Goal: Information Seeking & Learning: Learn about a topic

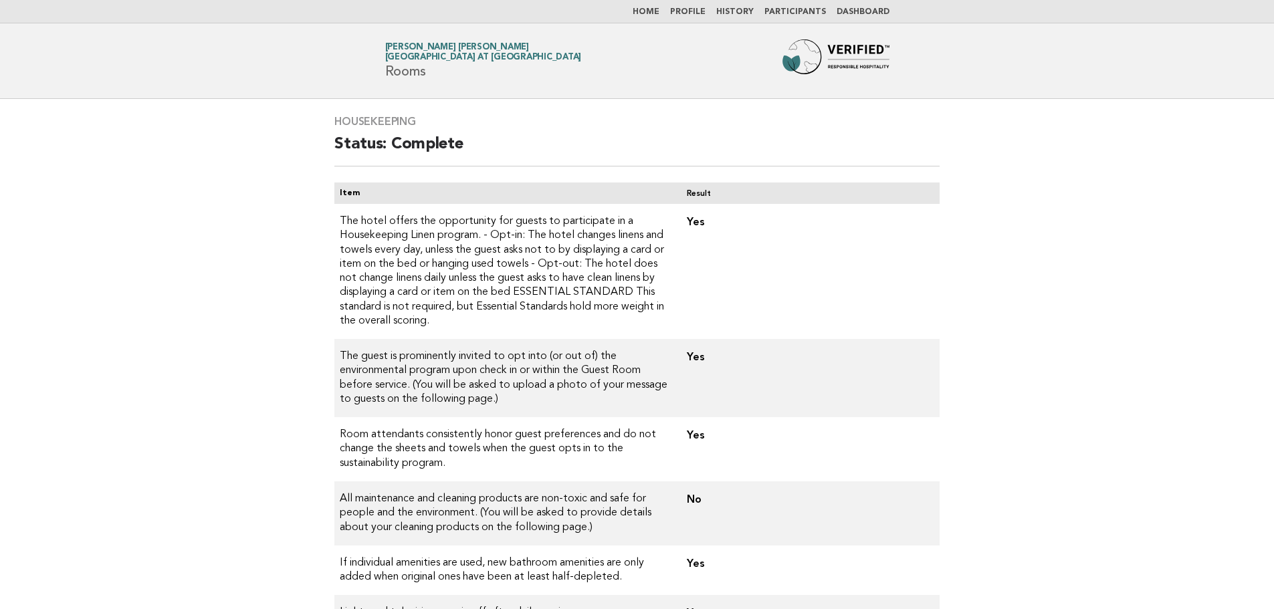
click at [1011, 267] on main "Housekeeping Status: Complete Item Result The hotel offers the opportunity for …" at bounding box center [637, 546] width 1274 height 894
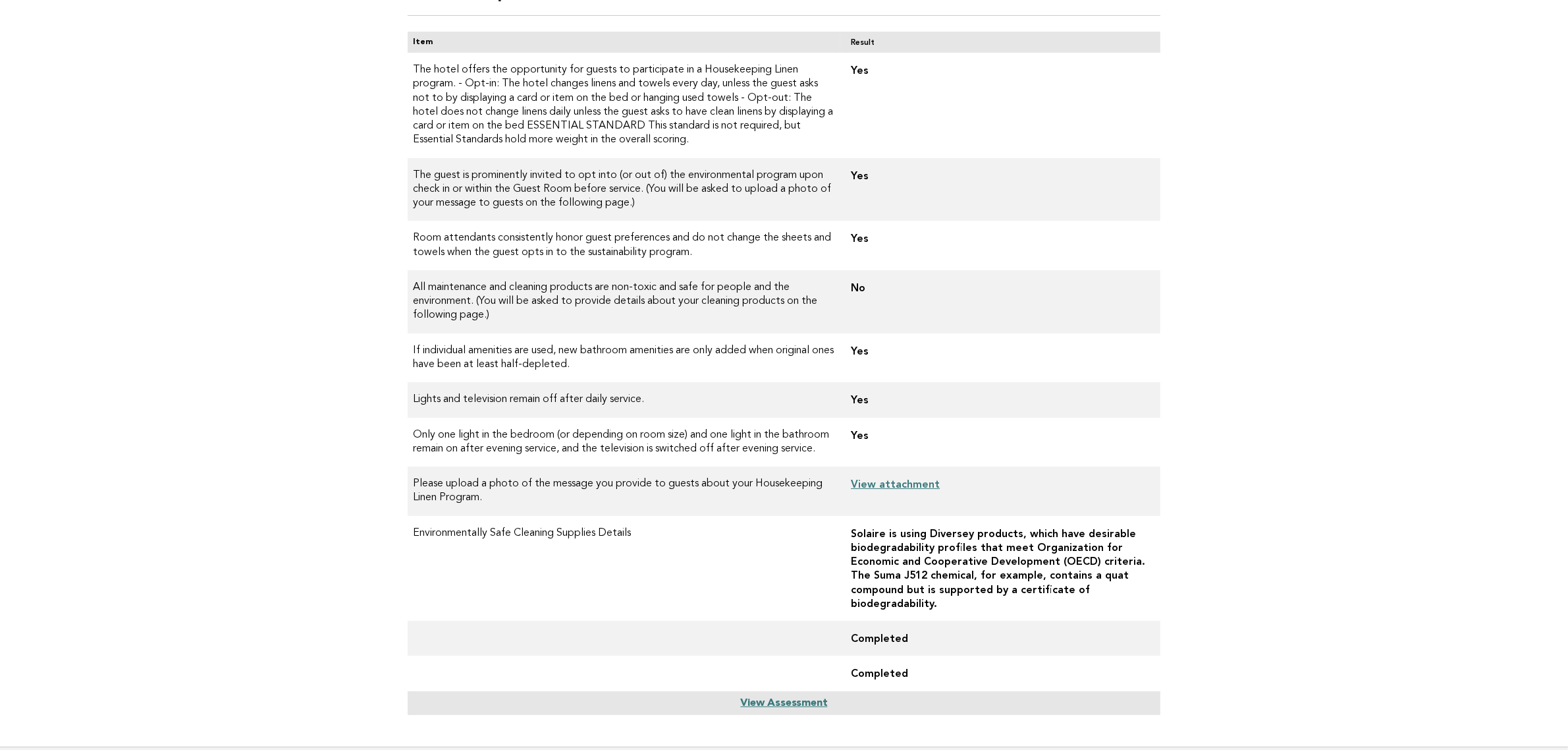
scroll to position [119, 0]
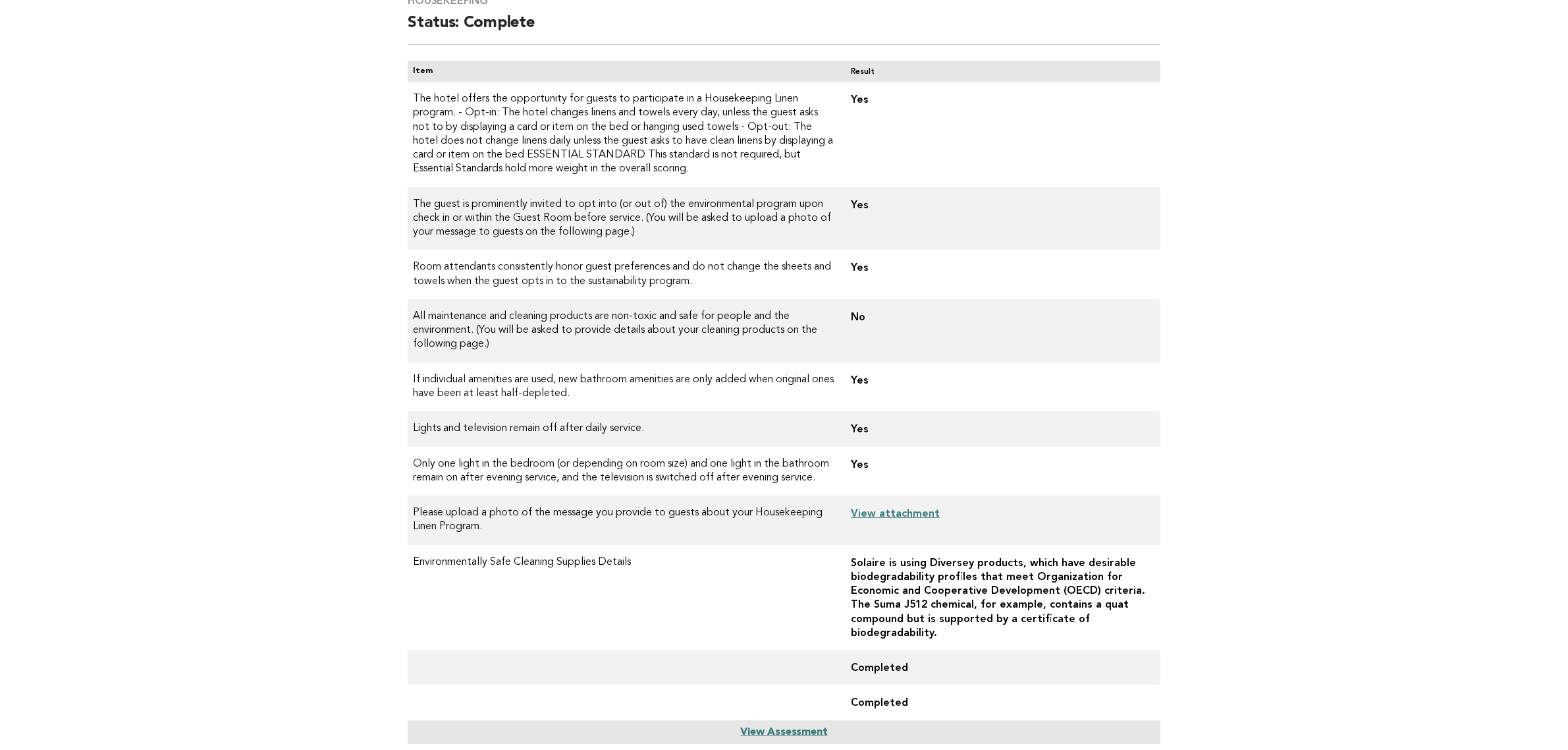
click at [1254, 423] on main "Housekeeping Status: Complete Item Result The hotel offers the opportunity for …" at bounding box center [784, 376] width 1568 height 797
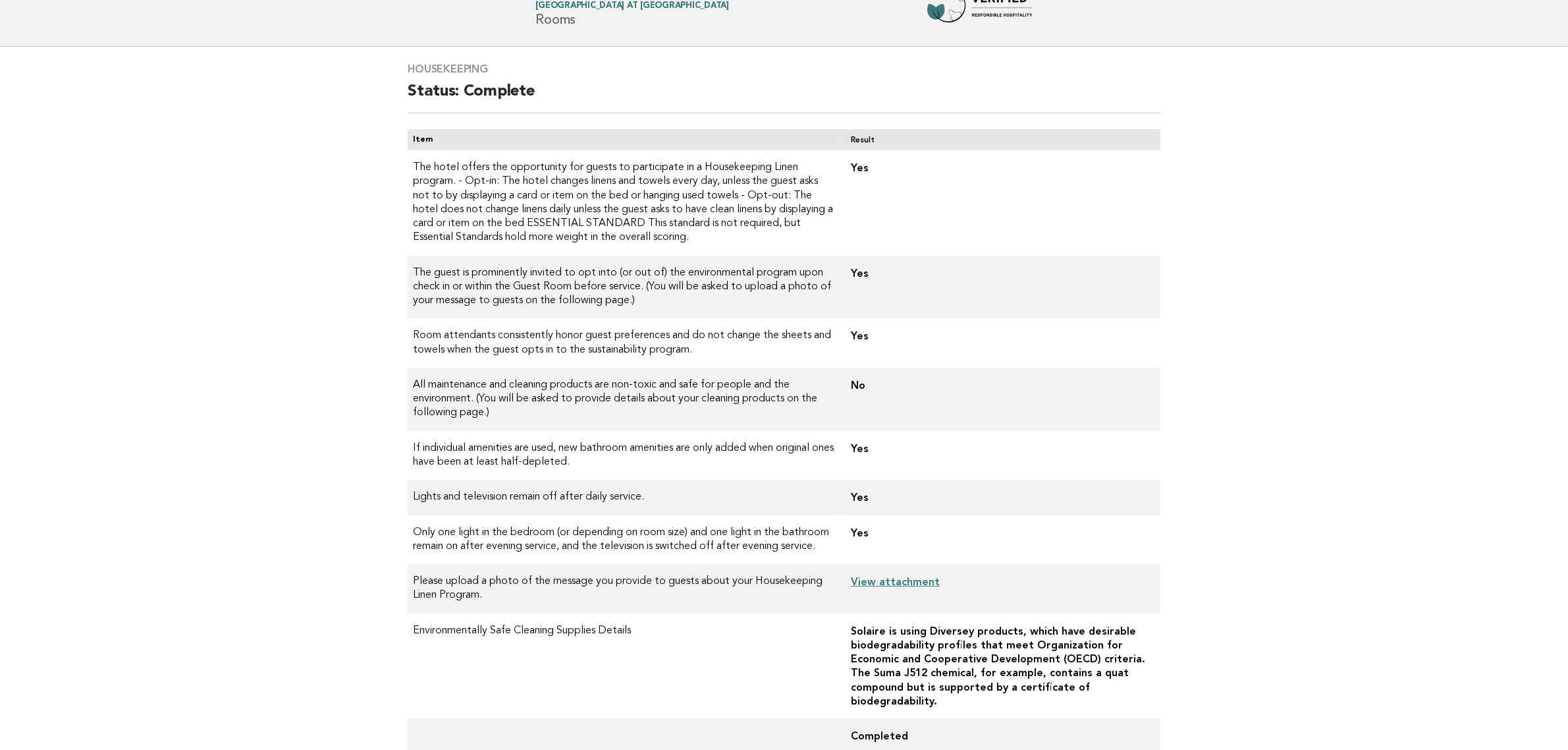
scroll to position [0, 0]
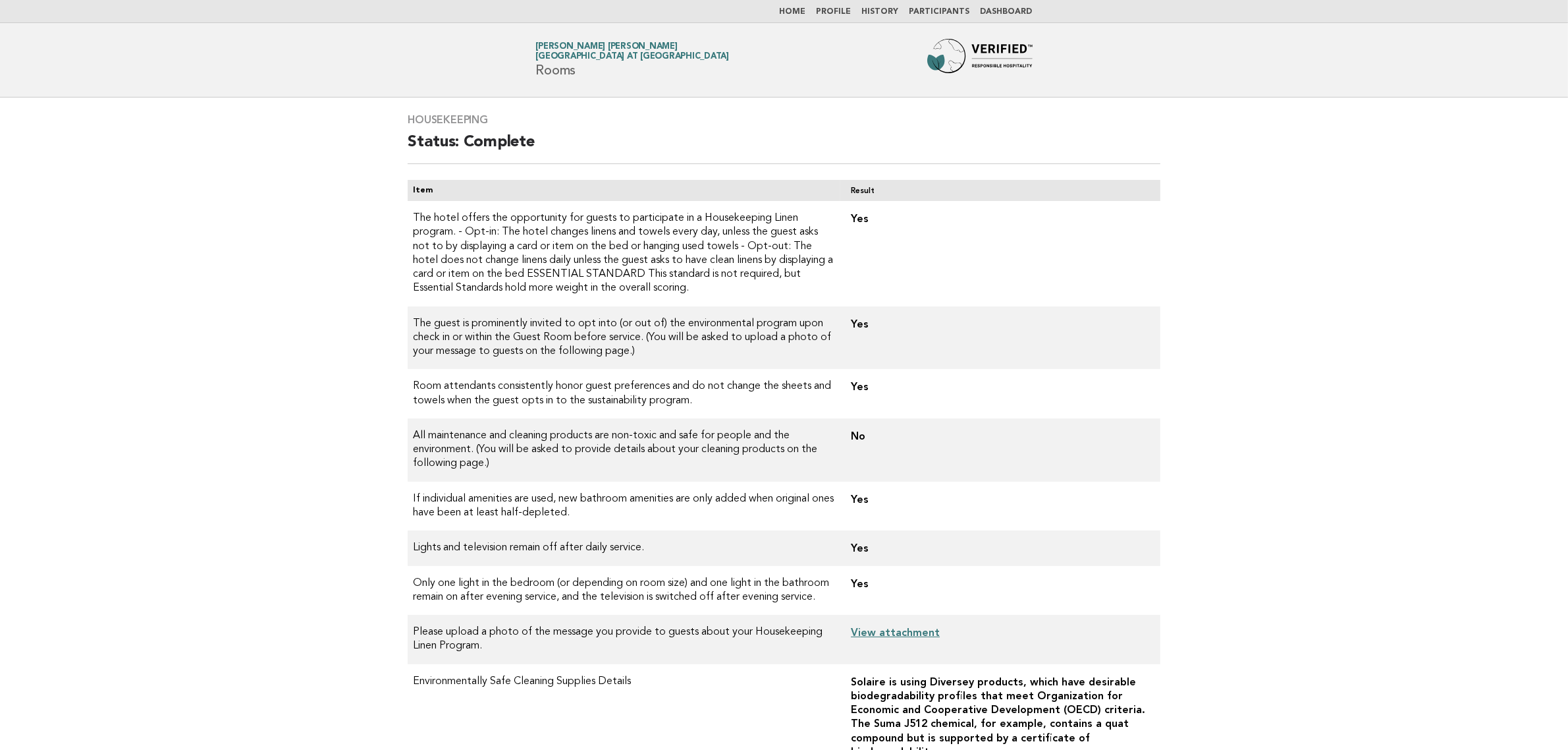
click at [1015, 11] on link "Dashboard" at bounding box center [1007, 12] width 52 height 8
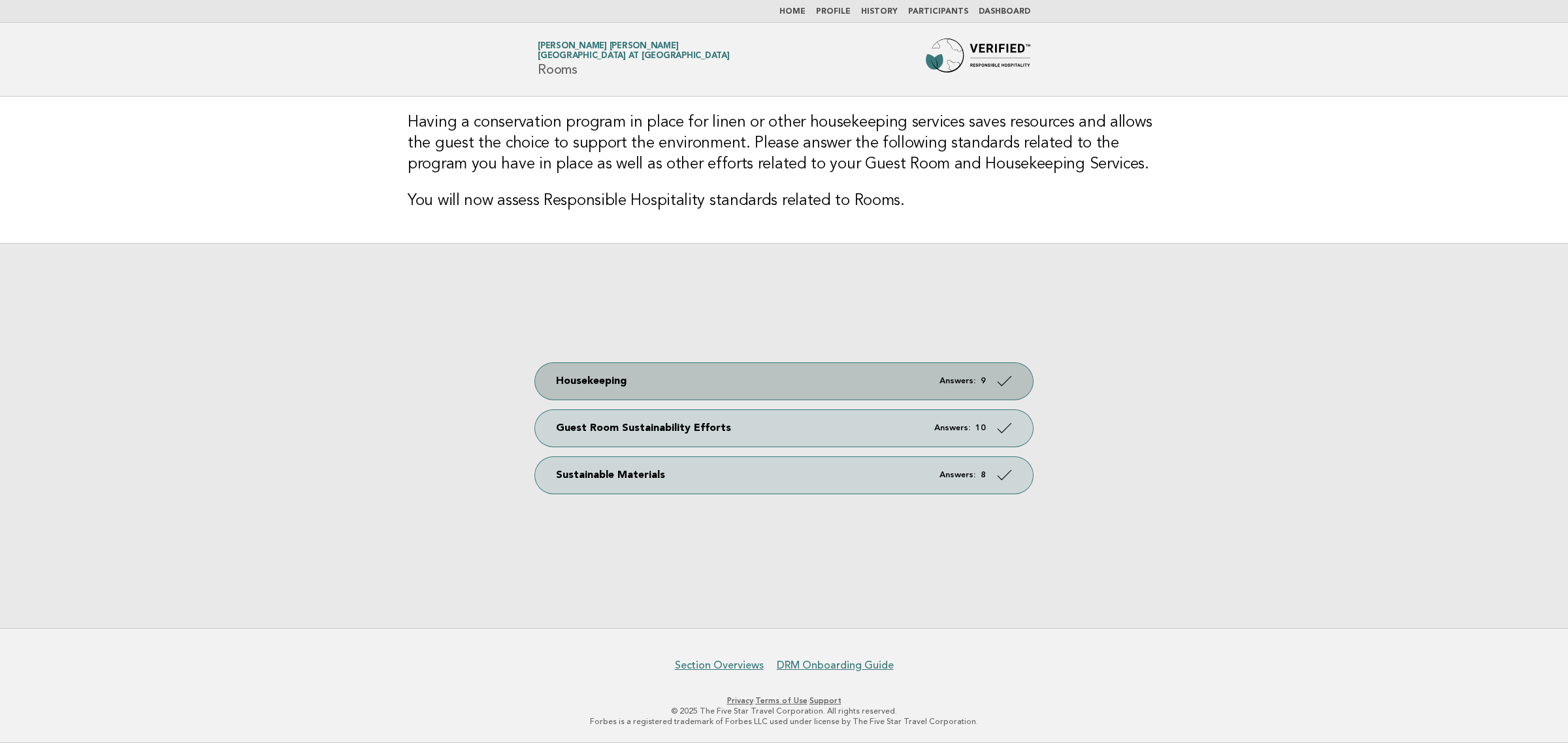
drag, startPoint x: 704, startPoint y: 389, endPoint x: 677, endPoint y: 386, distance: 27.2
click at [704, 389] on link "Housekeeping Answers: 9" at bounding box center [784, 381] width 497 height 36
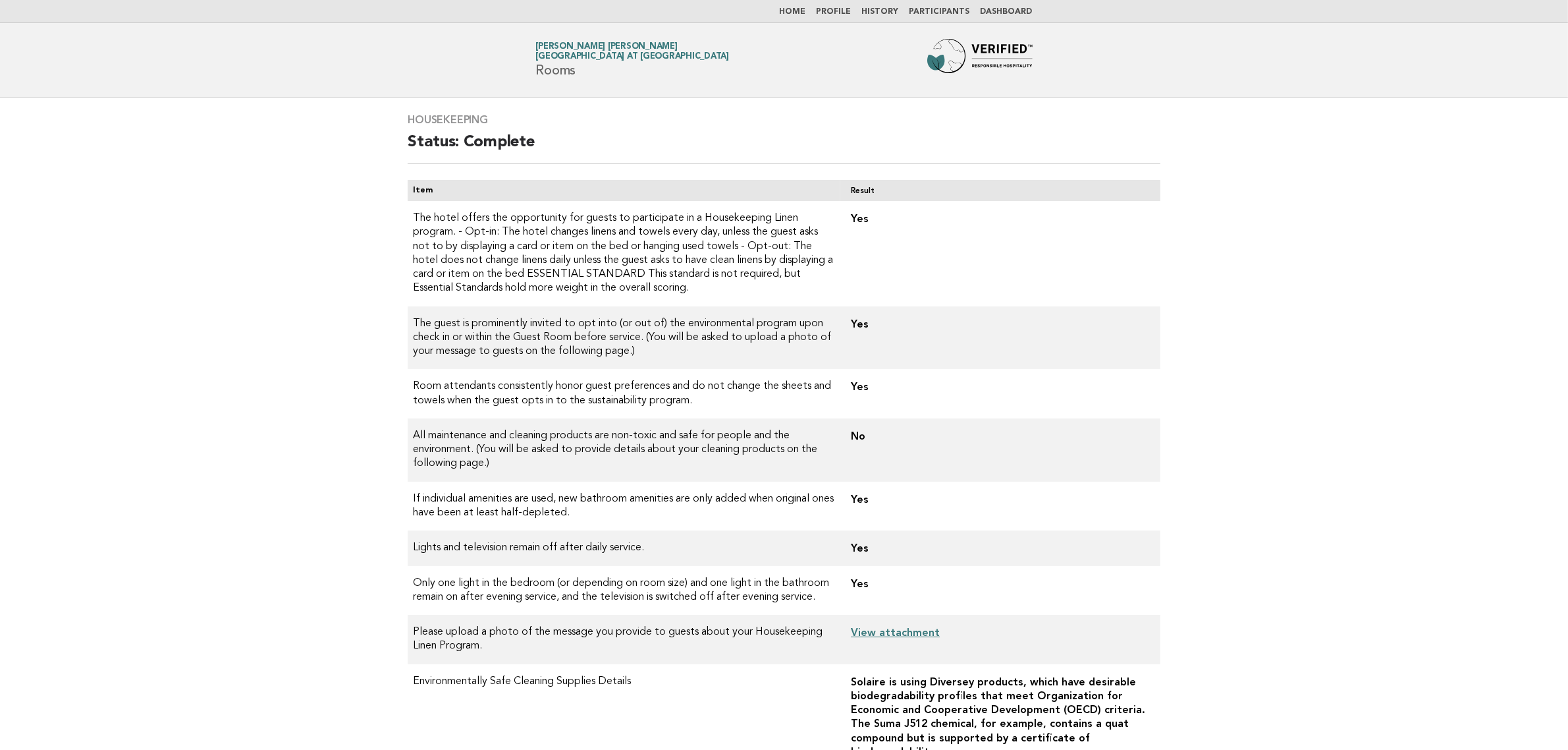
click at [1012, 11] on link "Dashboard" at bounding box center [1007, 12] width 52 height 8
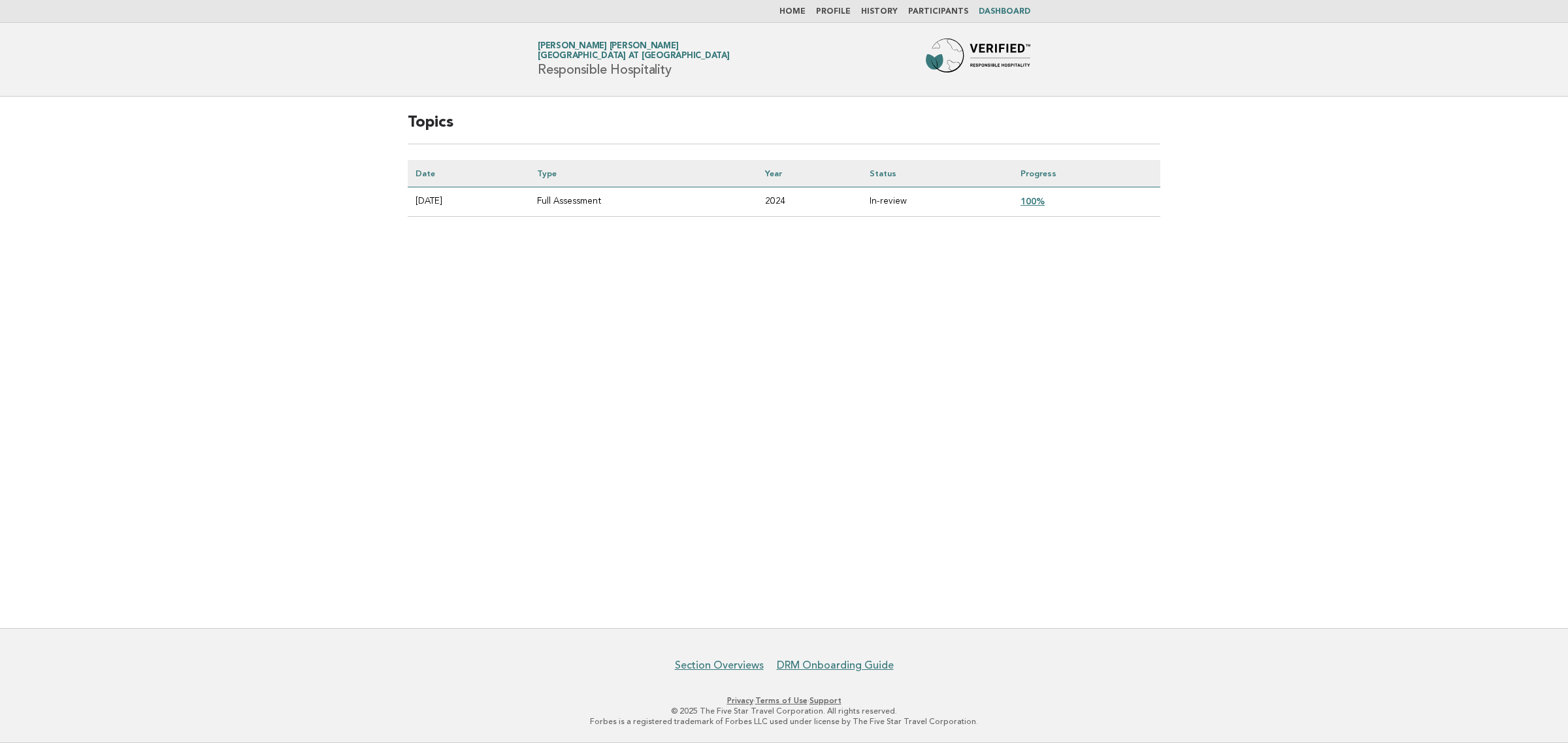
click at [1044, 196] on link "100%" at bounding box center [1032, 201] width 24 height 11
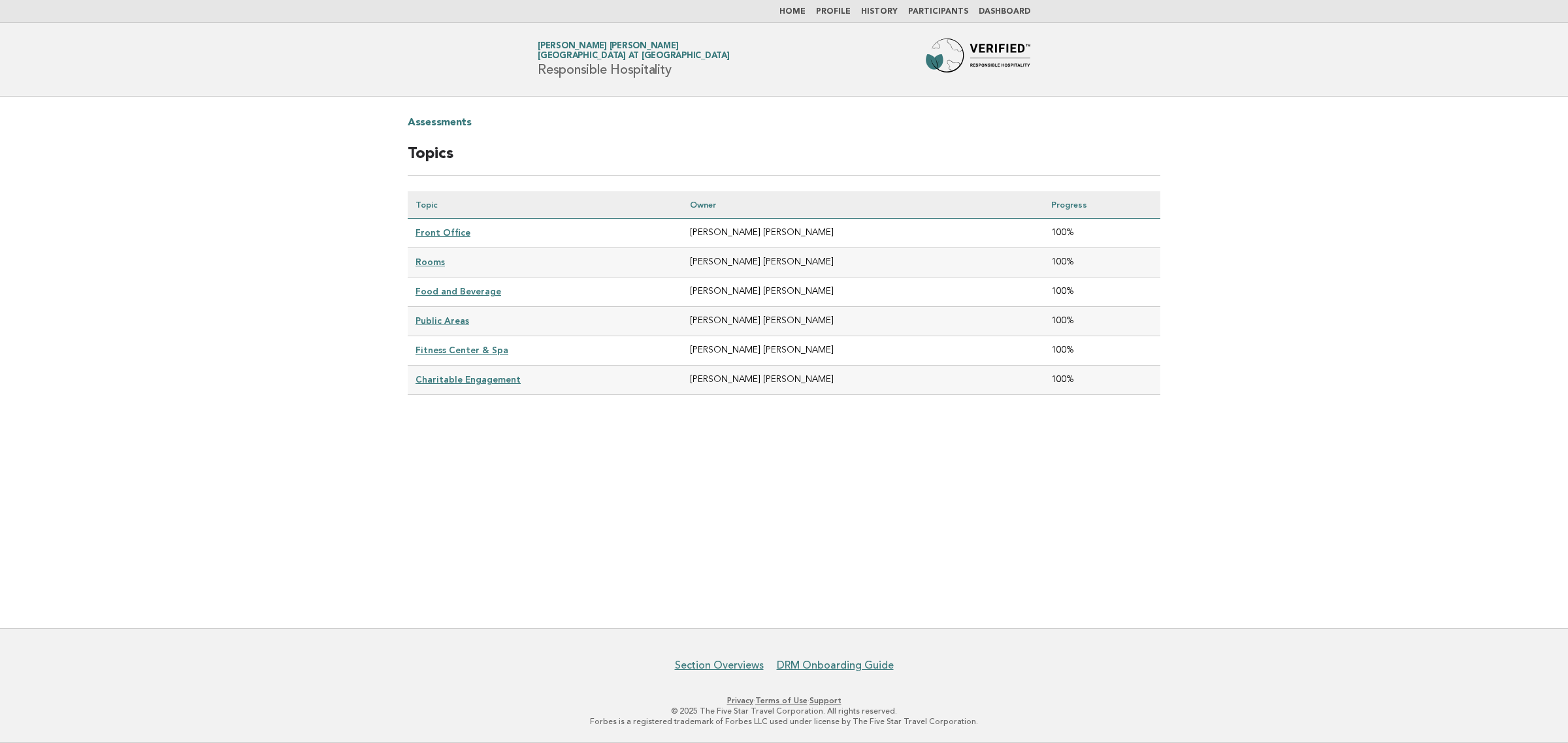
click at [448, 232] on link "Front Office" at bounding box center [443, 232] width 55 height 11
click at [458, 232] on link "Digitalization" at bounding box center [445, 232] width 61 height 11
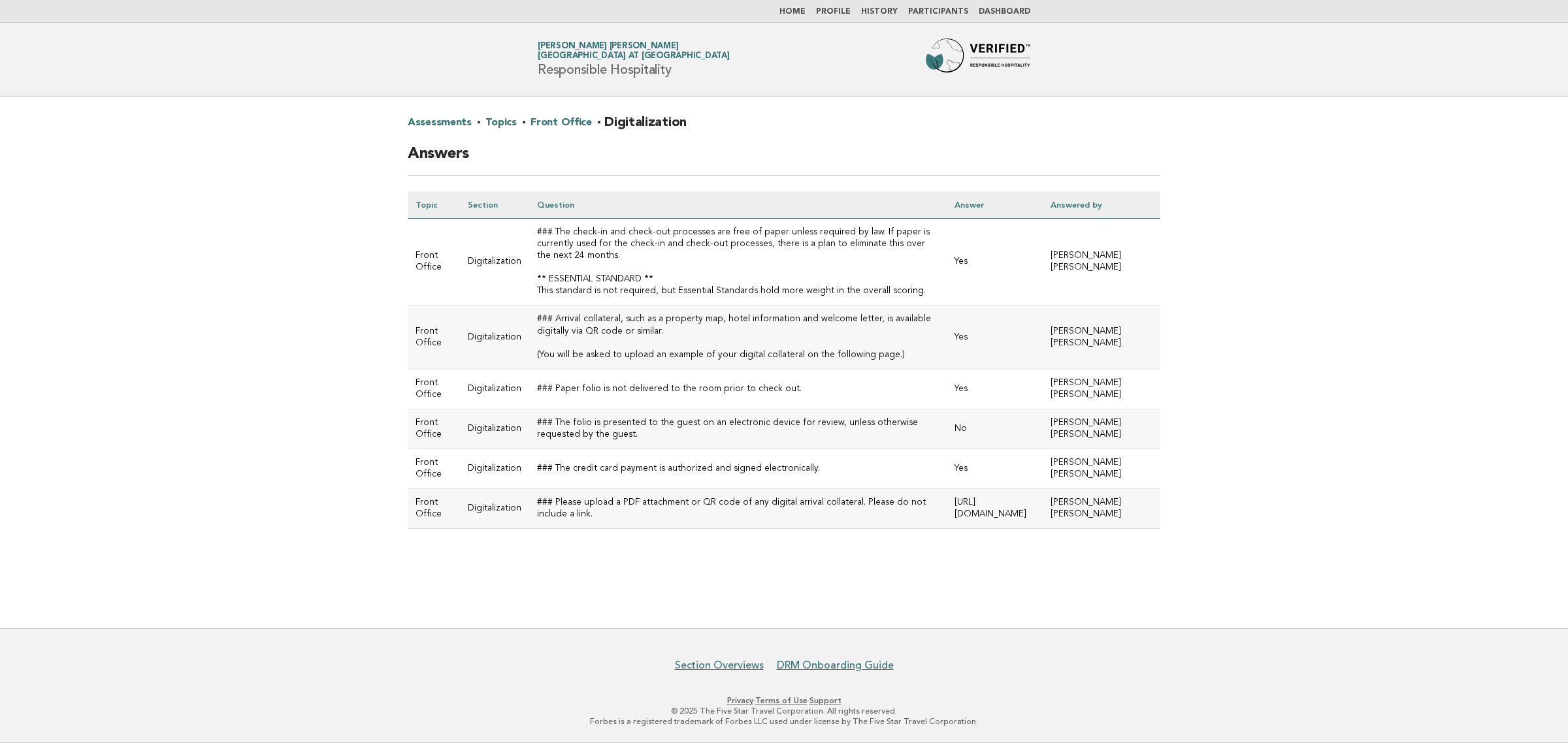
click at [1419, 230] on main "Assessments · Topics · Front Office · Digitalization Answers Topic Section Ques…" at bounding box center [784, 362] width 1568 height 531
click at [1399, 249] on main "Assessments · Topics · Front Office · Digitalization Answers Topic Section Ques…" at bounding box center [784, 362] width 1568 height 531
click at [563, 125] on link "Front Office" at bounding box center [561, 122] width 61 height 21
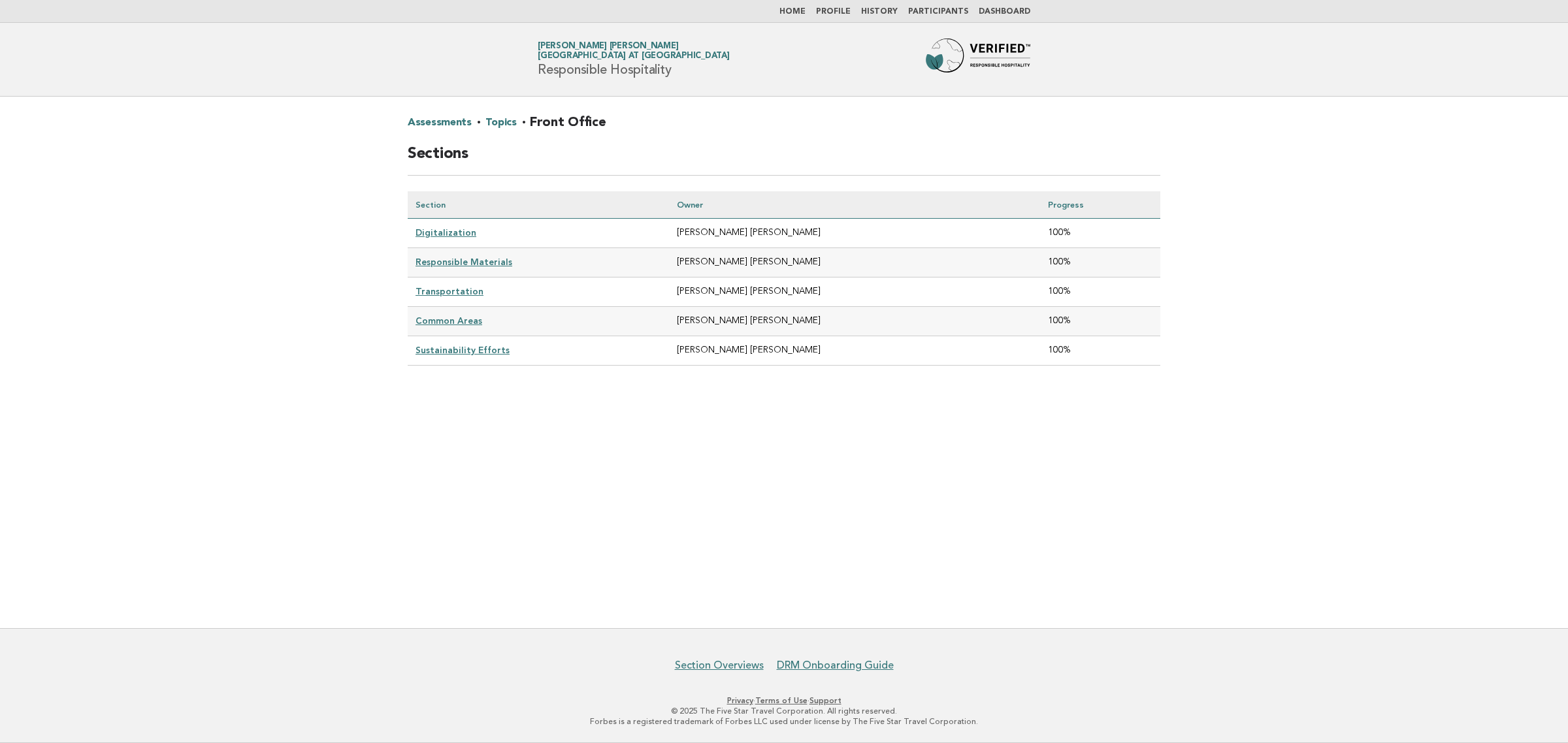
click at [454, 262] on link "Responsible Materials" at bounding box center [463, 262] width 97 height 11
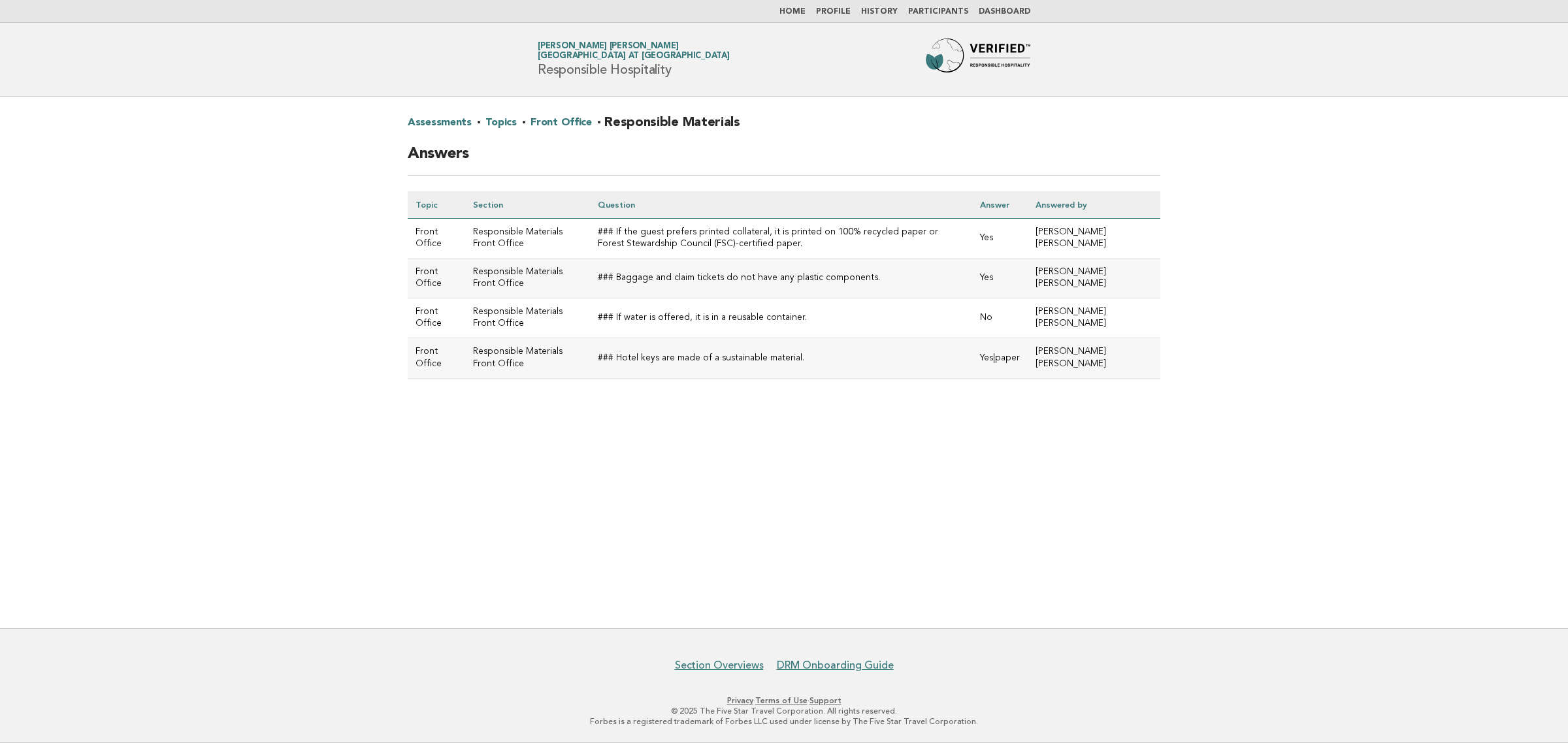
click at [1305, 357] on main "Assessments · Topics · Front Office · Responsible Materials Answers Topic Secti…" at bounding box center [784, 362] width 1568 height 531
click at [549, 121] on link "Front Office" at bounding box center [561, 122] width 61 height 21
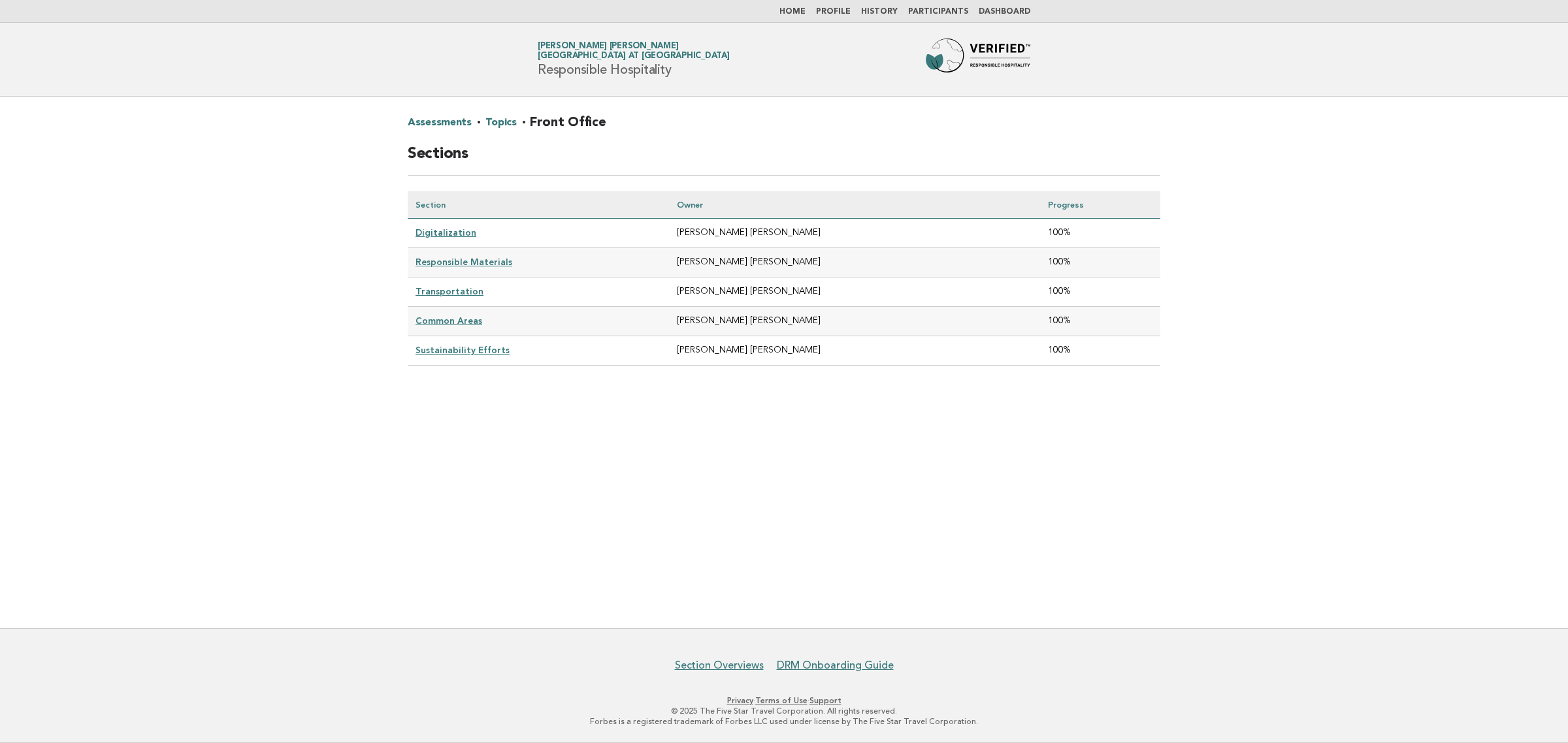
click at [462, 291] on link "Transportation" at bounding box center [449, 291] width 68 height 11
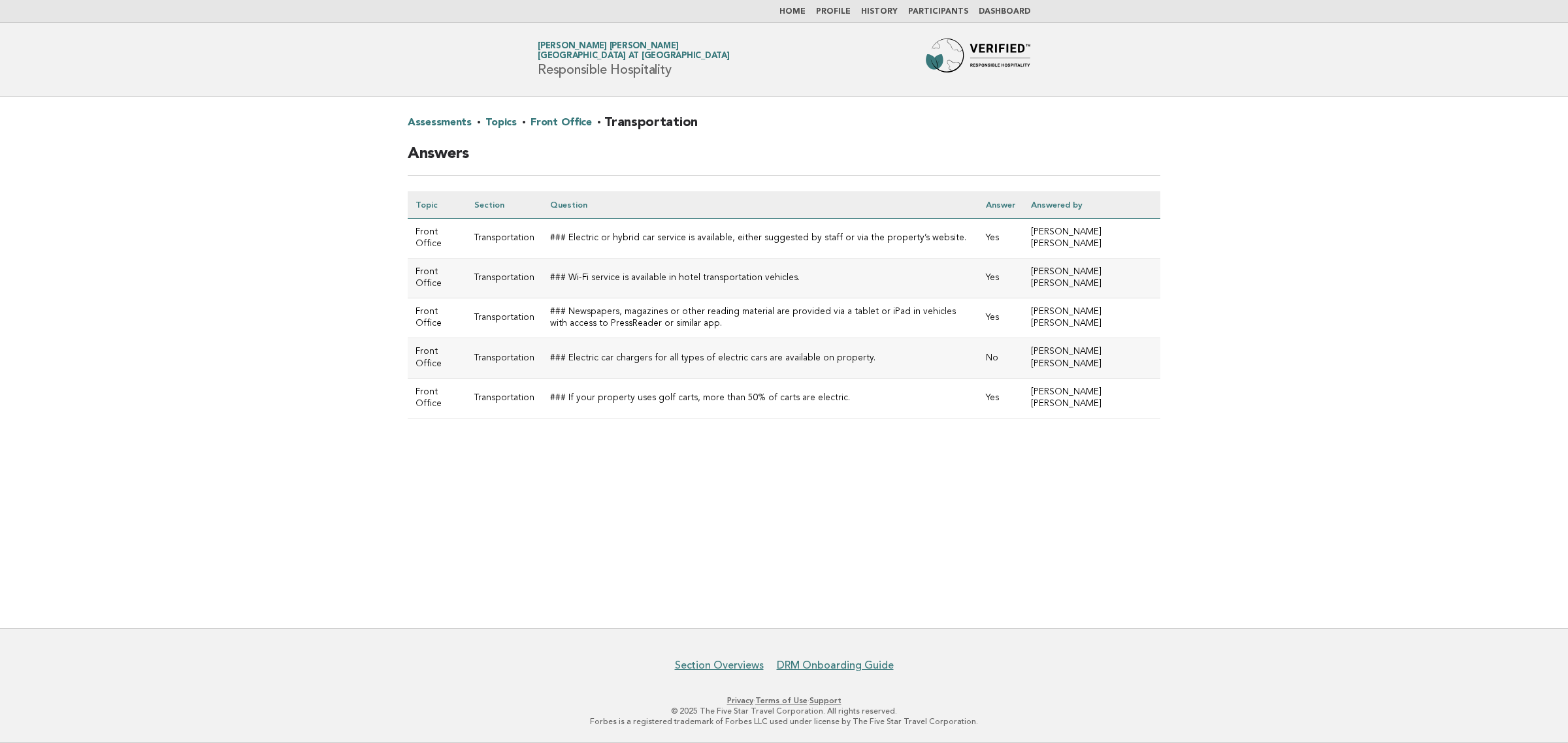
click at [567, 118] on link "Front Office" at bounding box center [561, 122] width 61 height 21
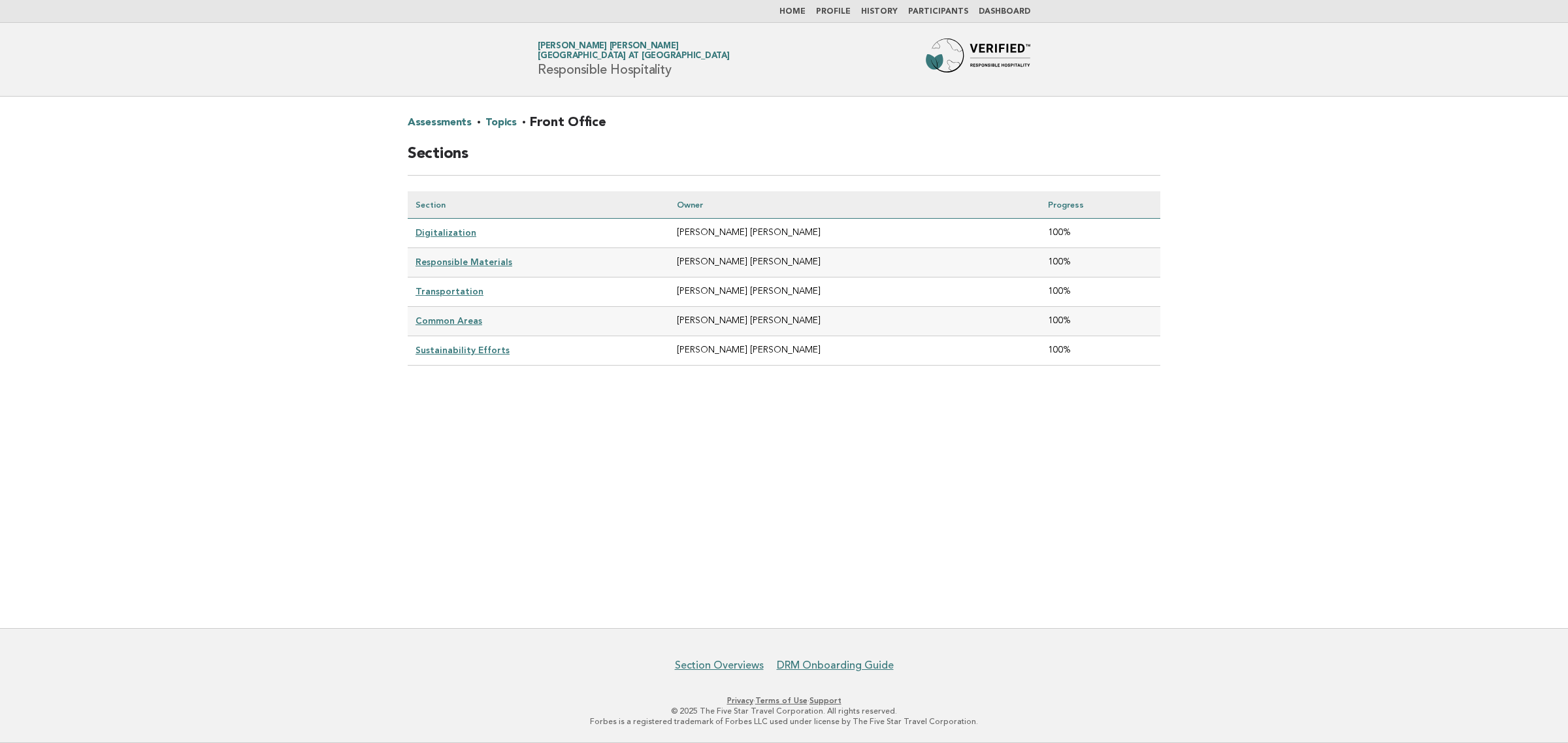
click at [443, 317] on link "Common Areas" at bounding box center [448, 320] width 66 height 11
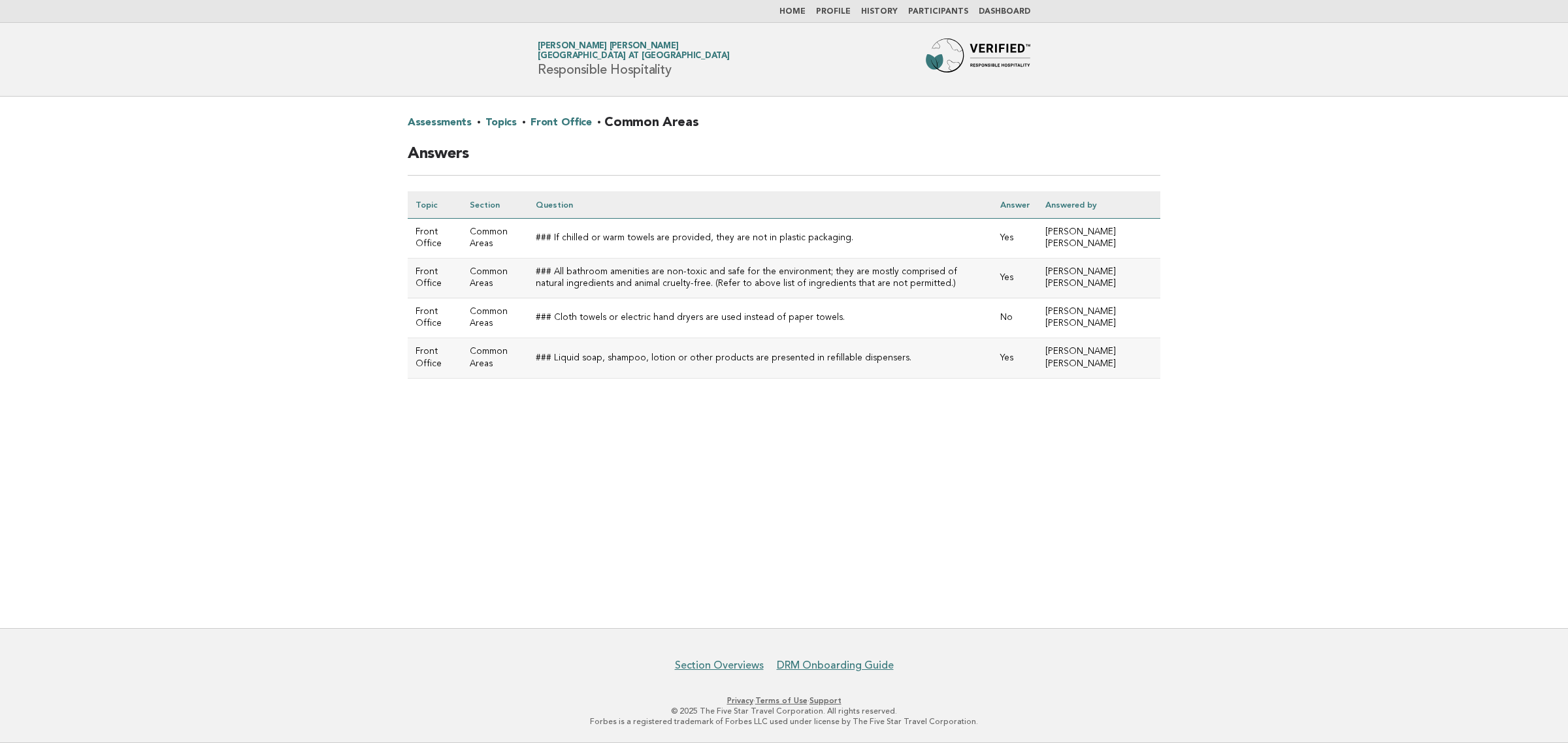
click at [840, 539] on main "Assessments · Topics · Front Office · Common Areas Answers Topic Section Questi…" at bounding box center [784, 362] width 1568 height 531
click at [563, 119] on link "Front Office" at bounding box center [561, 122] width 61 height 21
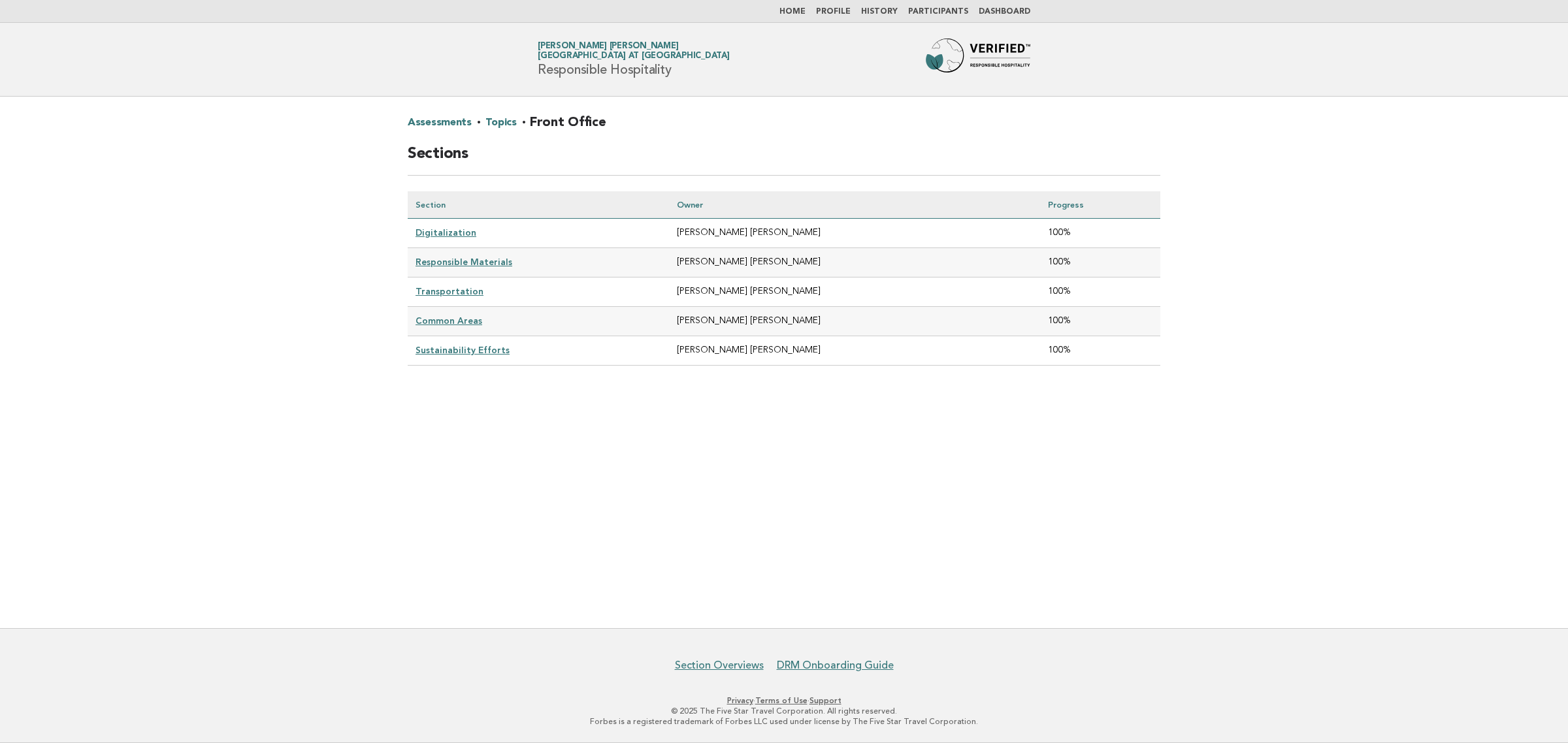
click at [466, 345] on link "Sustainability Efforts" at bounding box center [462, 350] width 94 height 11
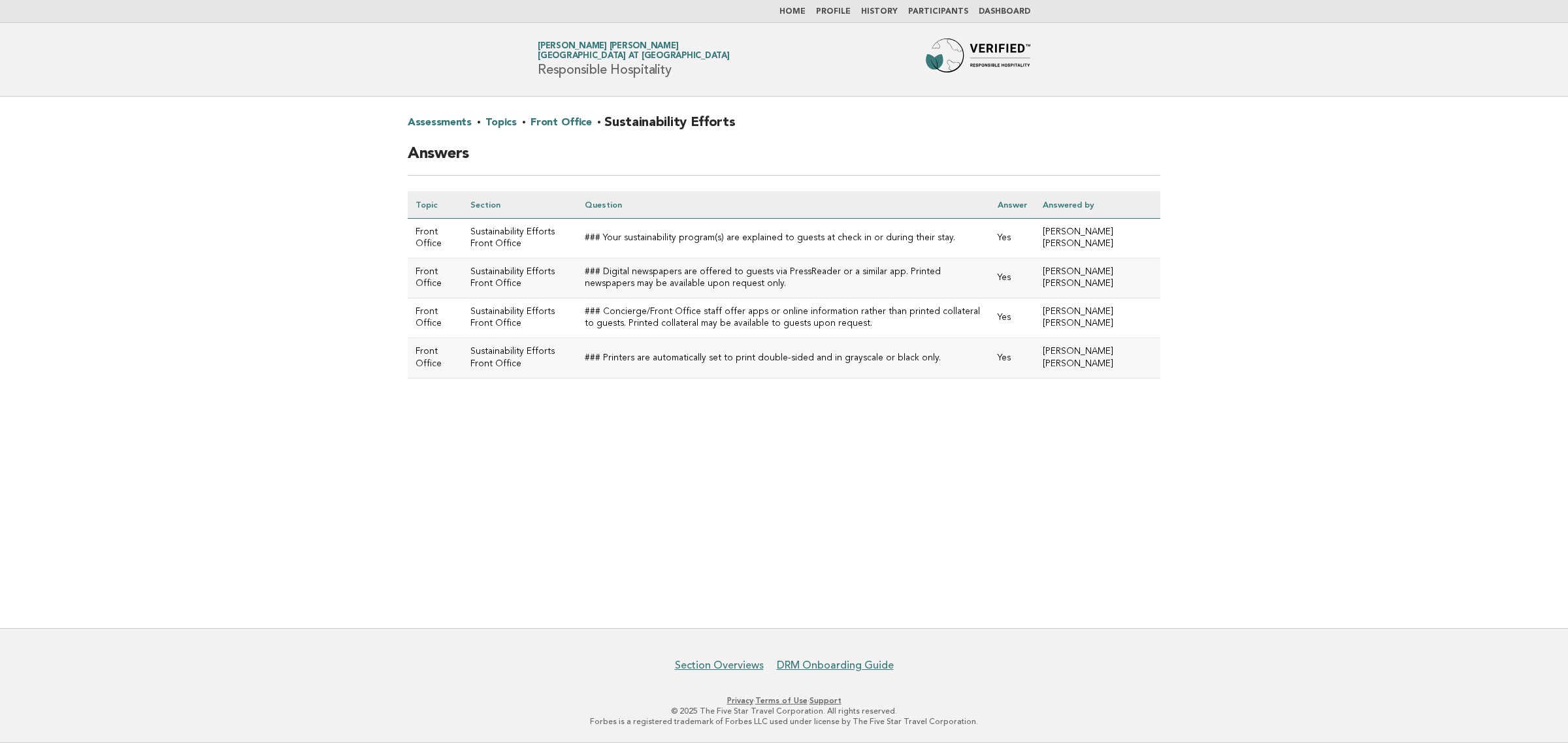
click at [559, 117] on link "Front Office" at bounding box center [561, 122] width 61 height 21
click at [554, 121] on link "Front Office" at bounding box center [561, 122] width 61 height 21
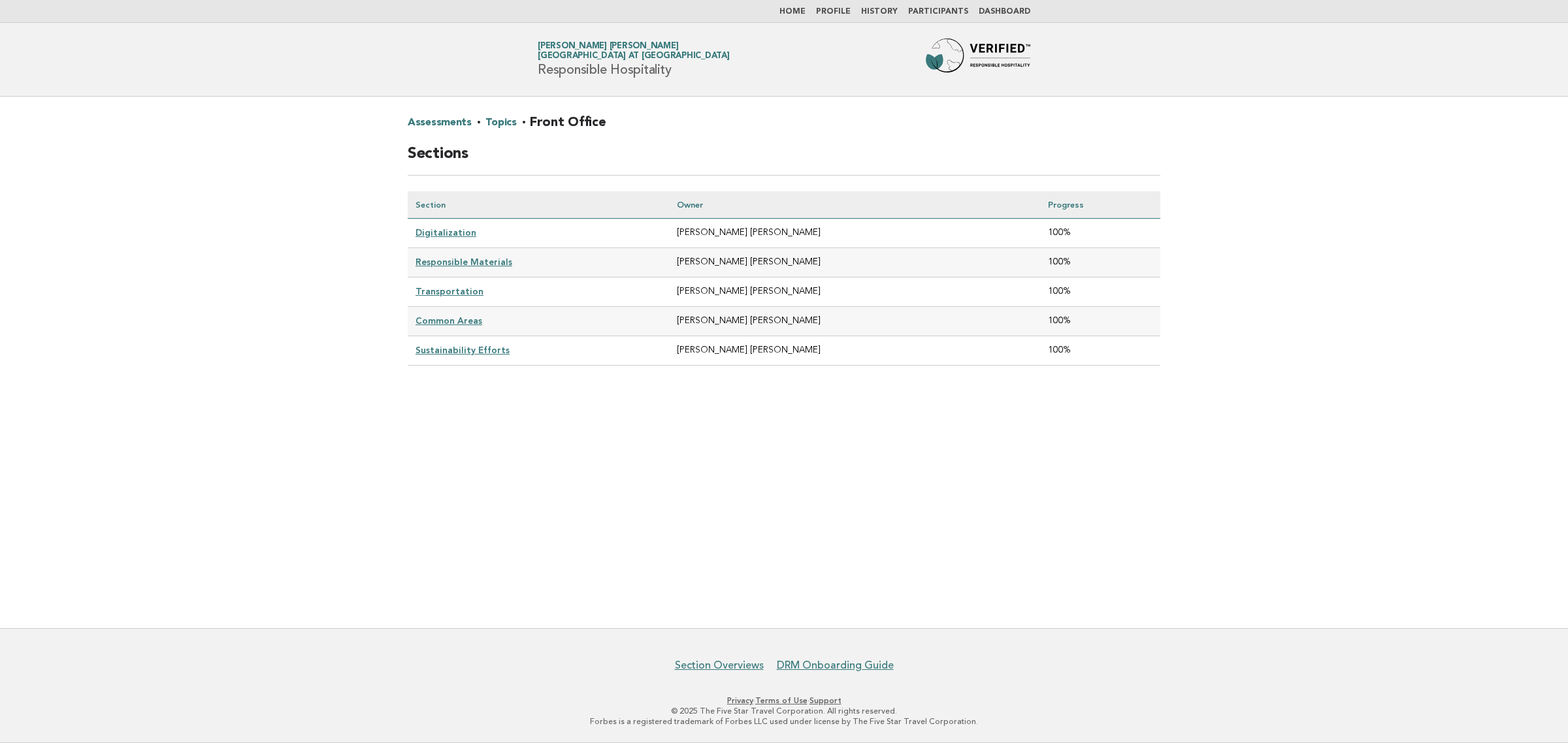
click at [498, 128] on link "Topics" at bounding box center [500, 122] width 30 height 21
click at [436, 262] on link "Rooms" at bounding box center [430, 262] width 29 height 11
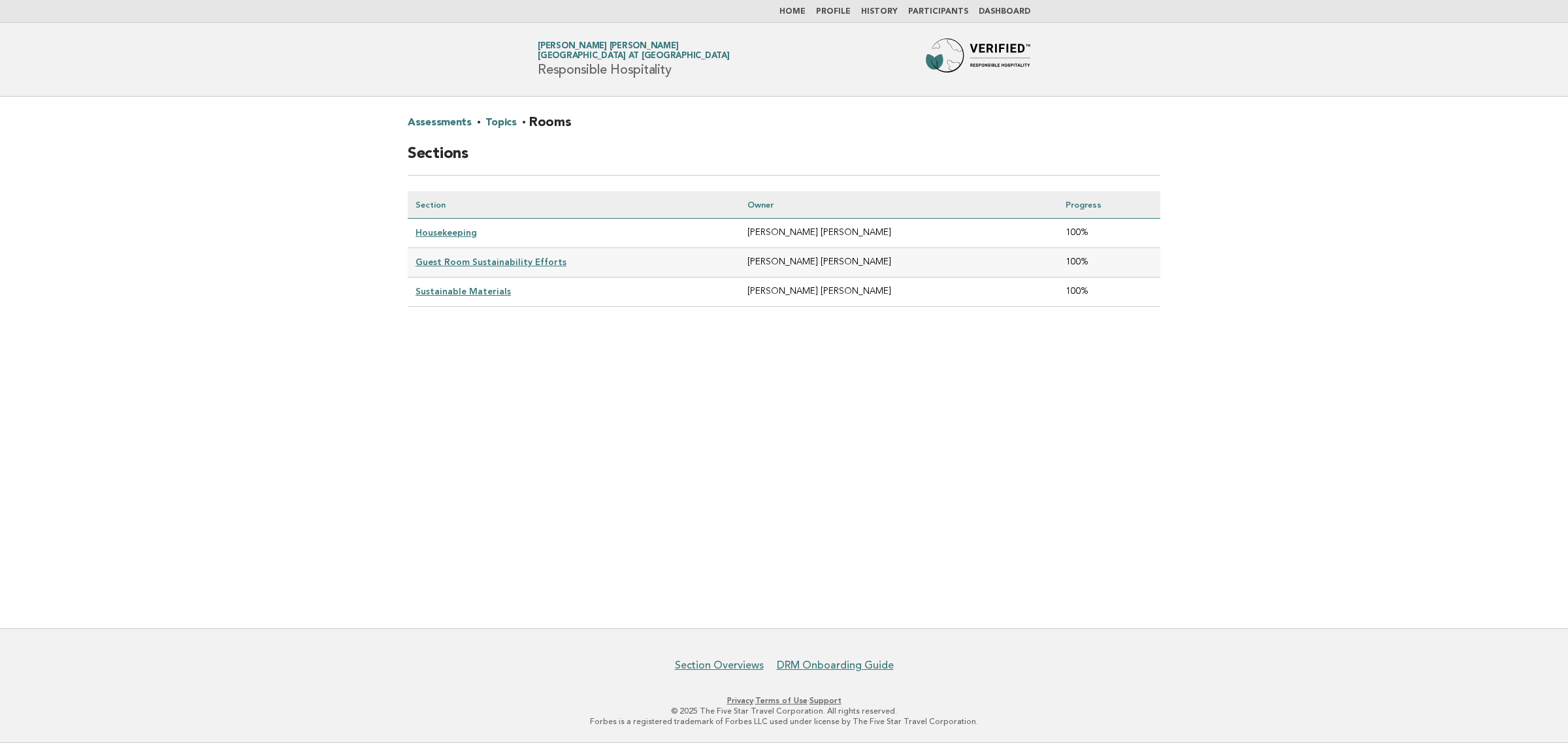
click at [432, 230] on link "Housekeeping" at bounding box center [445, 232] width 62 height 11
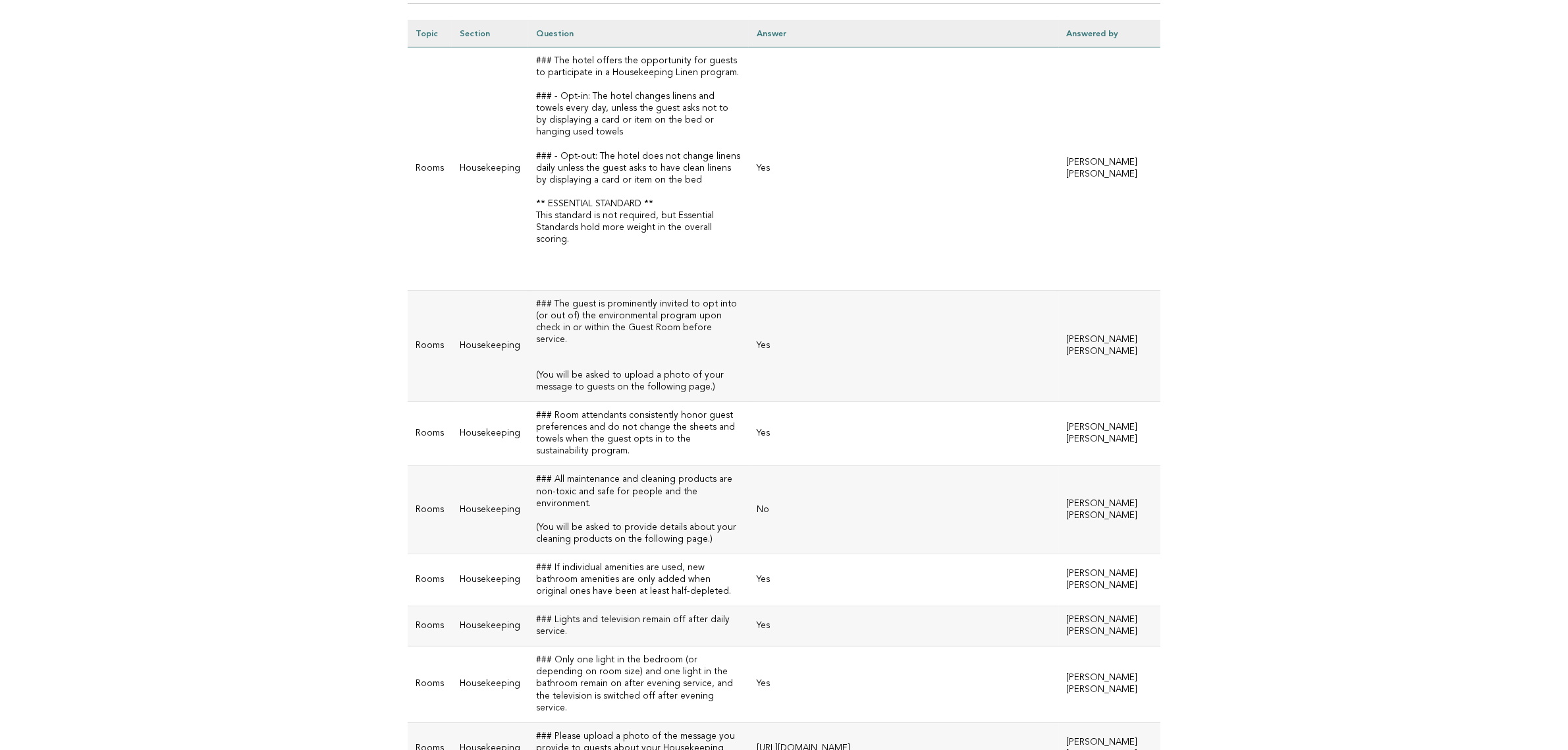
scroll to position [122, 0]
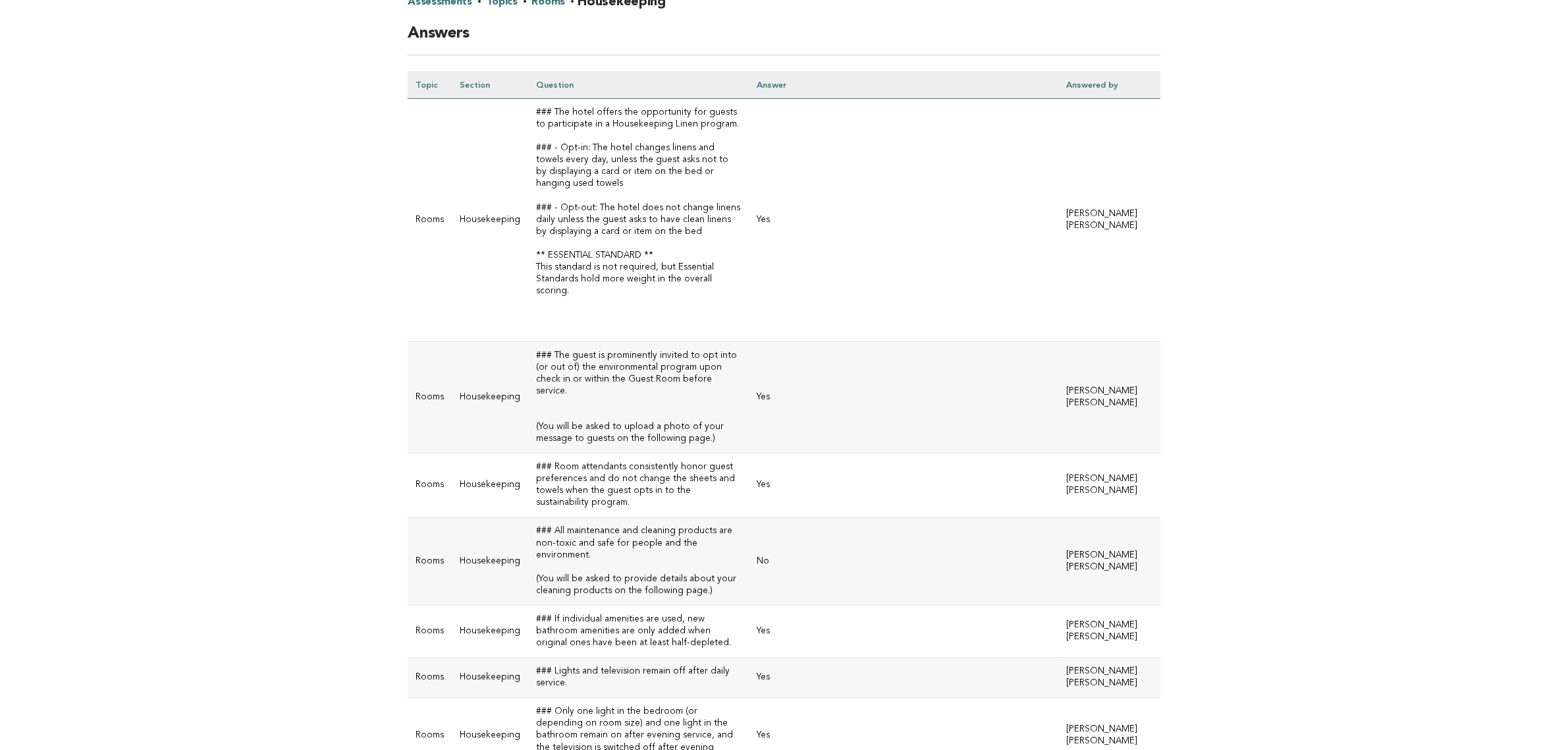
click at [1454, 247] on main "Assessments · Topics · Rooms · Housekeeping Answers Topic Section Question Answ…" at bounding box center [784, 457] width 1568 height 964
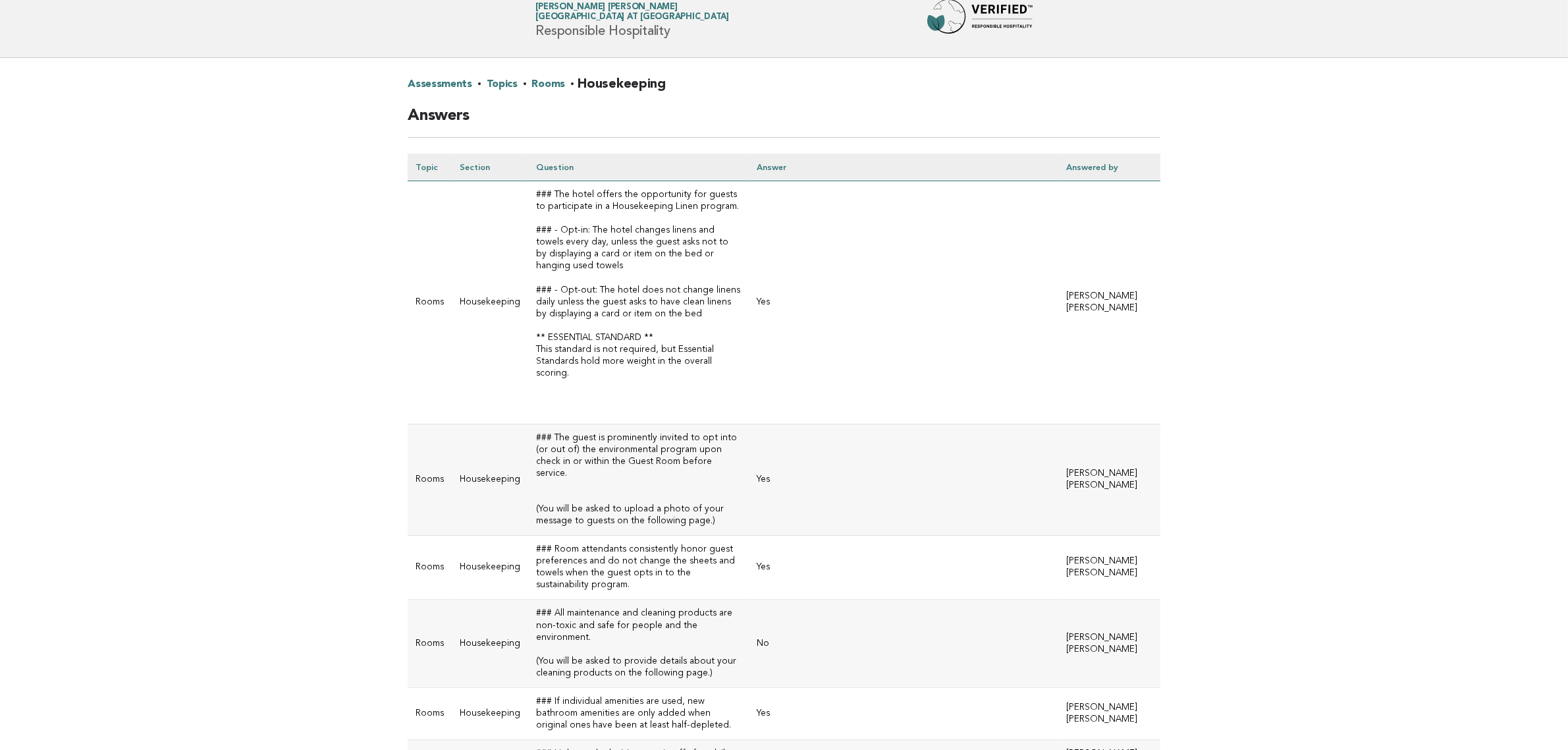
click at [1464, 376] on main "Assessments · Topics · Rooms · Housekeeping Answers Topic Section Question Answ…" at bounding box center [784, 540] width 1568 height 964
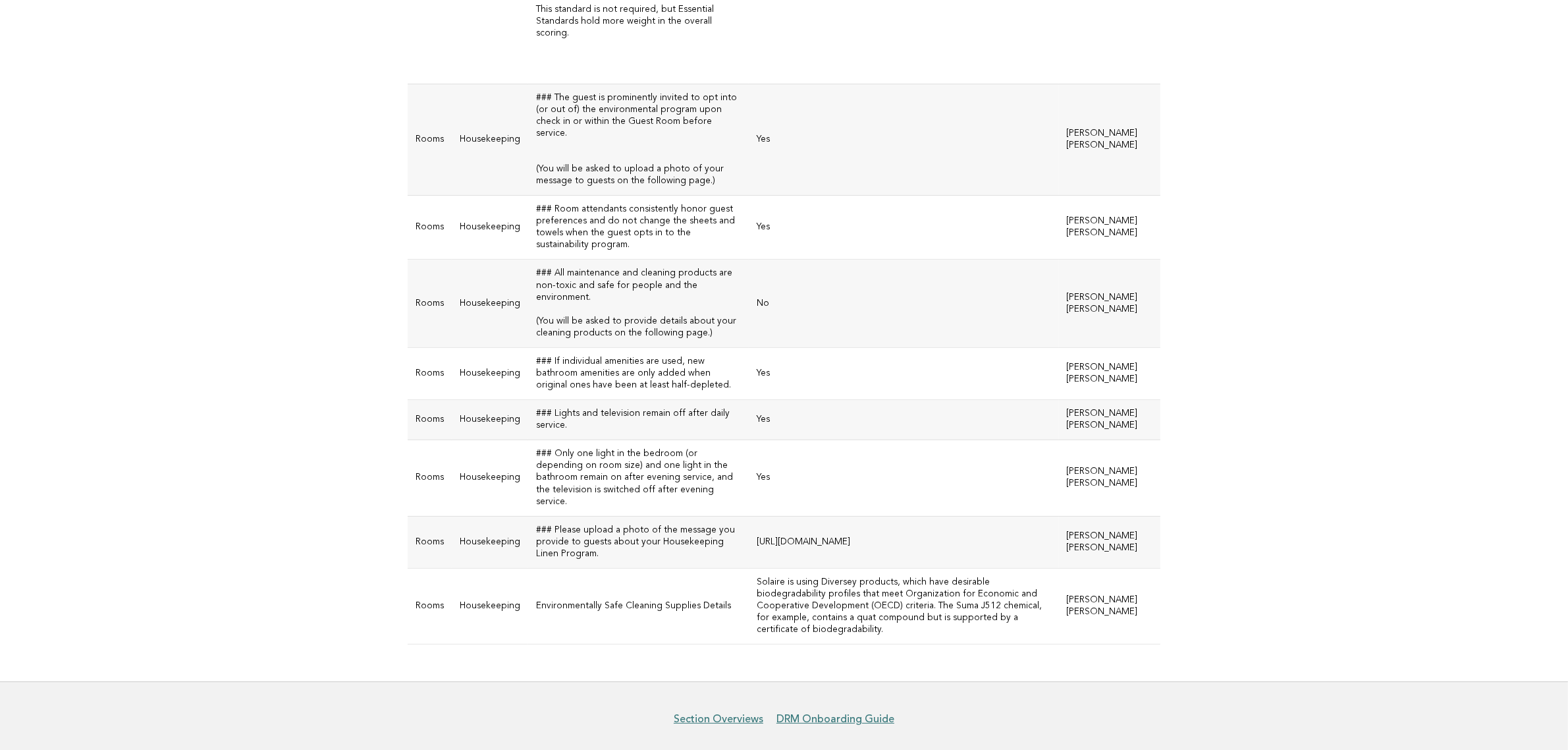
scroll to position [451, 0]
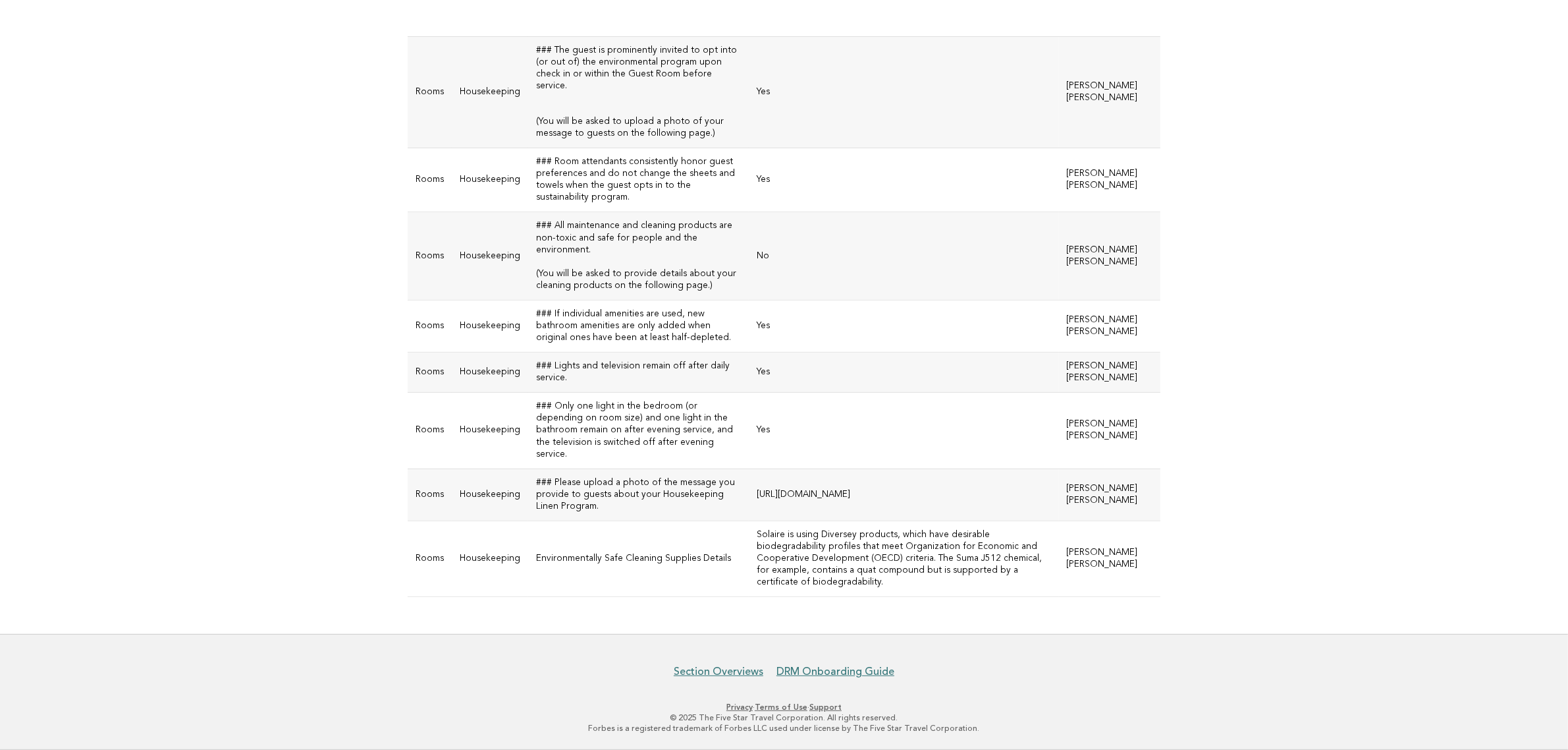
click at [1446, 335] on main "Assessments · Topics · Rooms · Housekeeping Answers Topic Section Question Answ…" at bounding box center [784, 153] width 1568 height 964
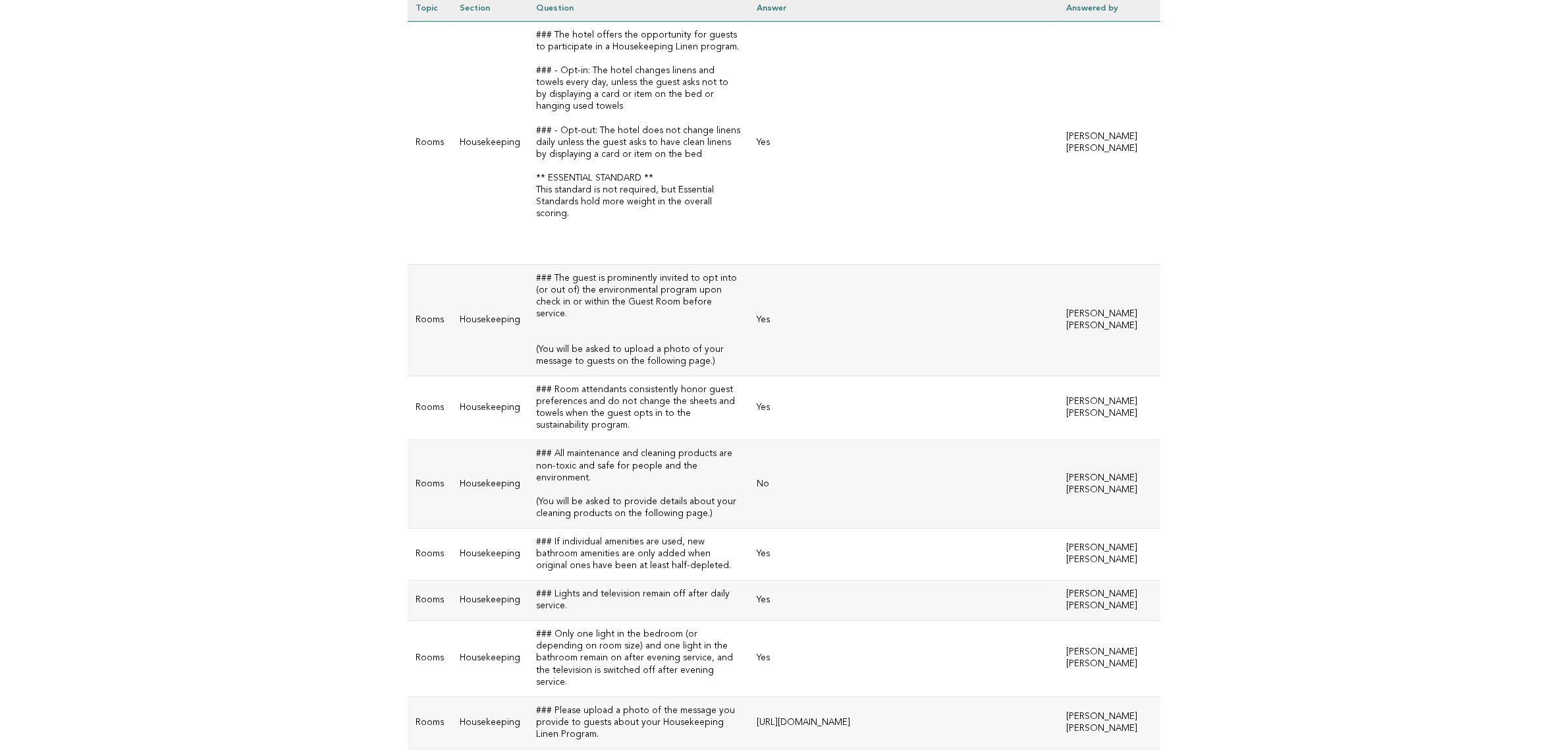
scroll to position [0, 0]
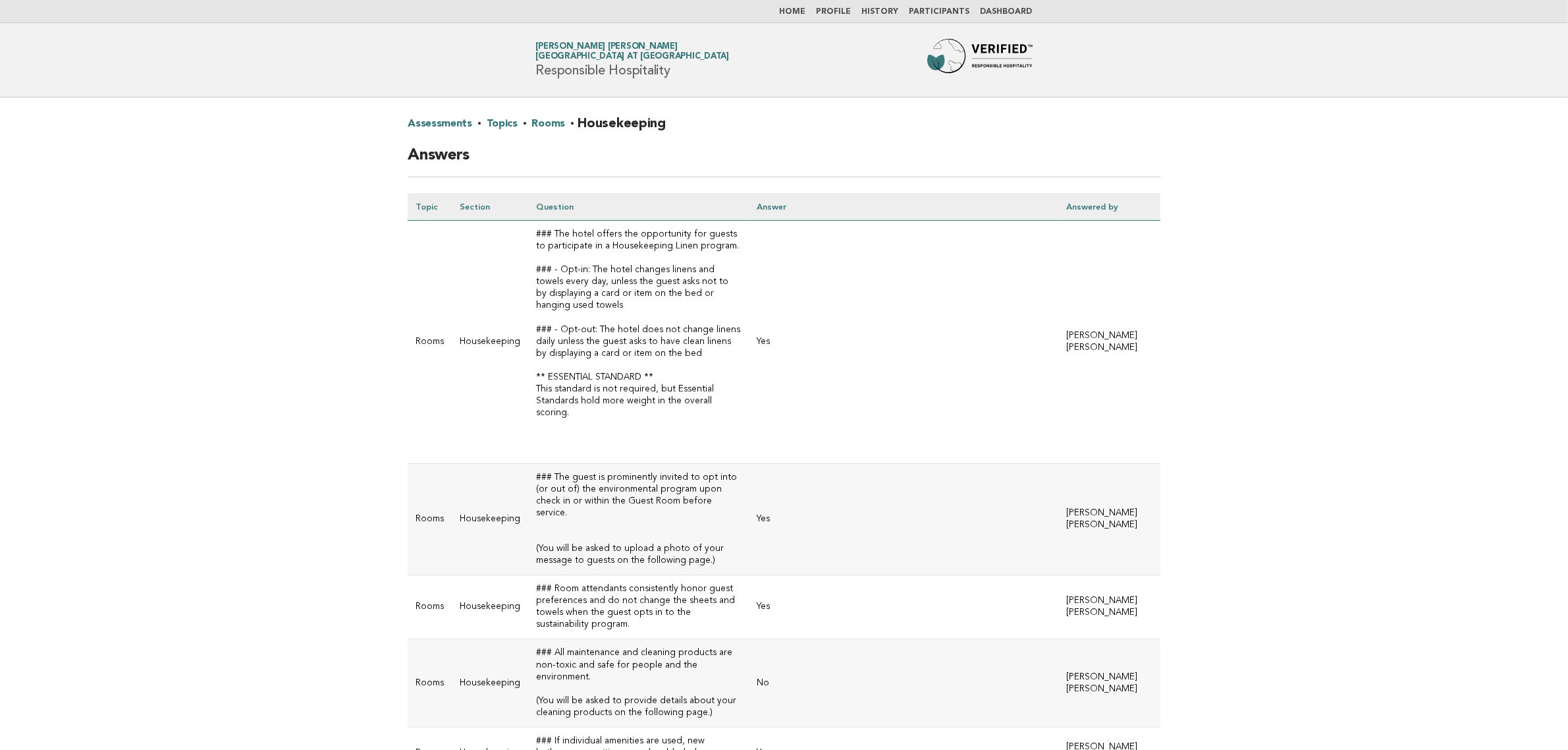
click at [548, 130] on link "Rooms" at bounding box center [549, 123] width 33 height 21
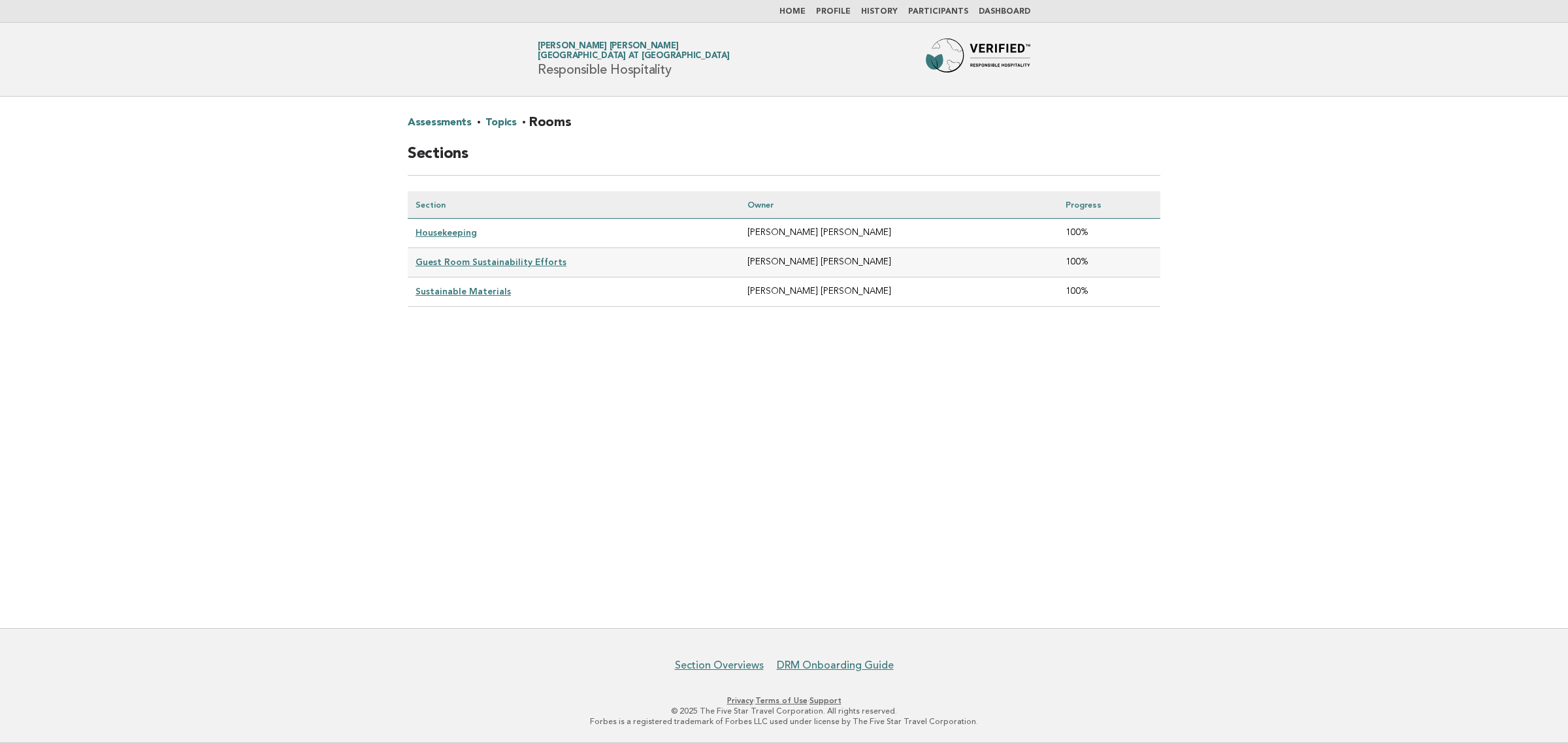
click at [500, 263] on link "Guest Room Sustainability Efforts" at bounding box center [490, 262] width 150 height 11
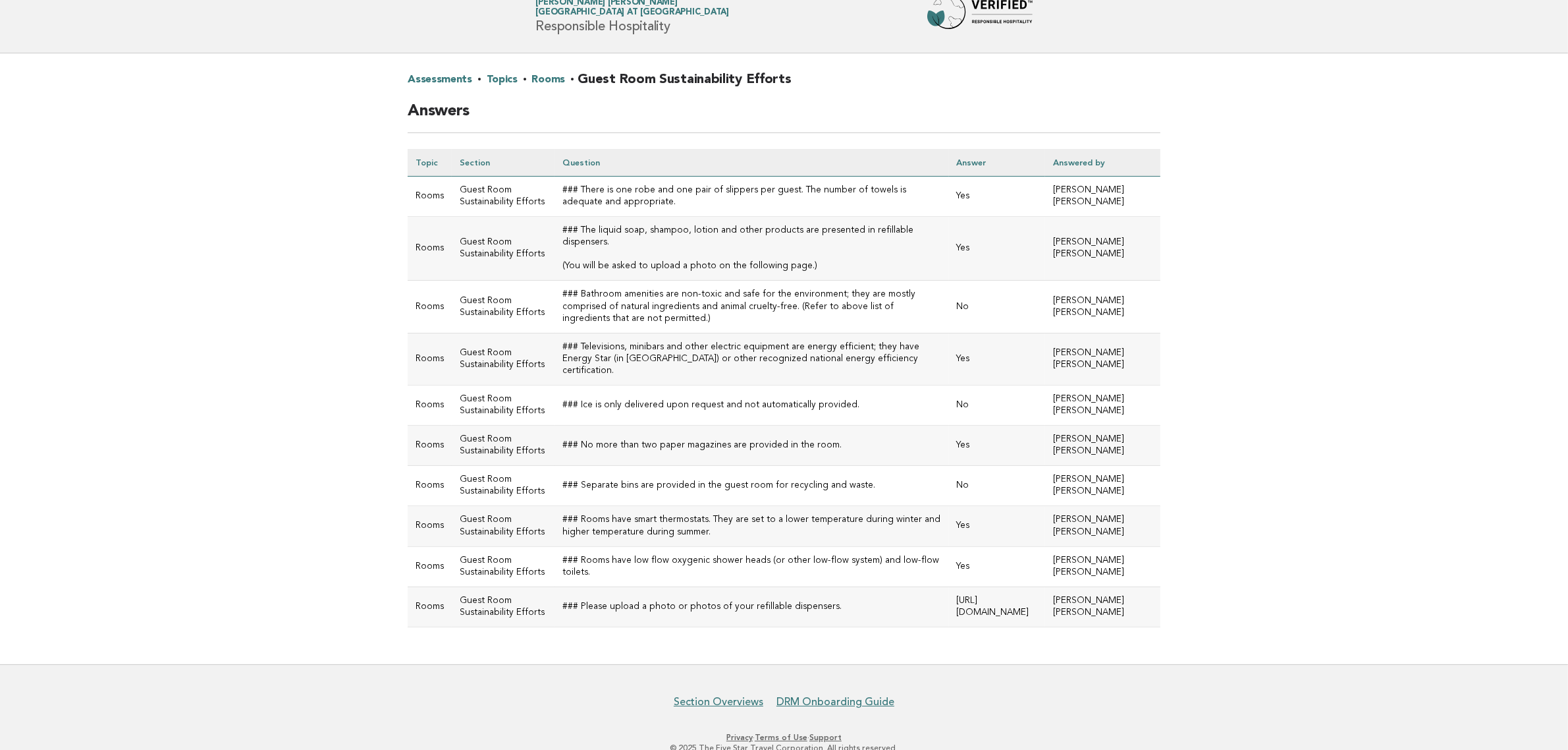
scroll to position [48, 0]
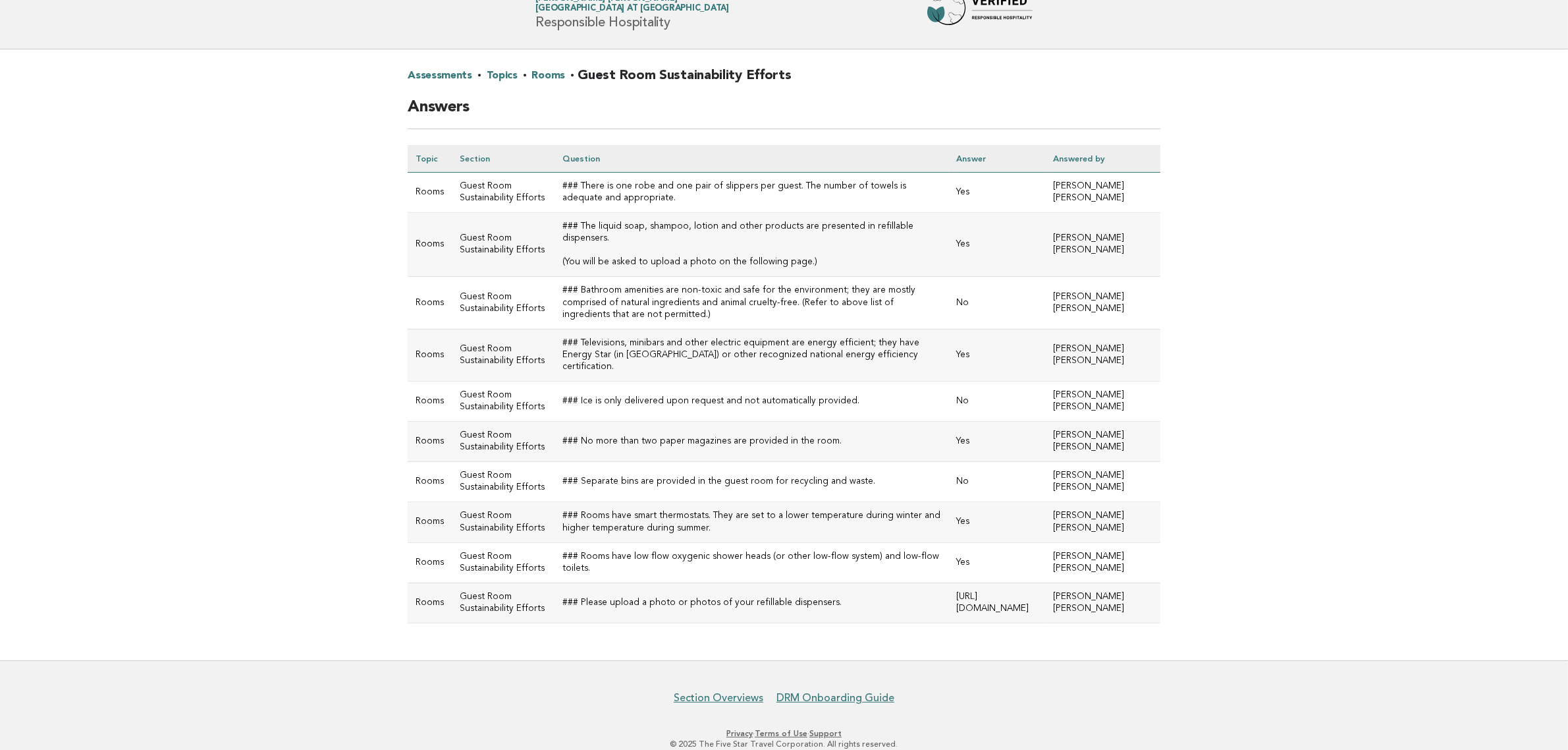
drag, startPoint x: 1284, startPoint y: 164, endPoint x: 864, endPoint y: 122, distance: 422.1
click at [1284, 164] on main "Assessments · Topics · Rooms · Guest Room Sustainability Efforts Answers Topic …" at bounding box center [784, 355] width 1568 height 611
click at [544, 75] on link "Rooms" at bounding box center [549, 75] width 33 height 21
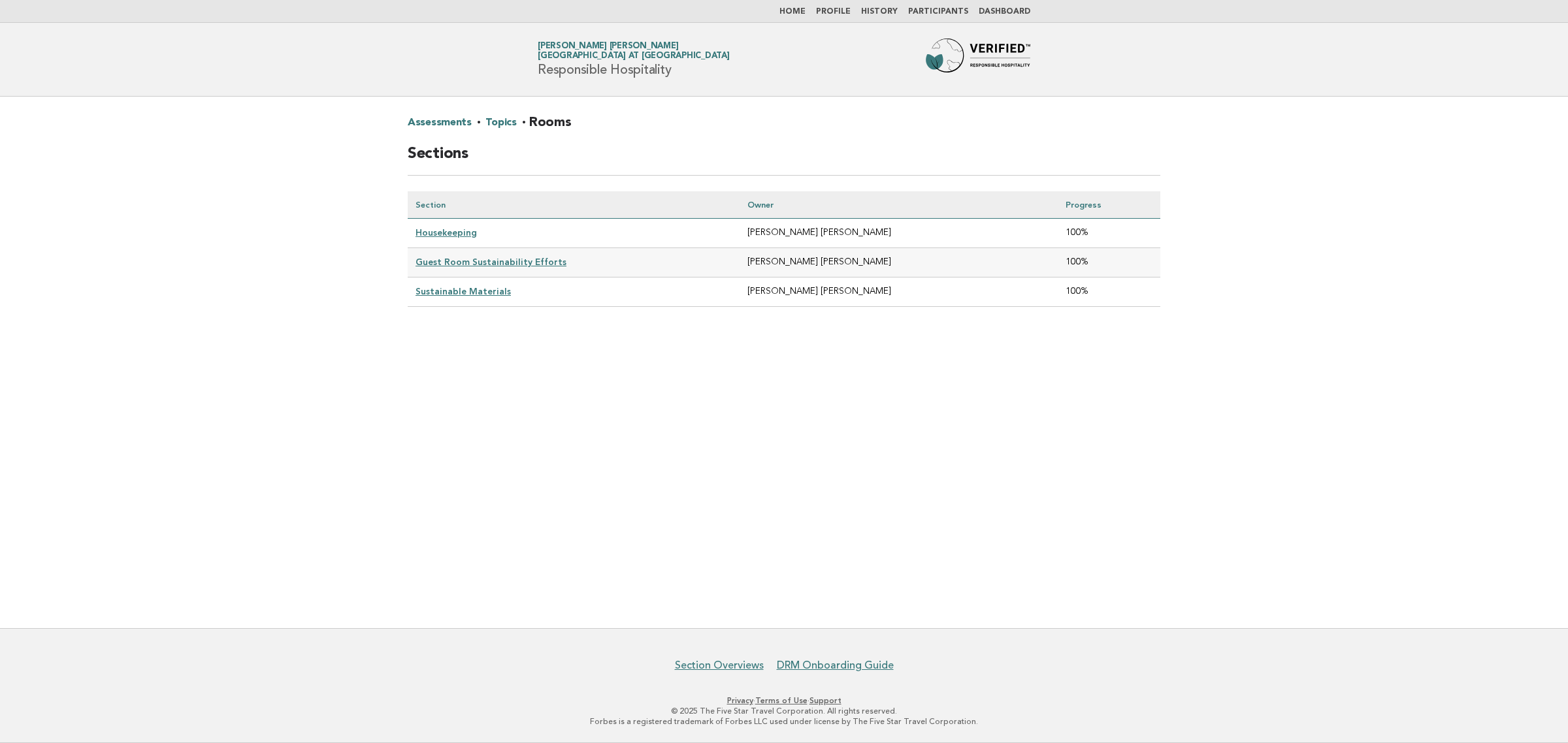
click at [445, 288] on link "Sustainable Materials" at bounding box center [463, 291] width 96 height 11
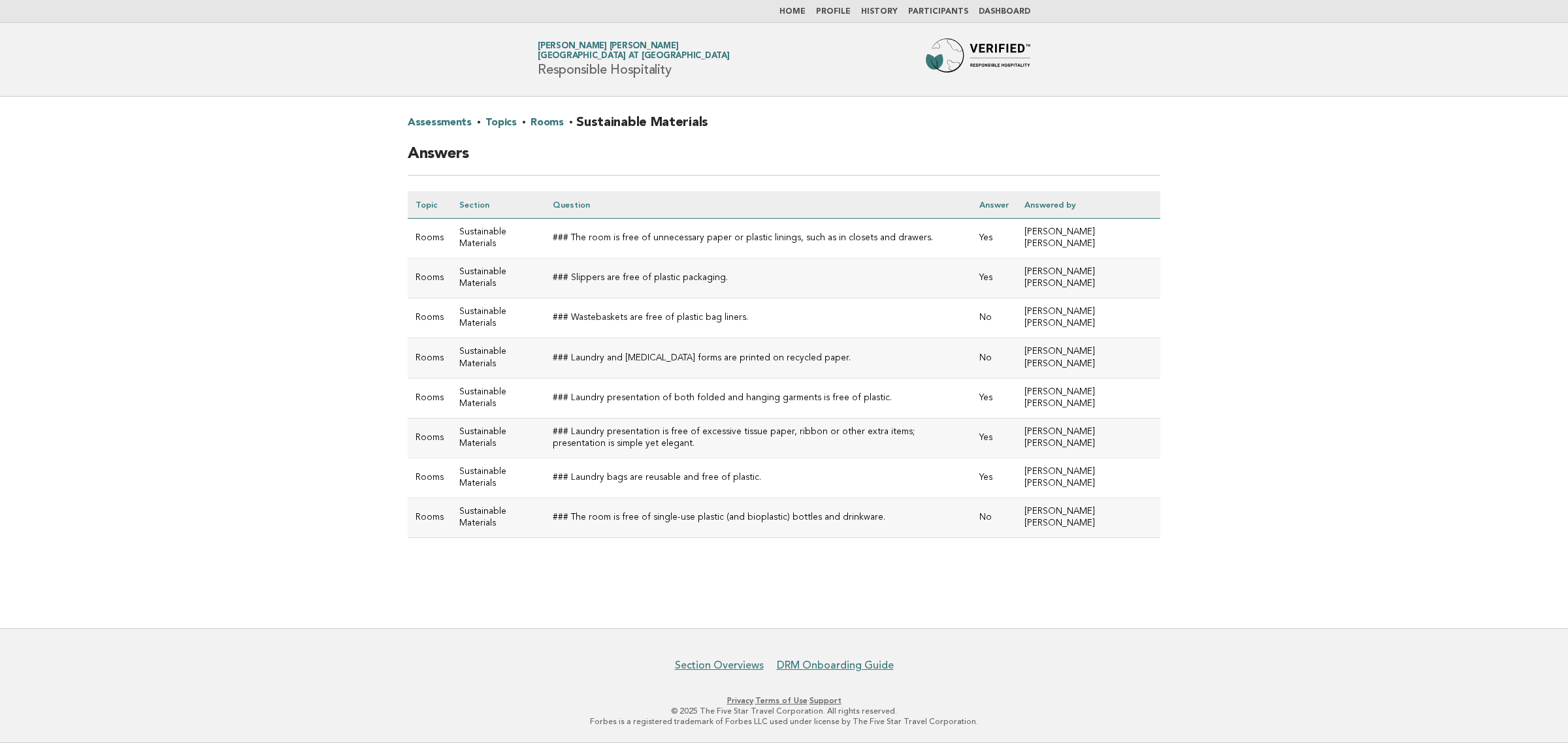
click at [1431, 395] on main "Assessments · Topics · Rooms · Sustainable Materials Answers Topic Section Ques…" at bounding box center [784, 362] width 1568 height 531
click at [543, 125] on link "Rooms" at bounding box center [547, 122] width 33 height 21
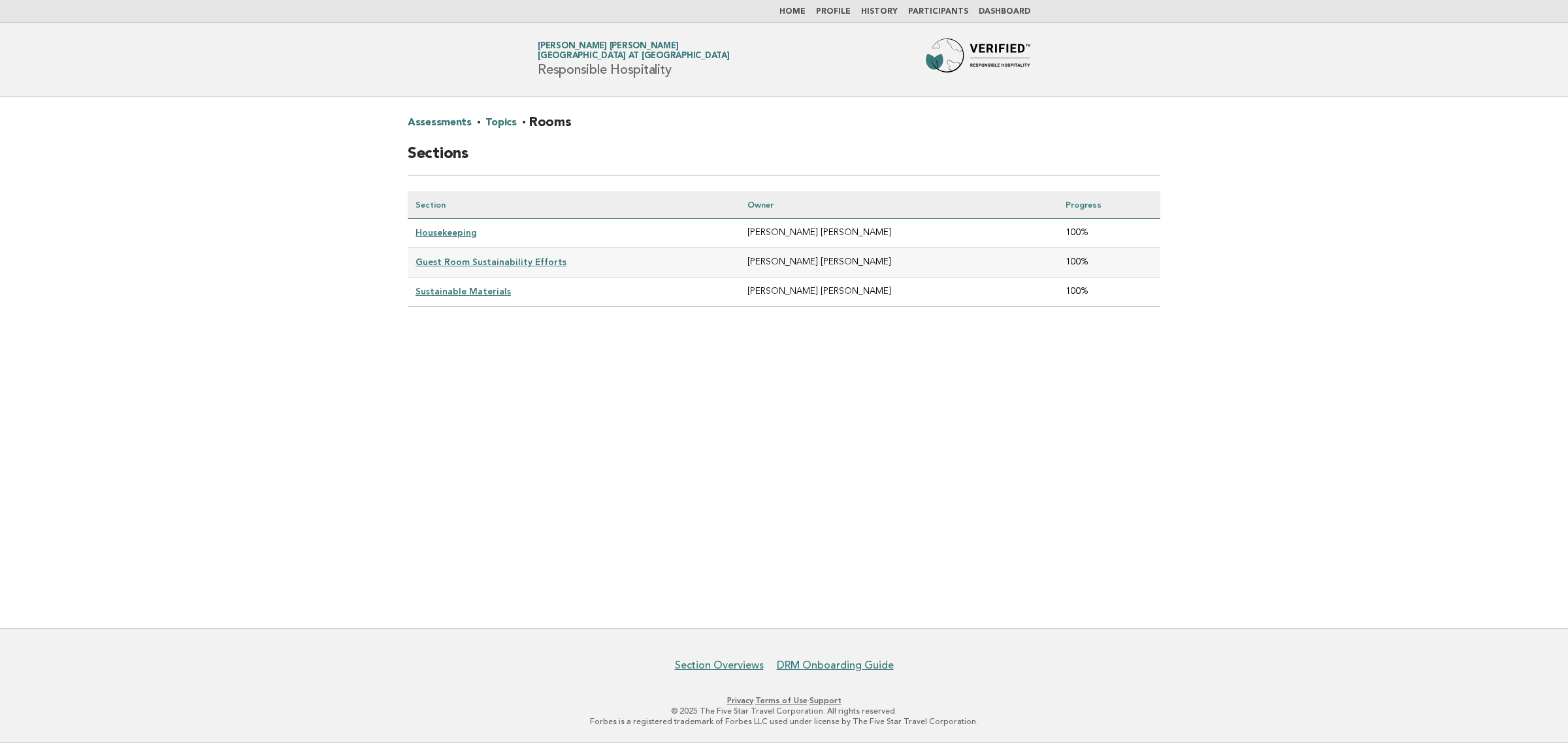
click at [497, 124] on link "Topics" at bounding box center [500, 122] width 30 height 21
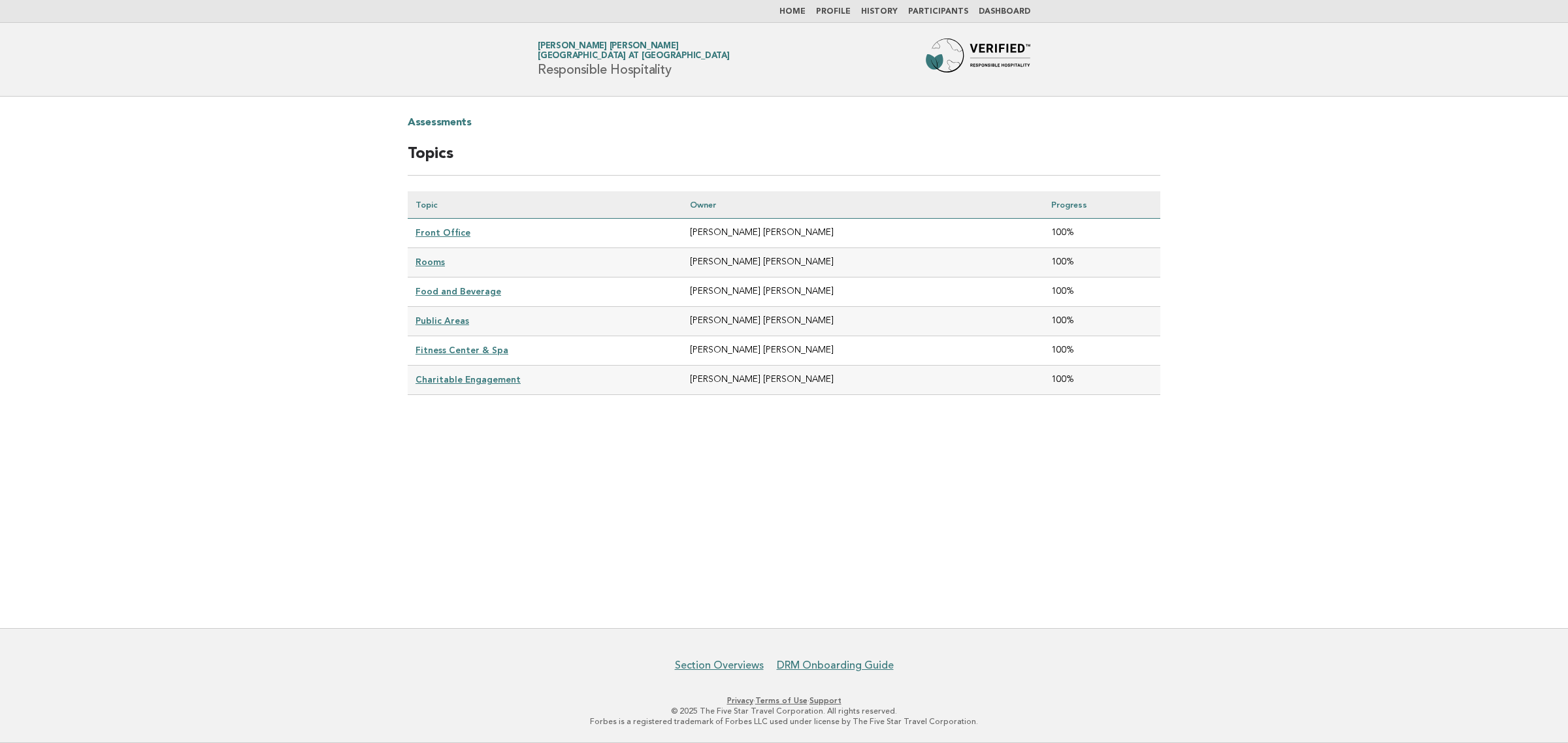
click at [474, 287] on link "Food and Beverage" at bounding box center [458, 291] width 86 height 11
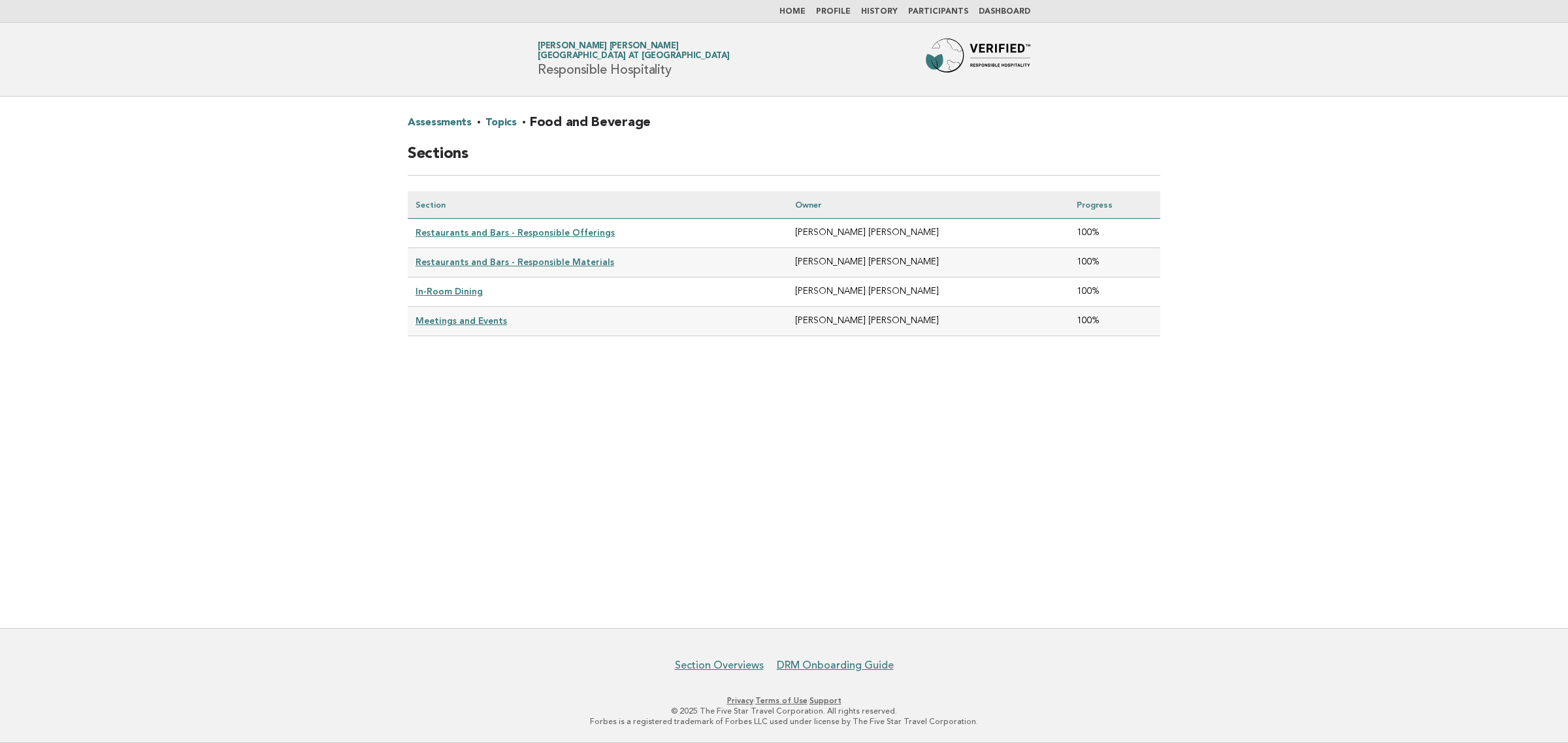
click at [513, 229] on link "Restaurants and Bars - Responsible Offerings" at bounding box center [515, 232] width 199 height 11
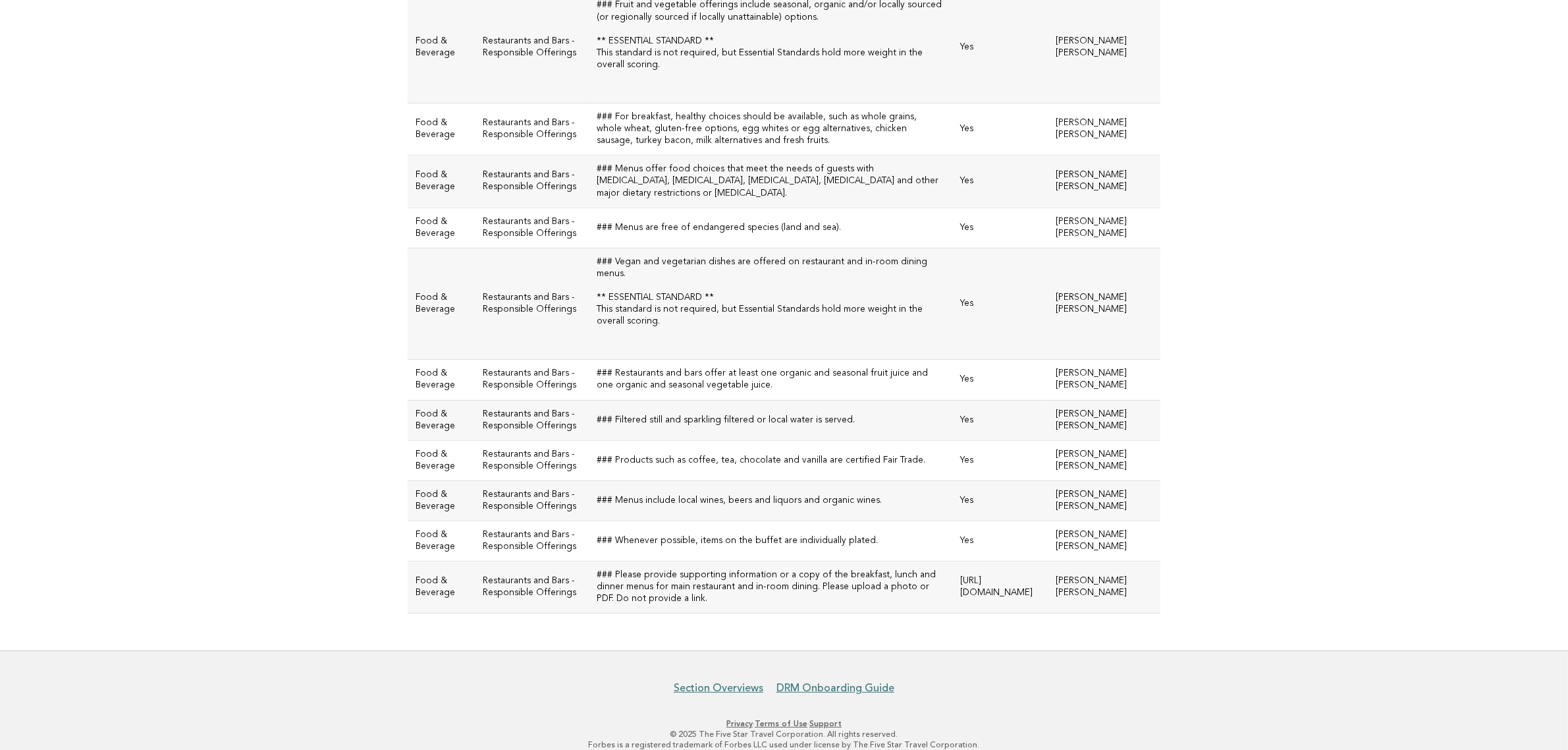
scroll to position [171, 0]
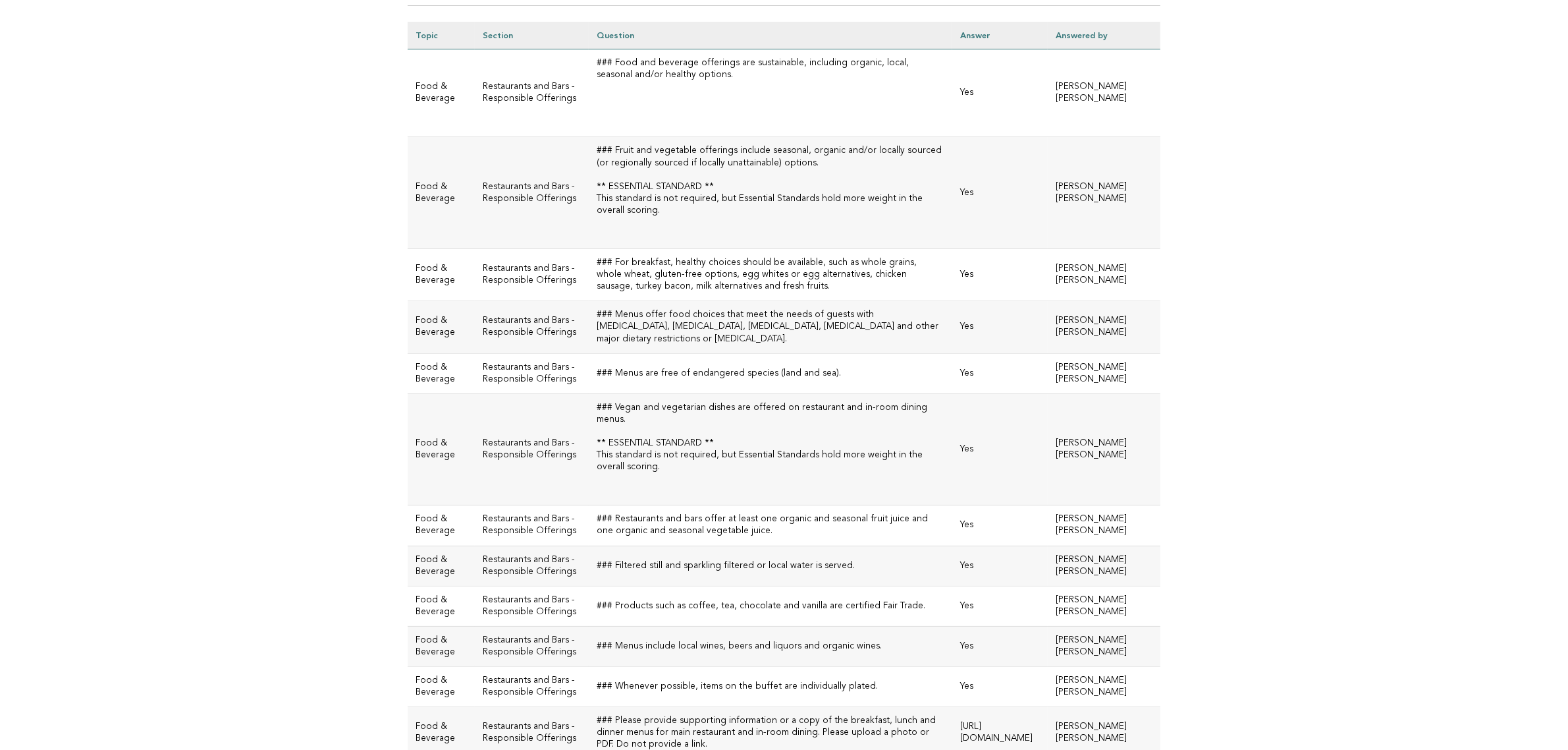
click at [1405, 434] on main "Assessments · Topics · Food and Beverage · Restaurants and Bars - Responsible O…" at bounding box center [784, 361] width 1568 height 870
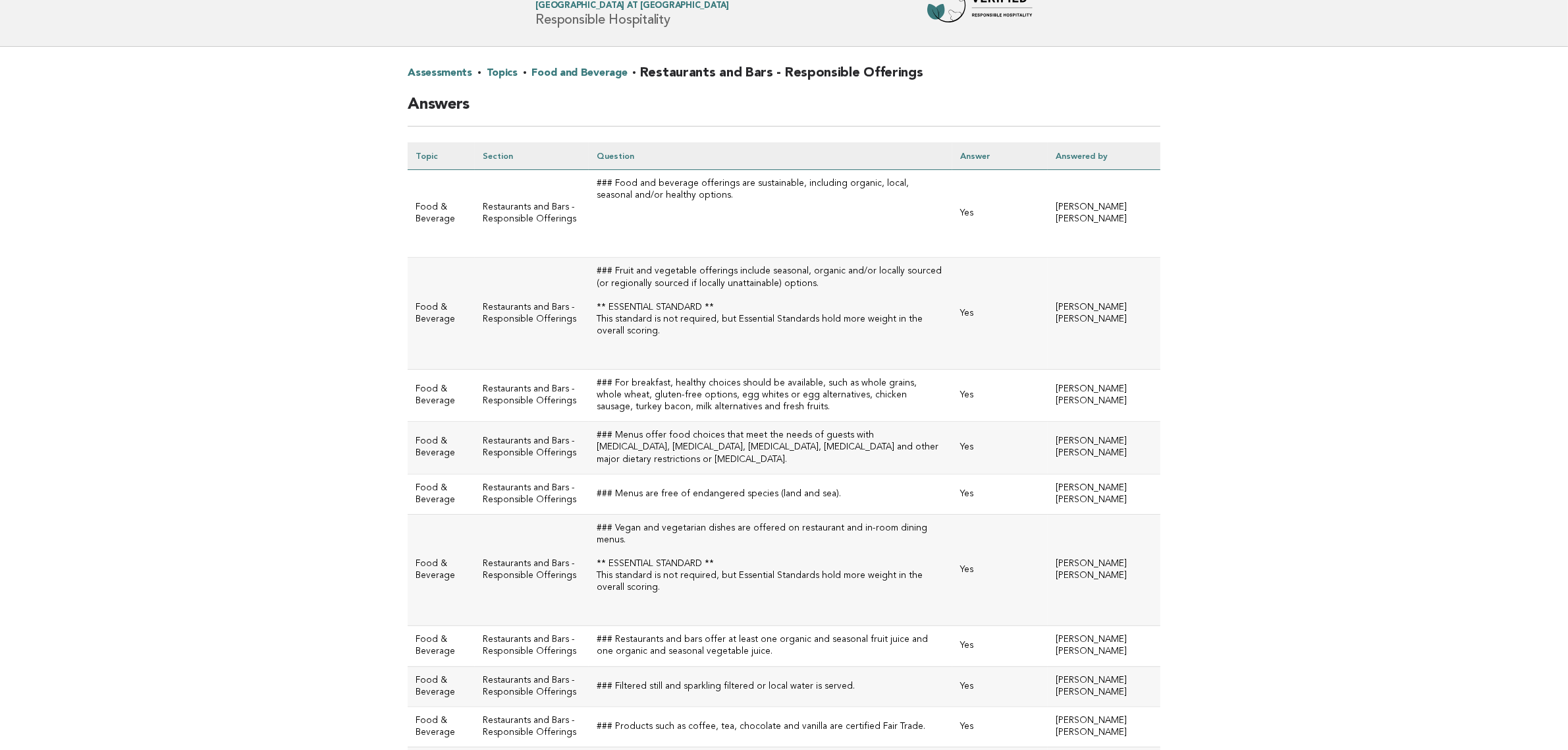
scroll to position [0, 0]
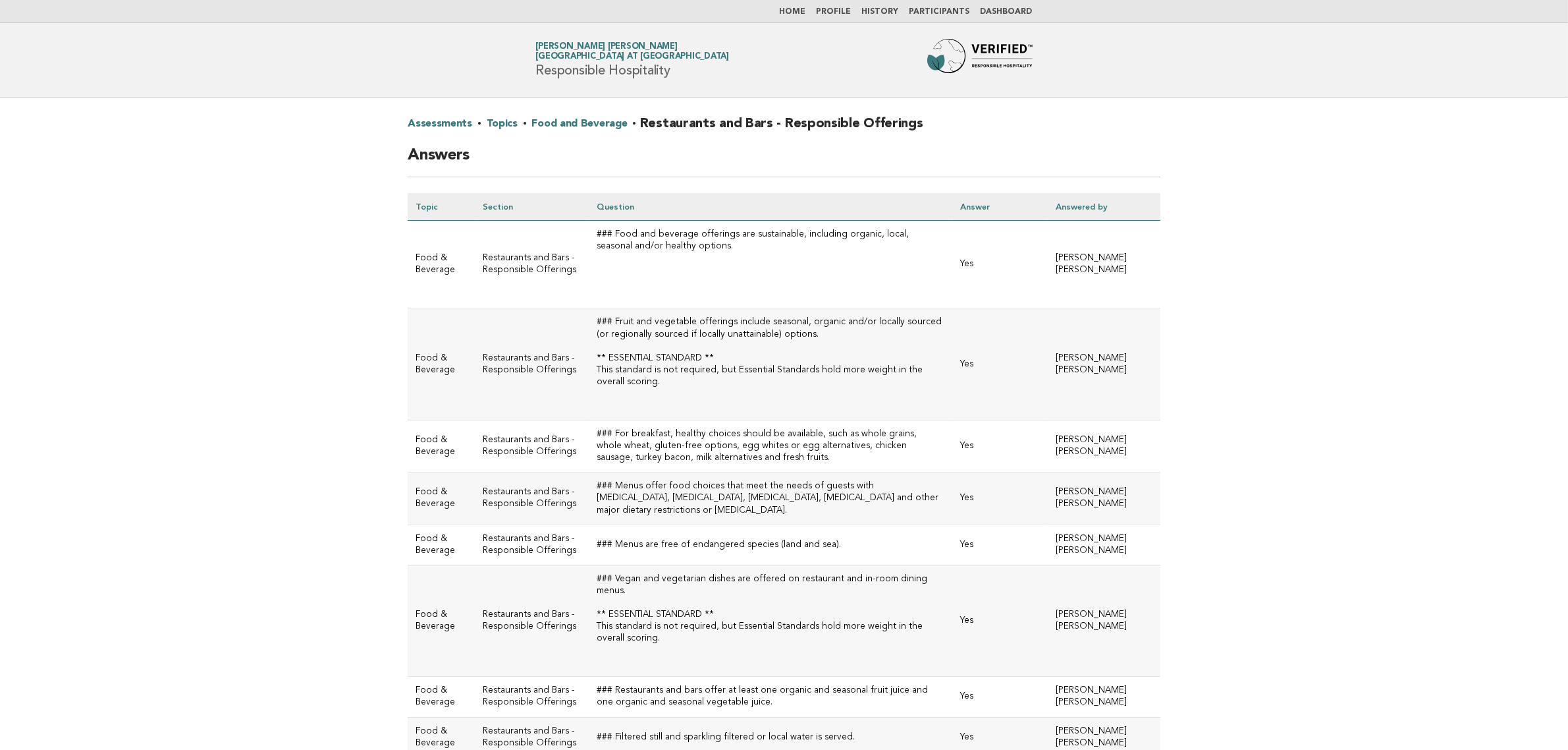
click at [1341, 357] on main "Assessments · Topics · Food and Beverage · Restaurants and Bars - Responsible O…" at bounding box center [784, 532] width 1568 height 870
click at [596, 128] on link "Food and Beverage" at bounding box center [579, 123] width 96 height 21
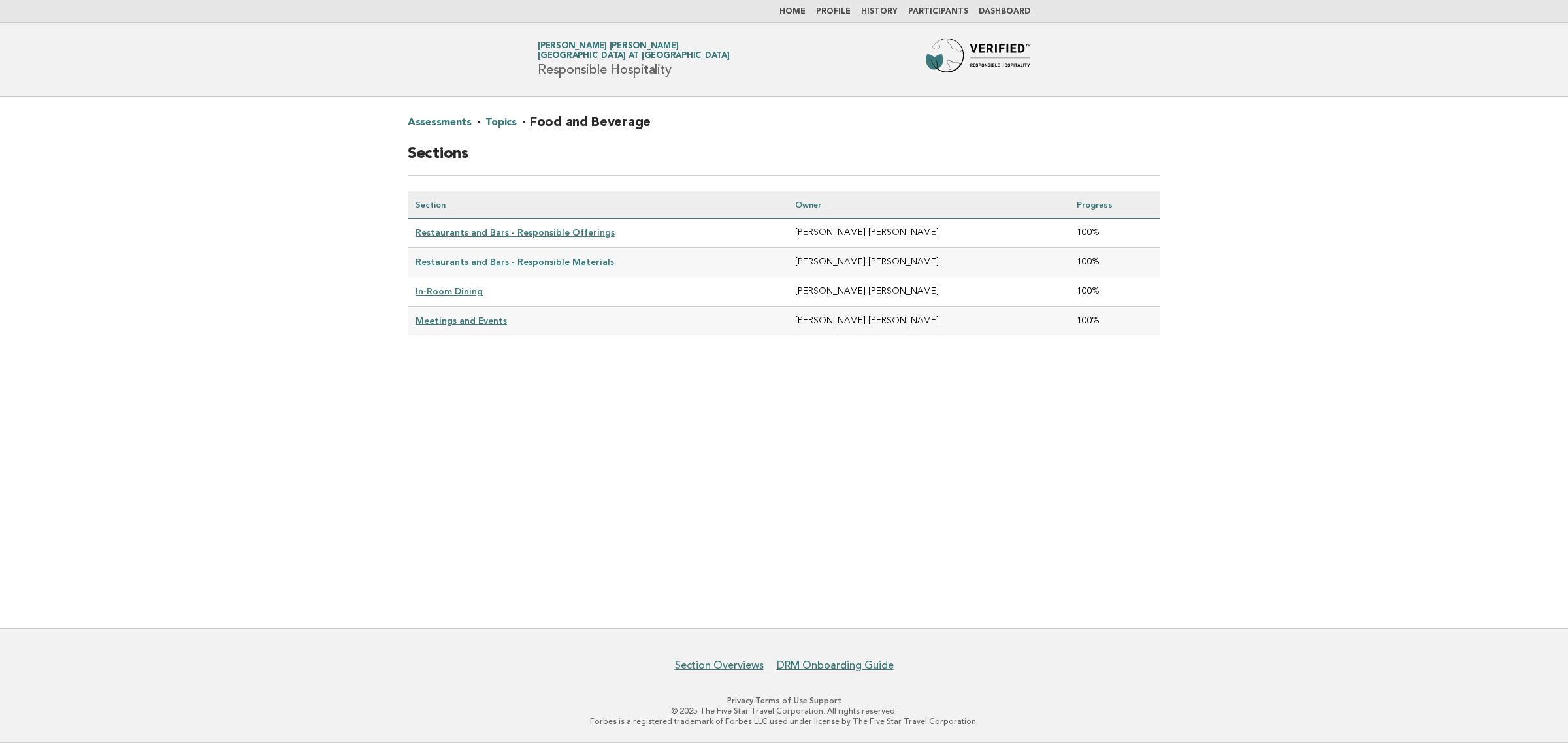
click at [565, 263] on link "Restaurants and Bars - Responsible Materials" at bounding box center [514, 262] width 198 height 11
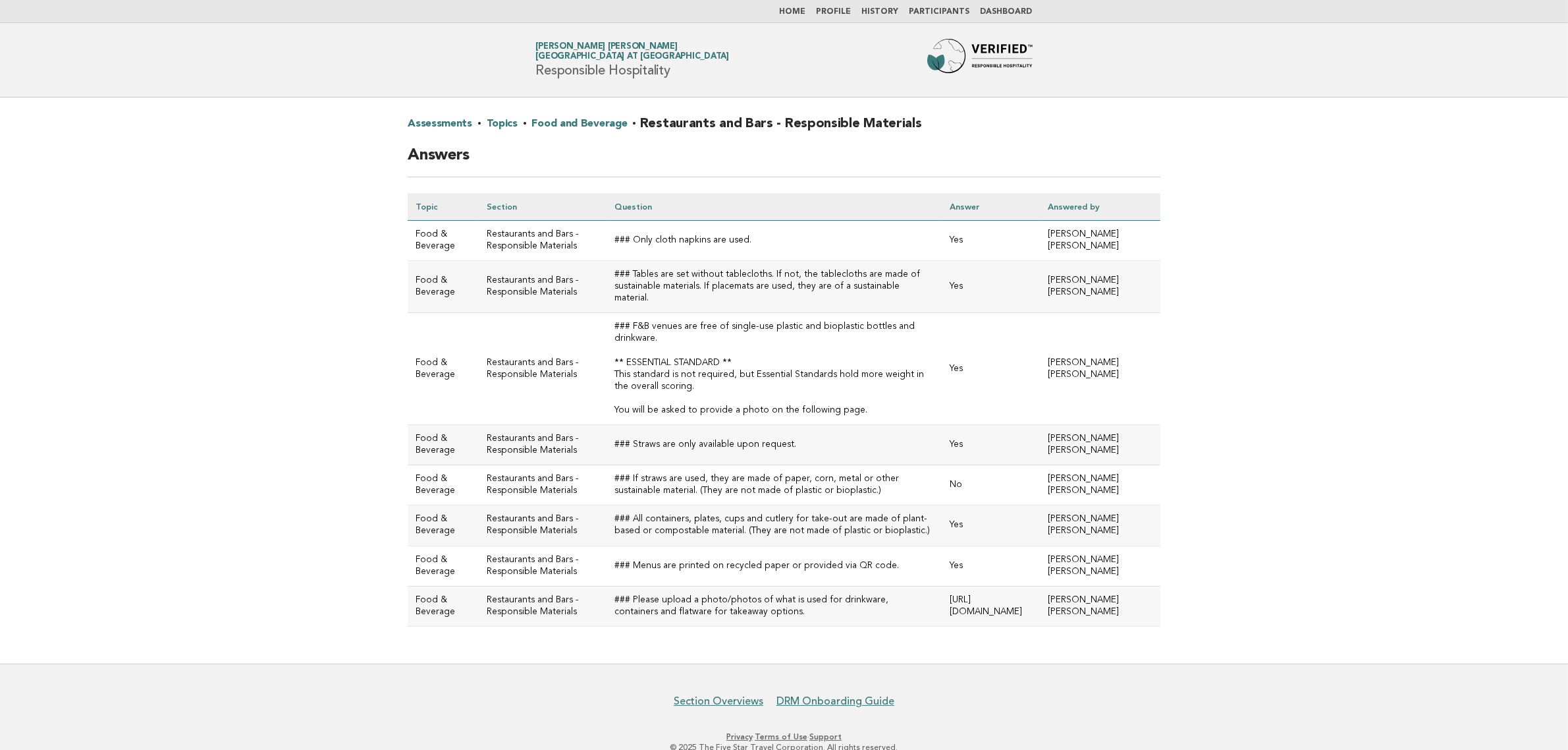
click at [1398, 336] on main "Assessments · Topics · Food and Beverage · Restaurants and Bars - Responsible M…" at bounding box center [784, 380] width 1568 height 566
click at [601, 124] on link "Food and Beverage" at bounding box center [579, 123] width 96 height 21
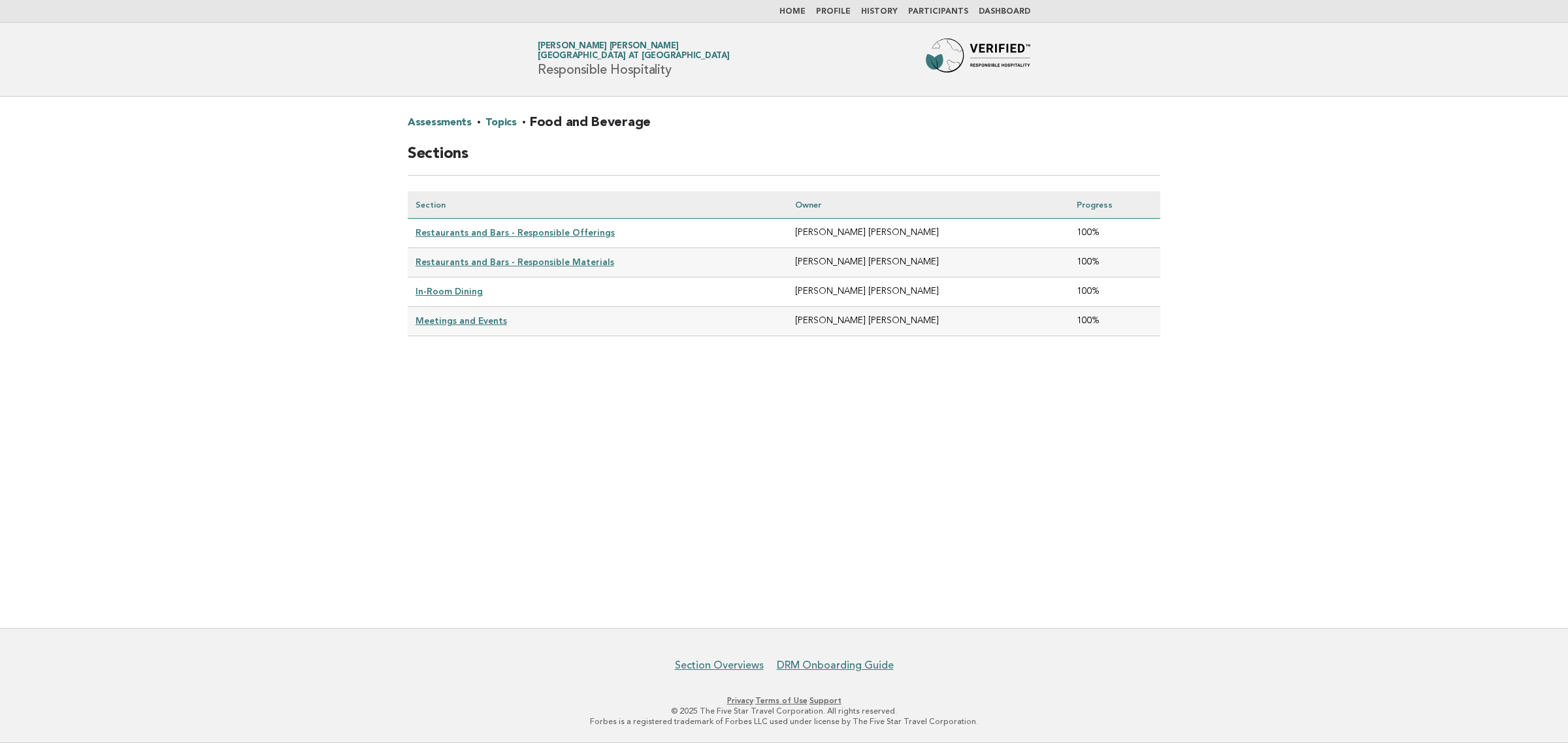
click at [477, 291] on link "In-Room Dining" at bounding box center [448, 291] width 67 height 11
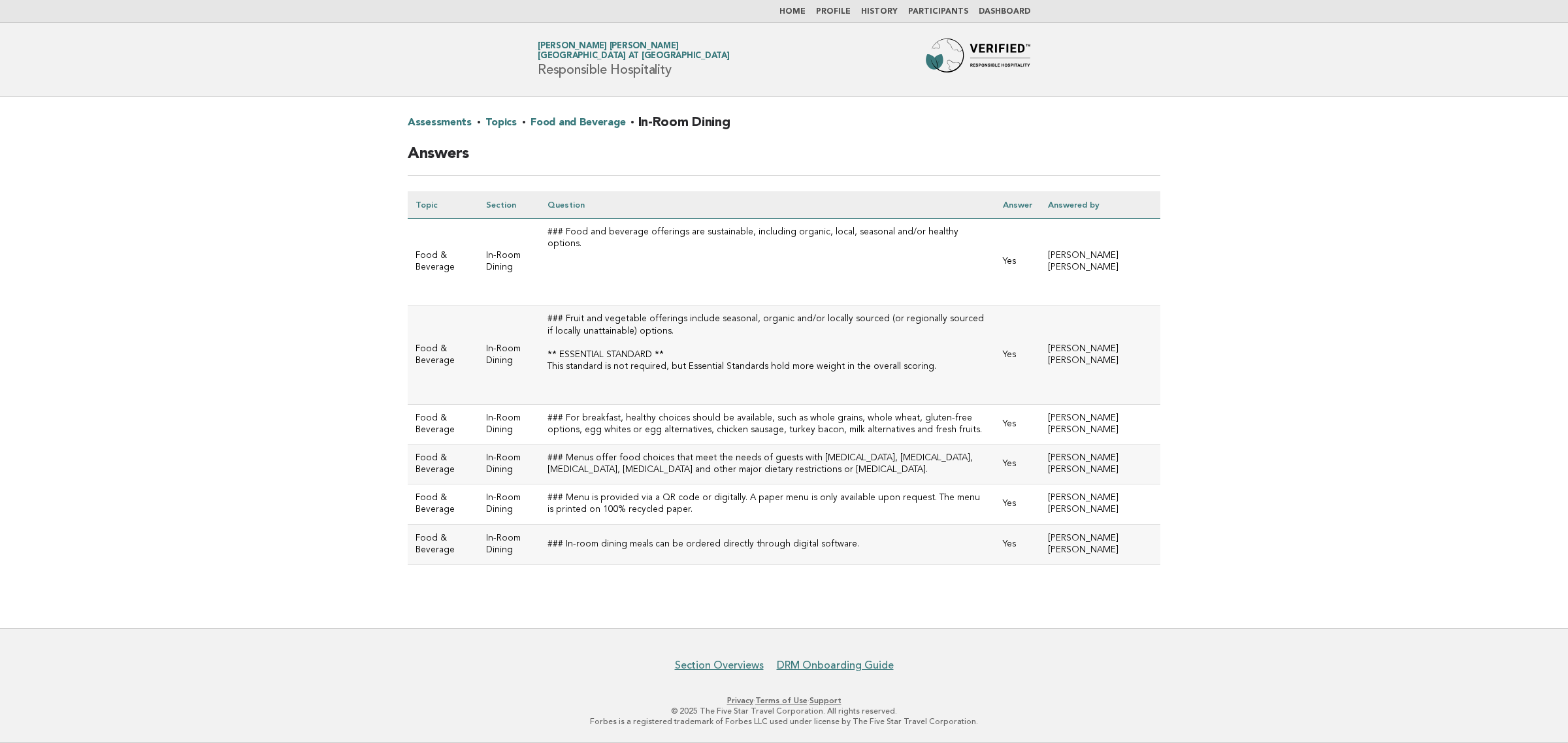
click at [594, 126] on link "Food and Beverage" at bounding box center [577, 122] width 95 height 21
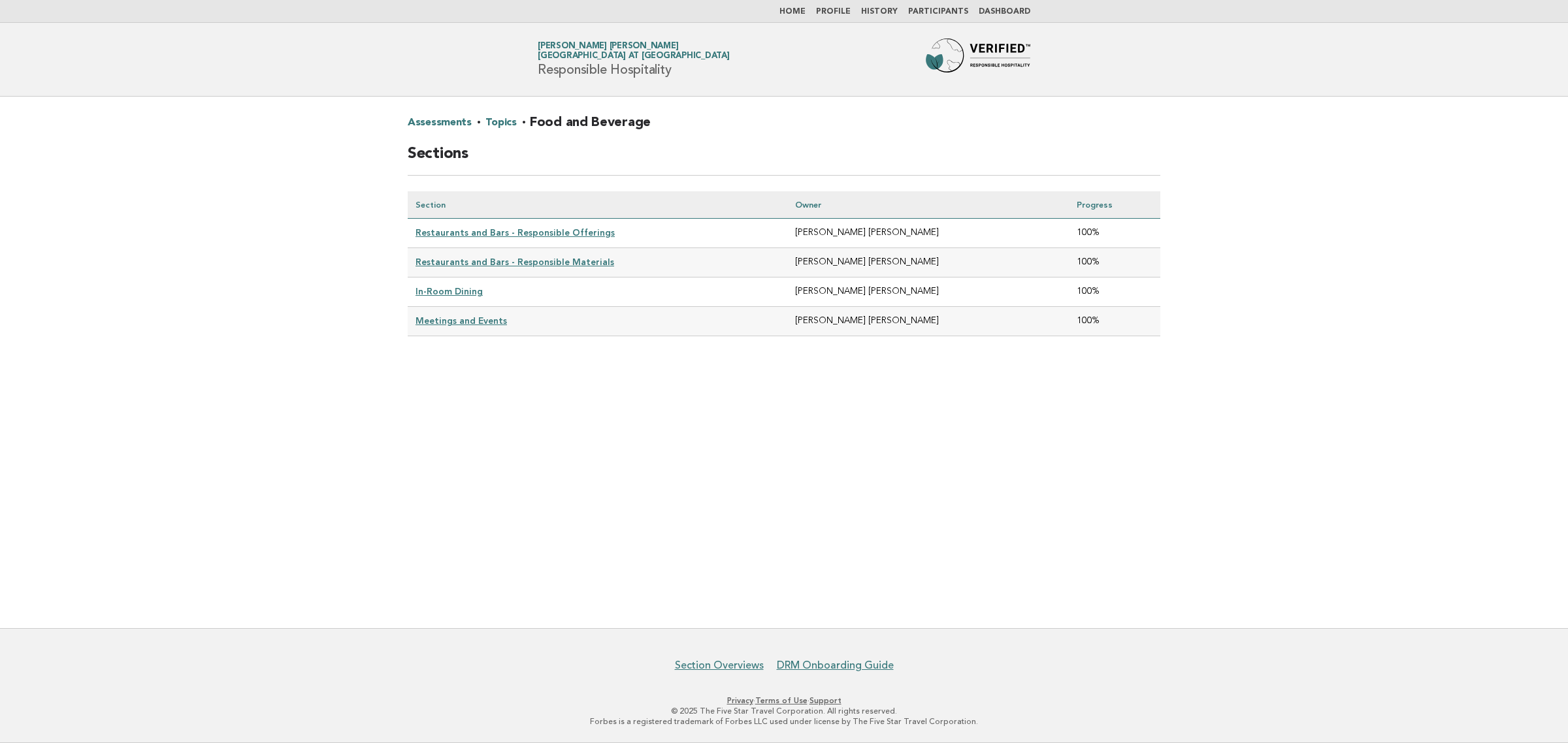
click at [445, 316] on link "Meetings and Events" at bounding box center [461, 320] width 92 height 11
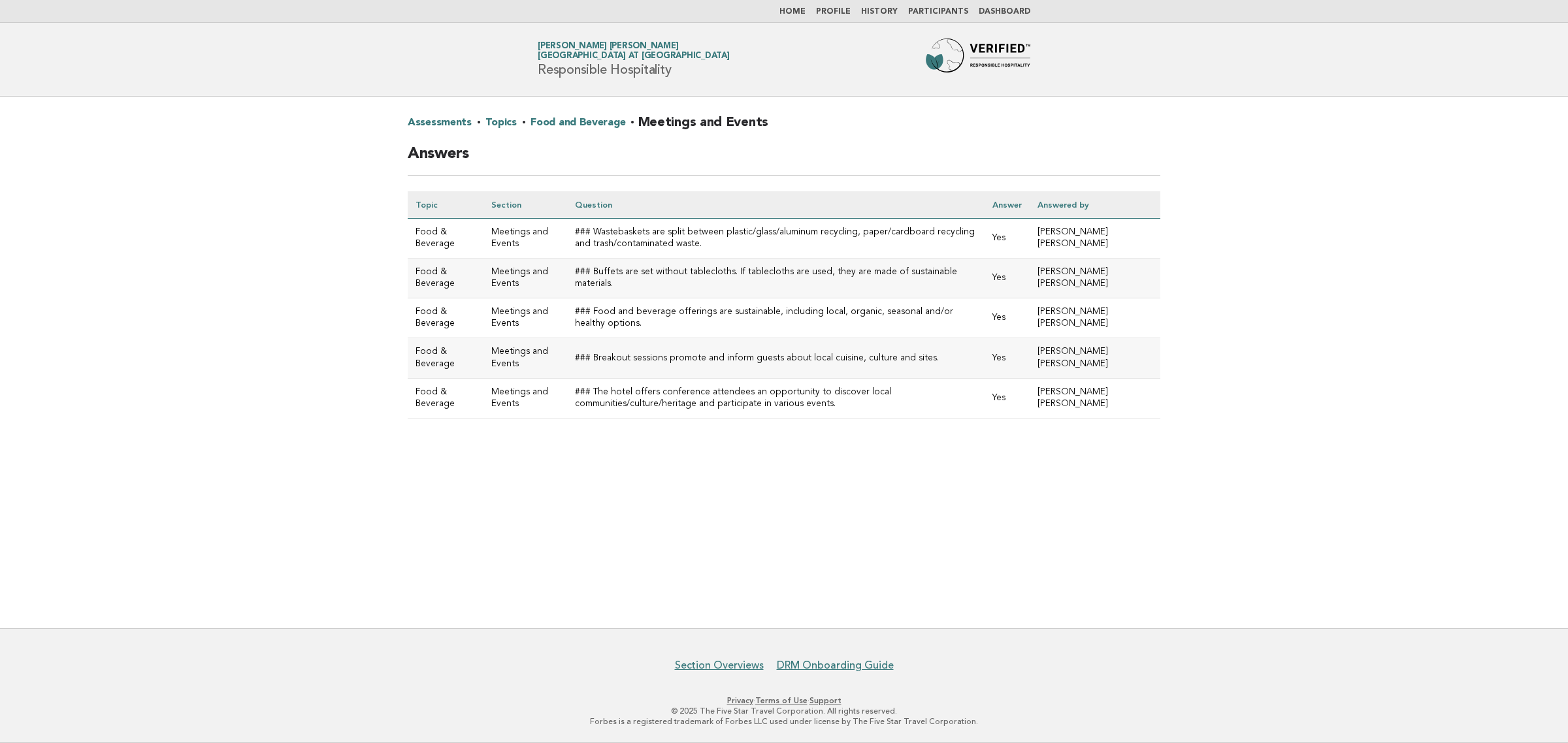
click at [574, 126] on link "Food and Beverage" at bounding box center [577, 122] width 95 height 21
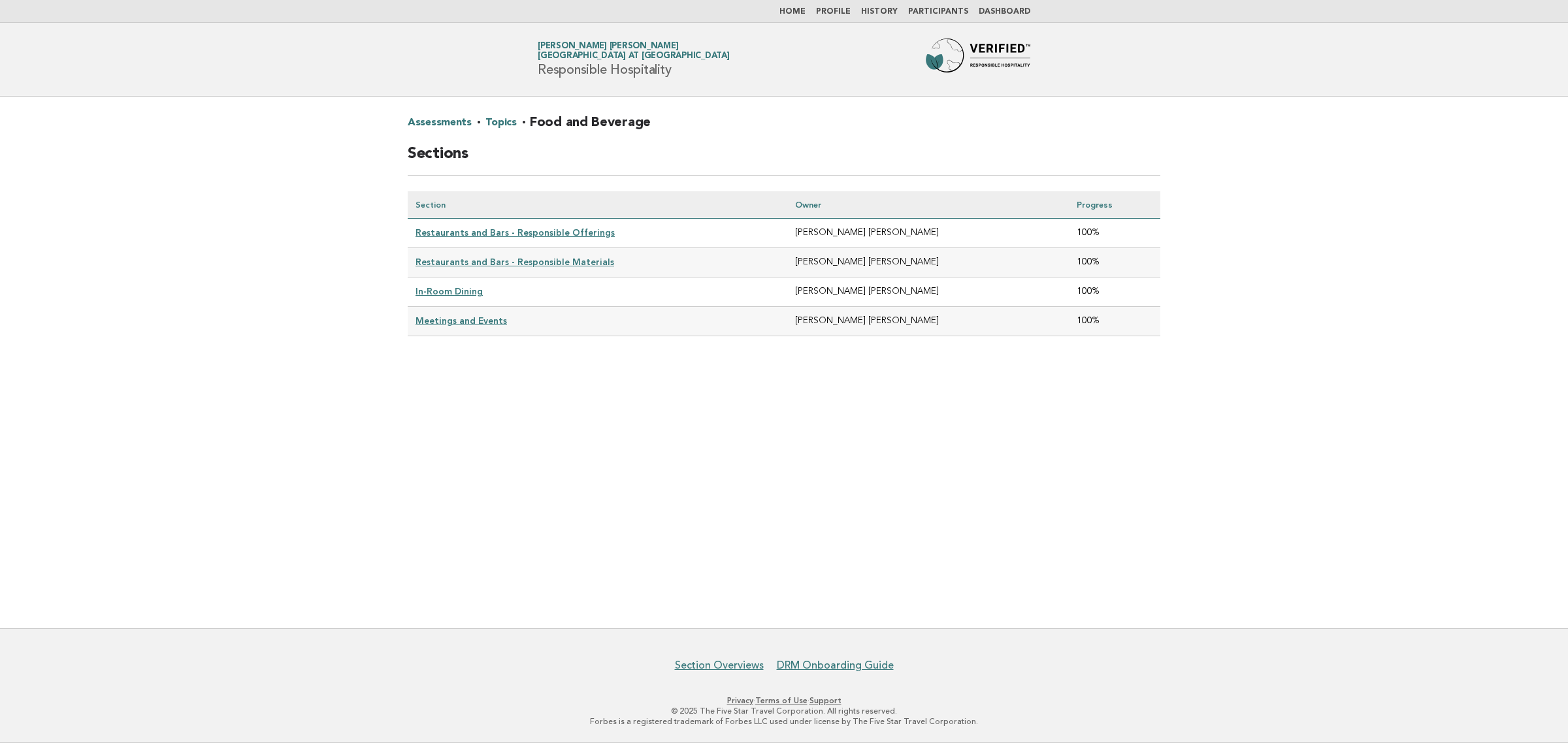
click at [504, 123] on link "Topics" at bounding box center [500, 122] width 30 height 21
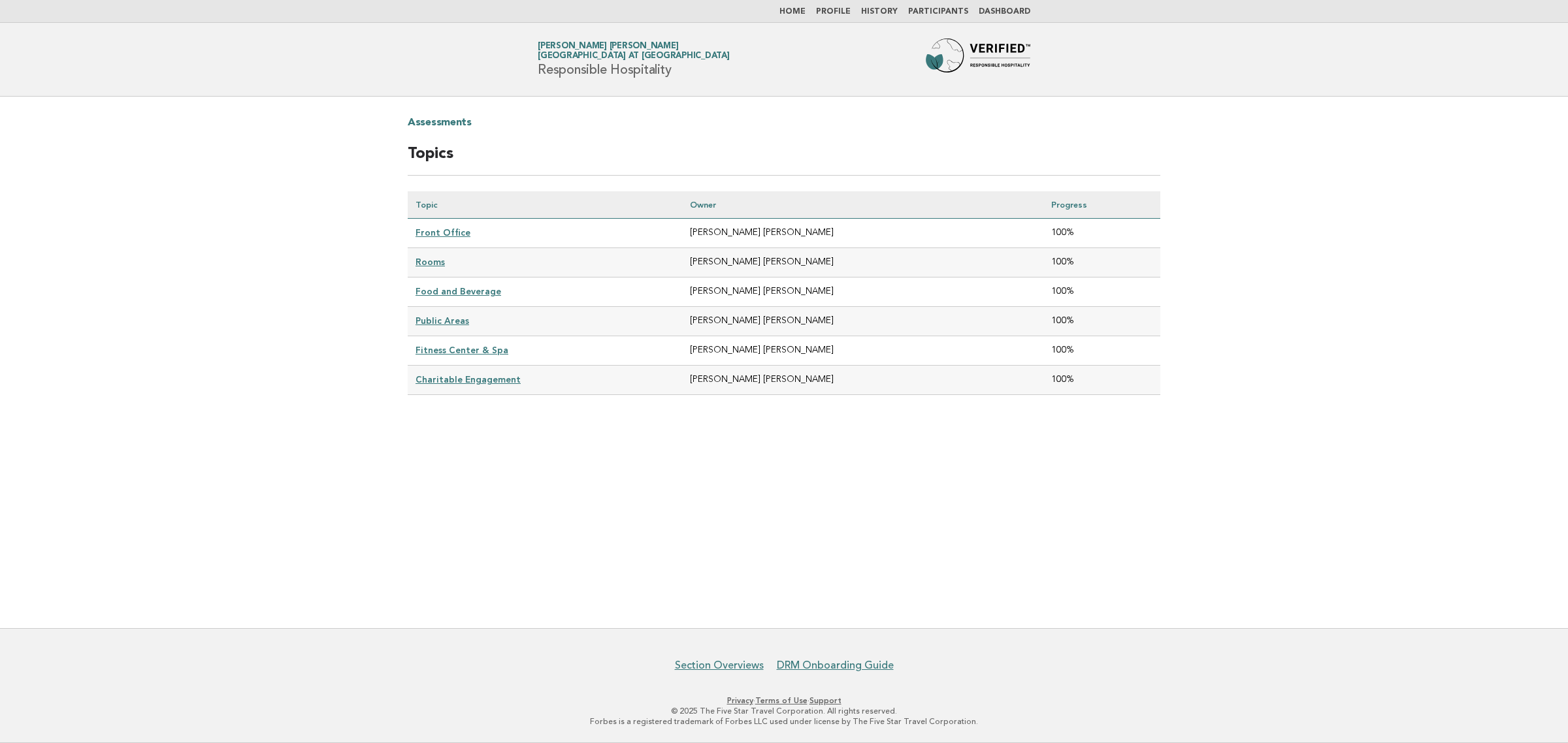
click at [439, 320] on link "Public Areas" at bounding box center [442, 320] width 54 height 11
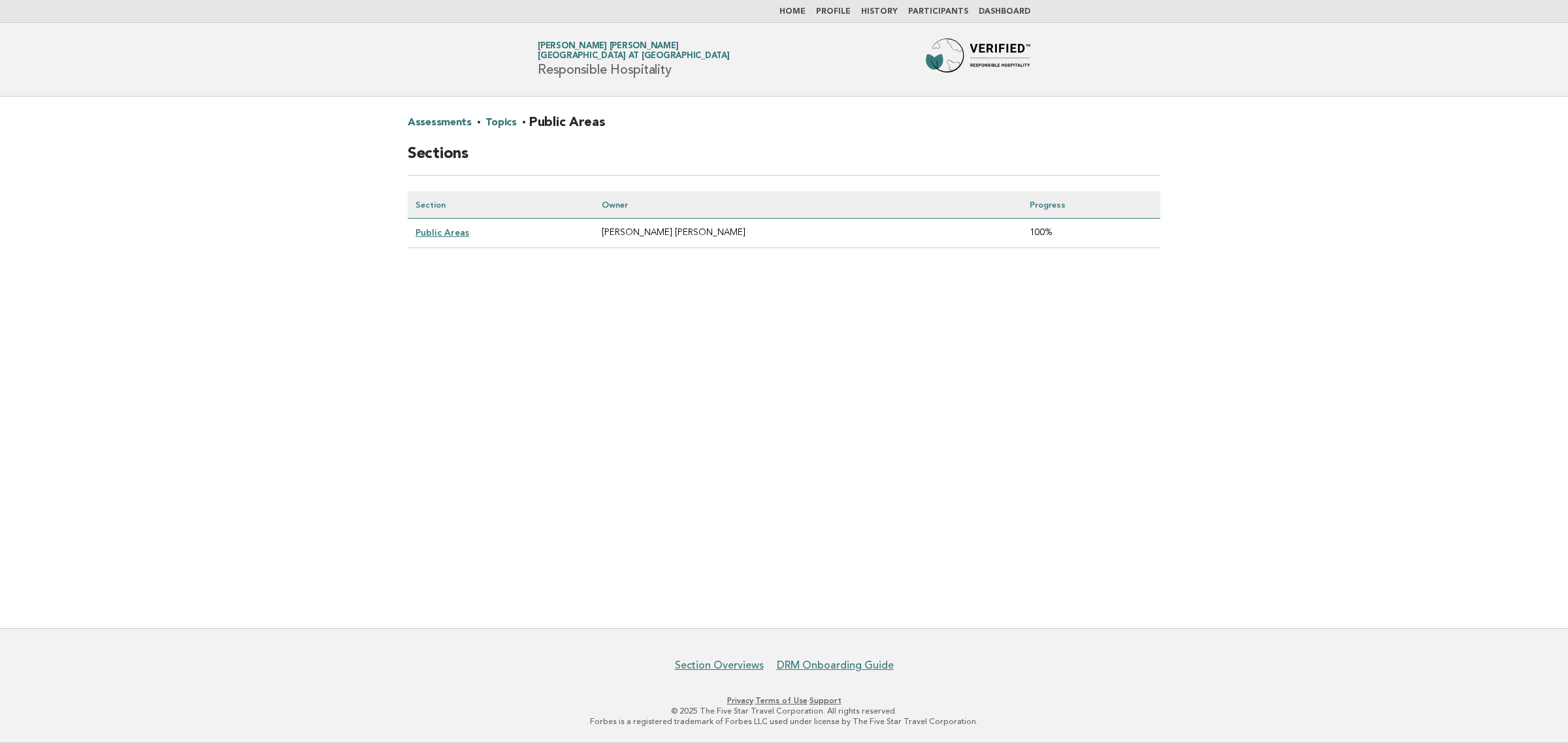
click at [440, 232] on link "Public Areas" at bounding box center [442, 232] width 54 height 11
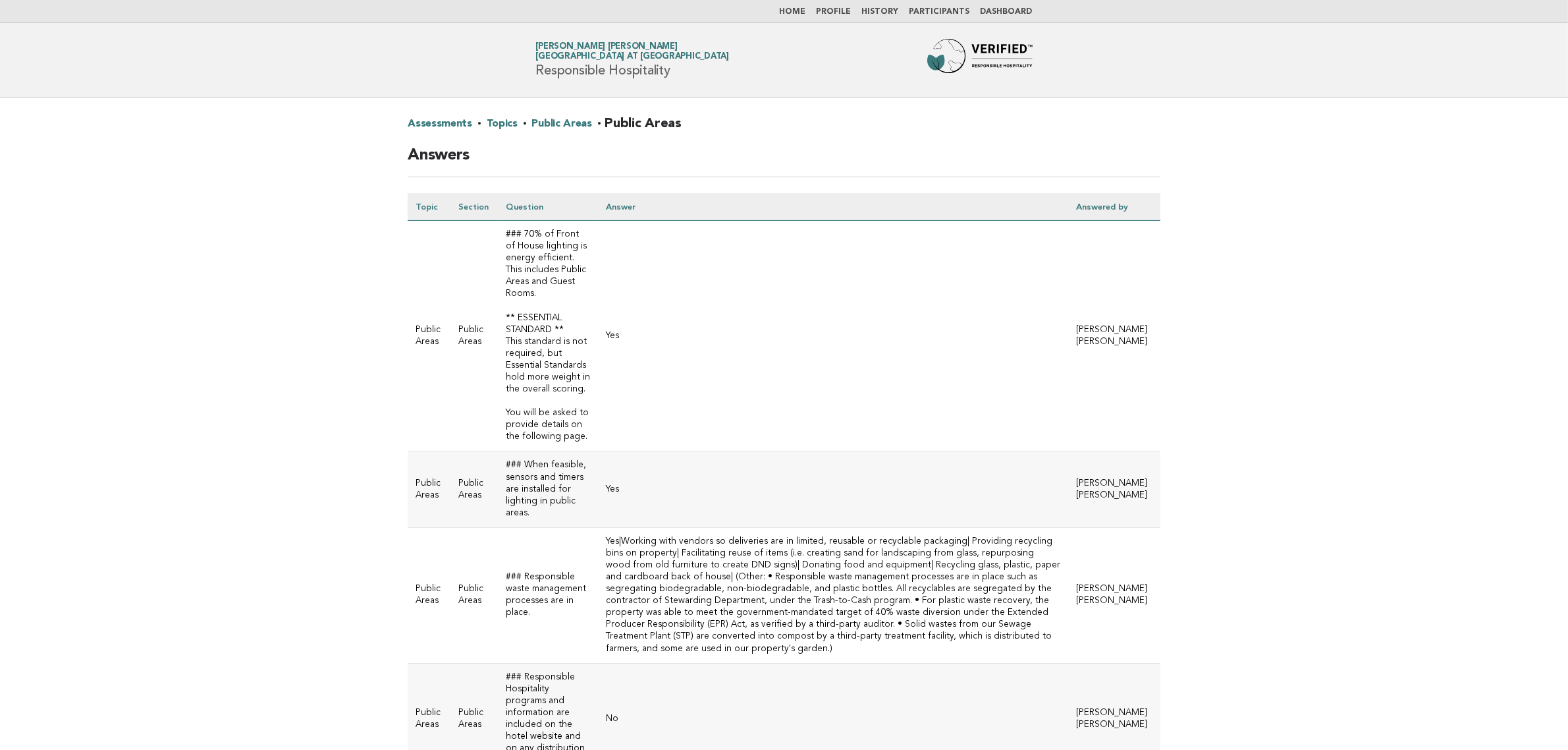
click at [1454, 321] on main "Assessments · Topics · Public Areas · Public Areas Answers Topic Section Questi…" at bounding box center [784, 700] width 1568 height 1204
click at [1361, 444] on main "Assessments · Topics · Public Areas · Public Areas Answers Topic Section Questi…" at bounding box center [784, 700] width 1568 height 1204
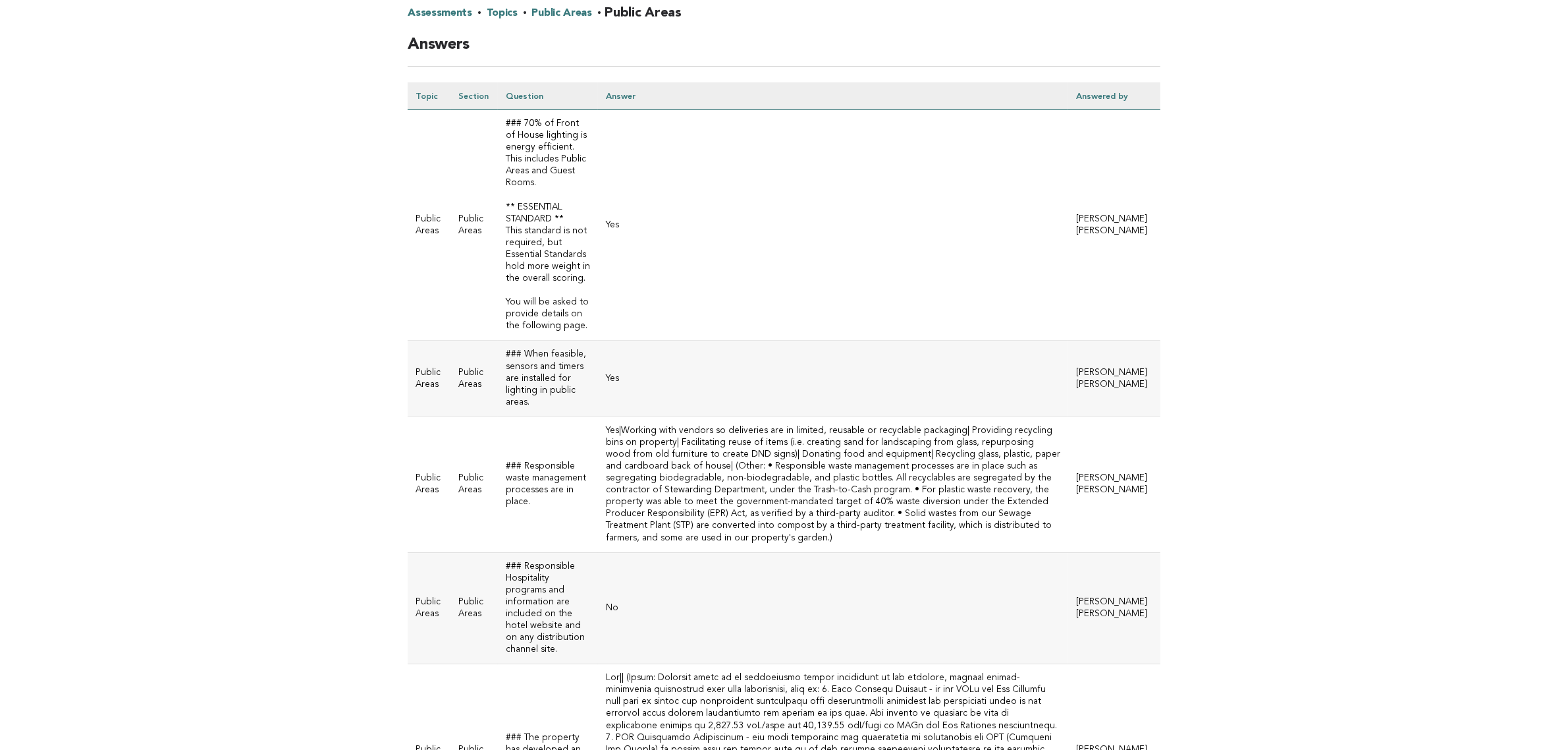
scroll to position [20, 0]
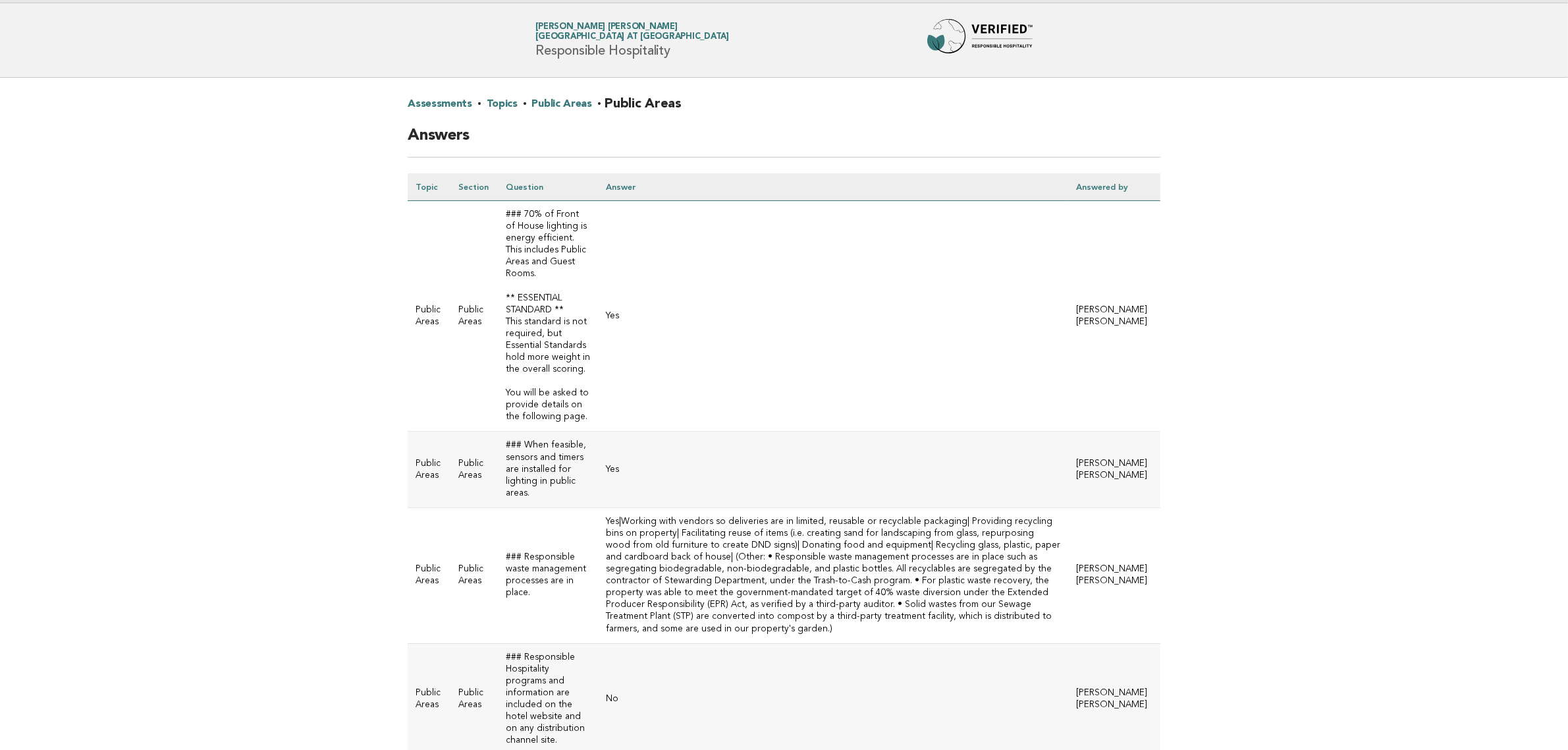
click at [1388, 341] on main "Assessments · Topics · Public Areas · Public Areas Answers Topic Section Questi…" at bounding box center [784, 680] width 1568 height 1204
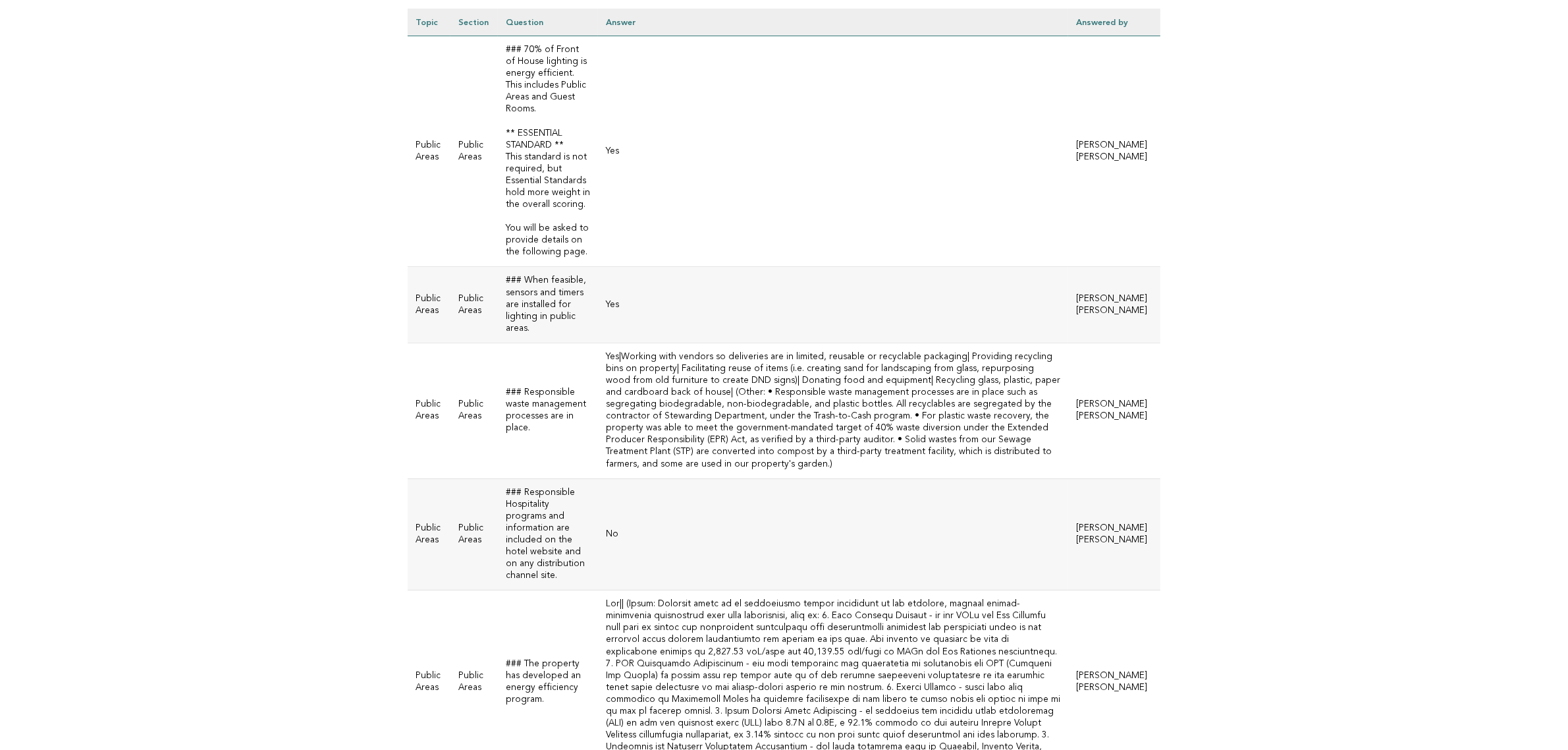
scroll to position [0, 0]
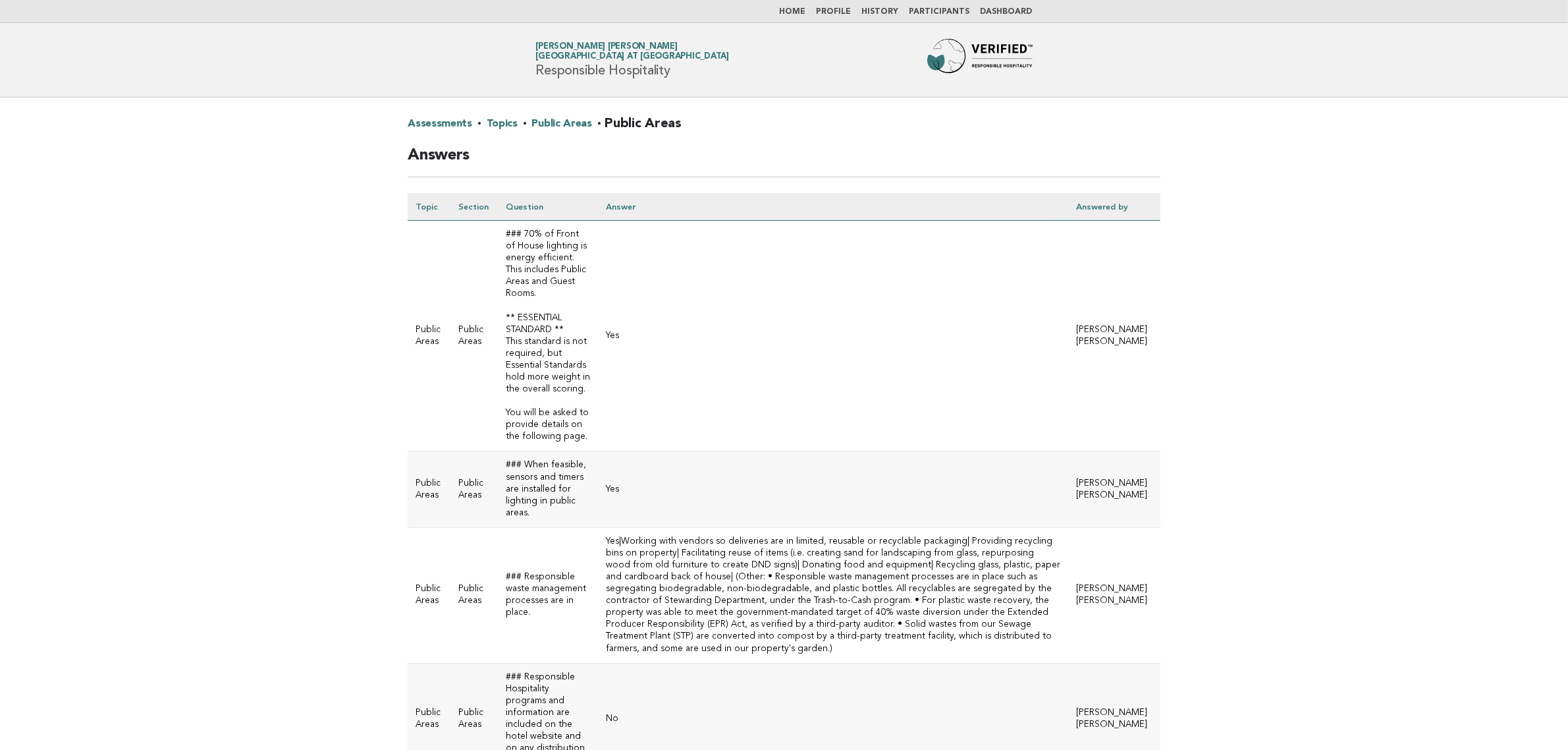
click at [544, 123] on link "Public Areas" at bounding box center [561, 123] width 60 height 21
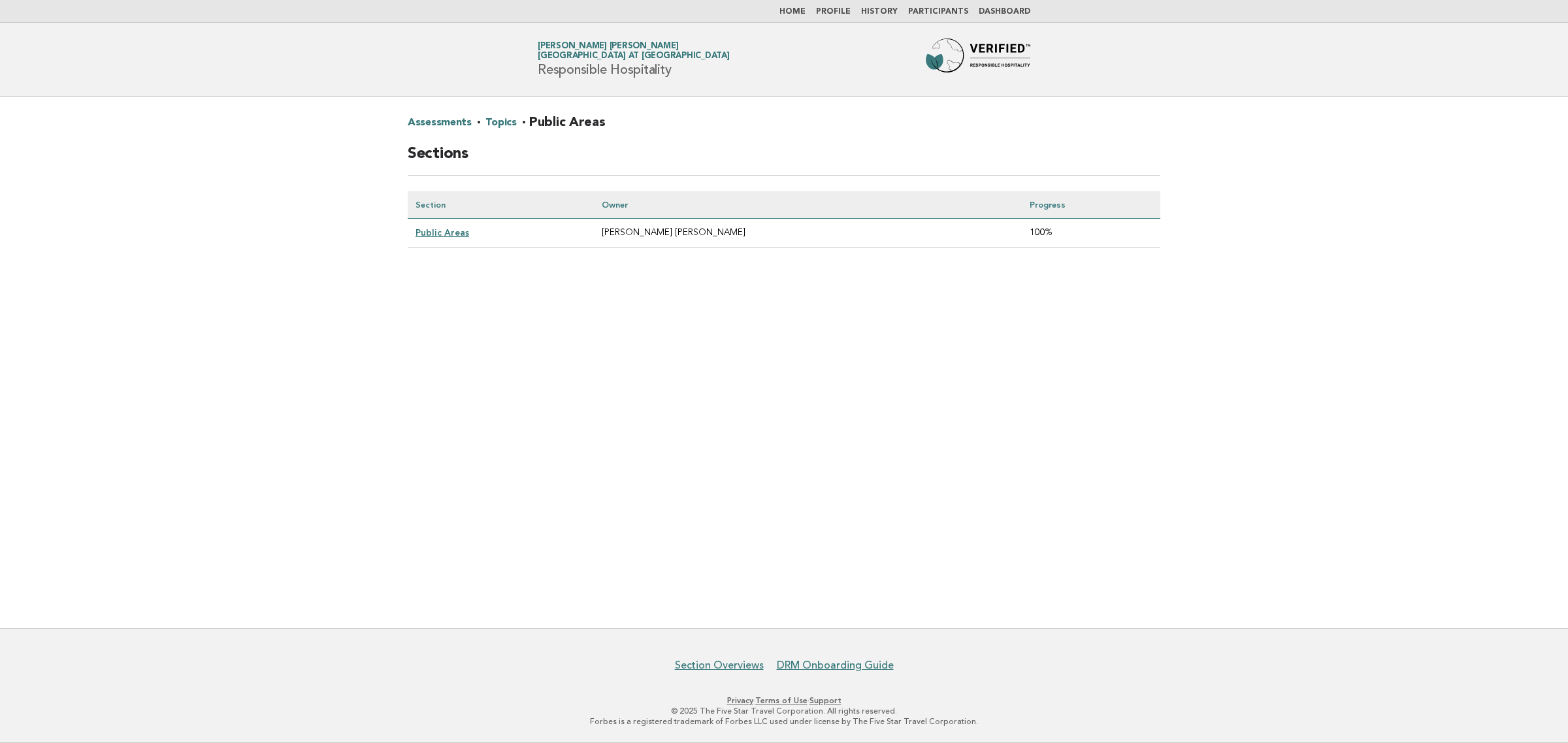
click at [501, 121] on link "Topics" at bounding box center [500, 122] width 30 height 21
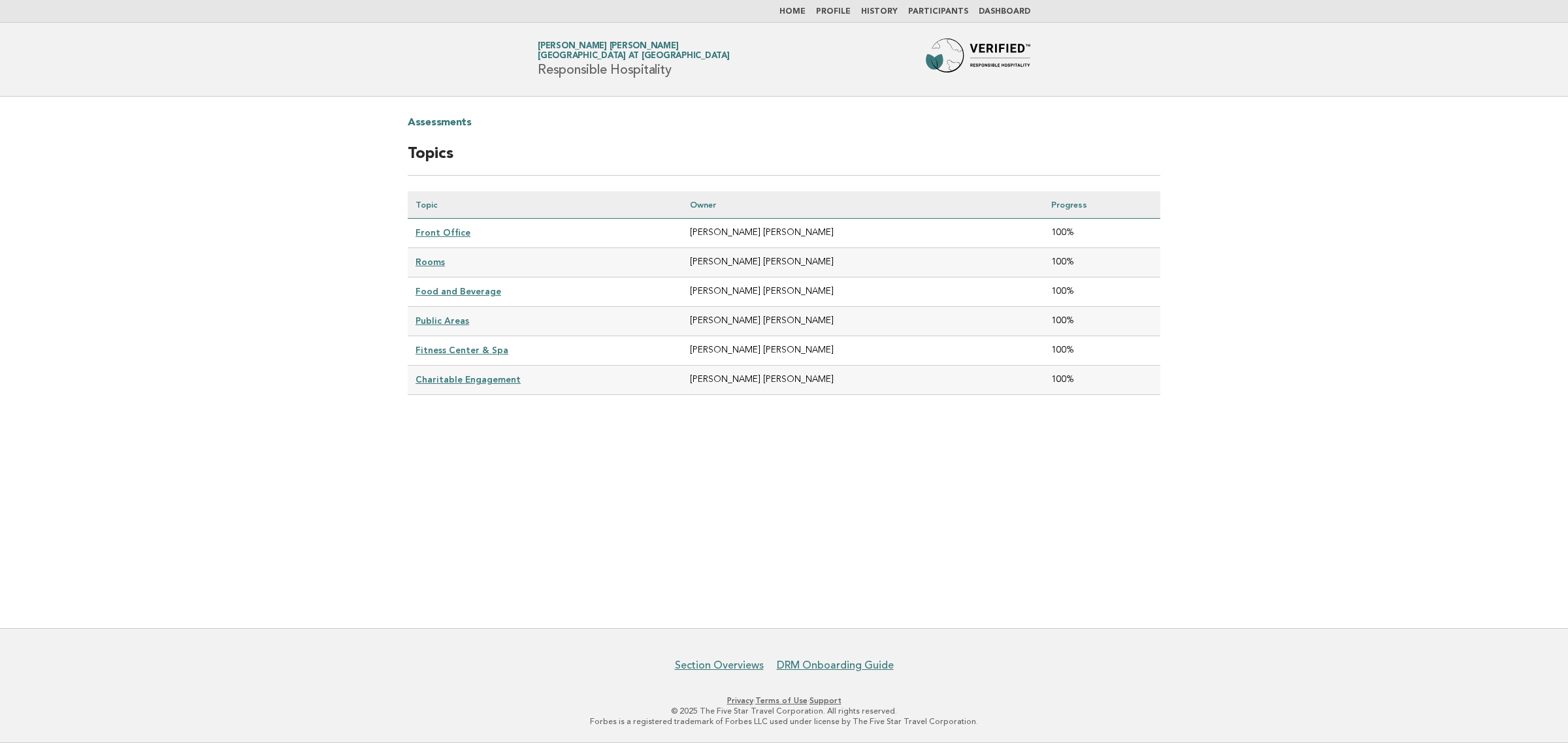
click at [464, 346] on link "Fitness Center & Spa" at bounding box center [461, 350] width 93 height 11
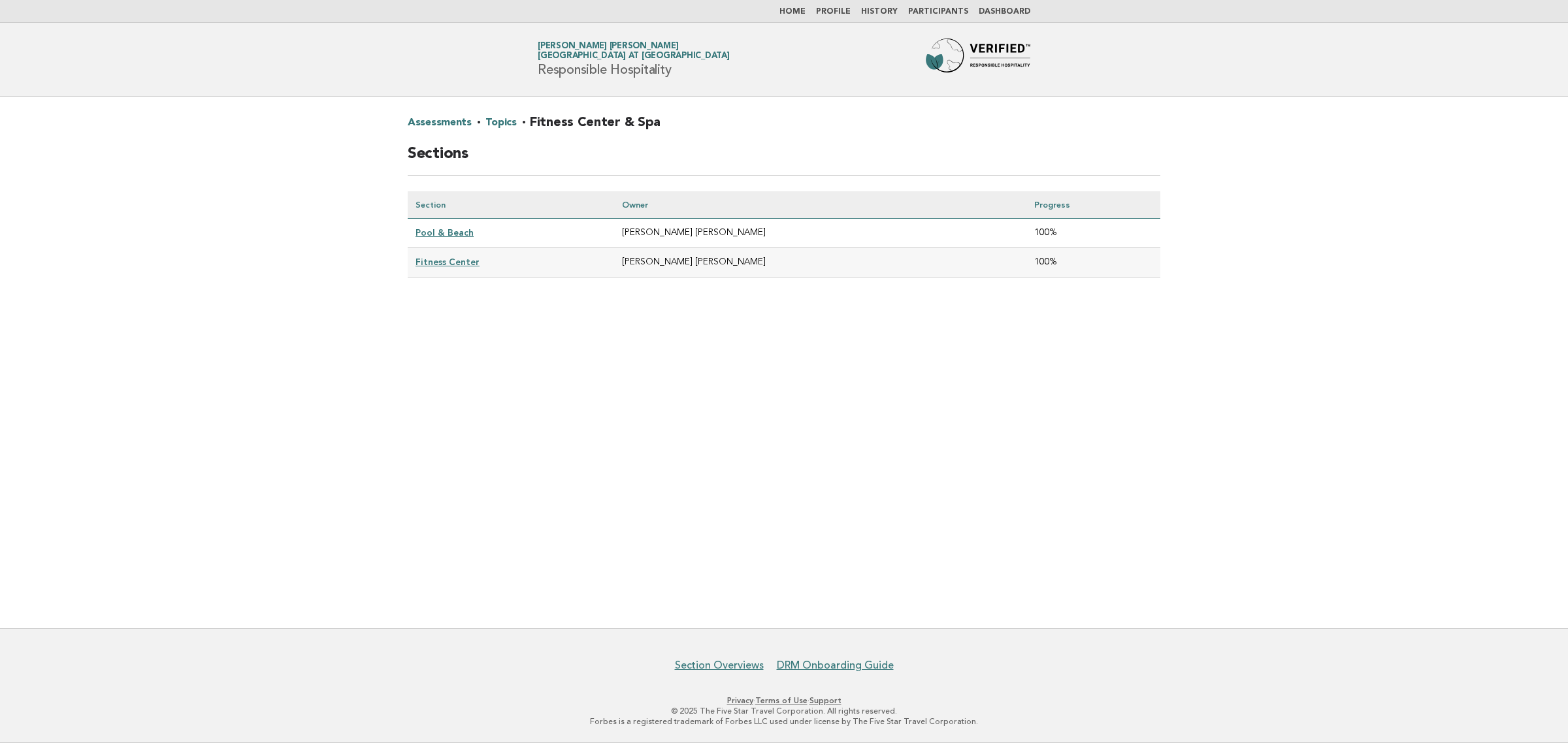
click at [419, 229] on link "Pool & Beach" at bounding box center [445, 232] width 59 height 11
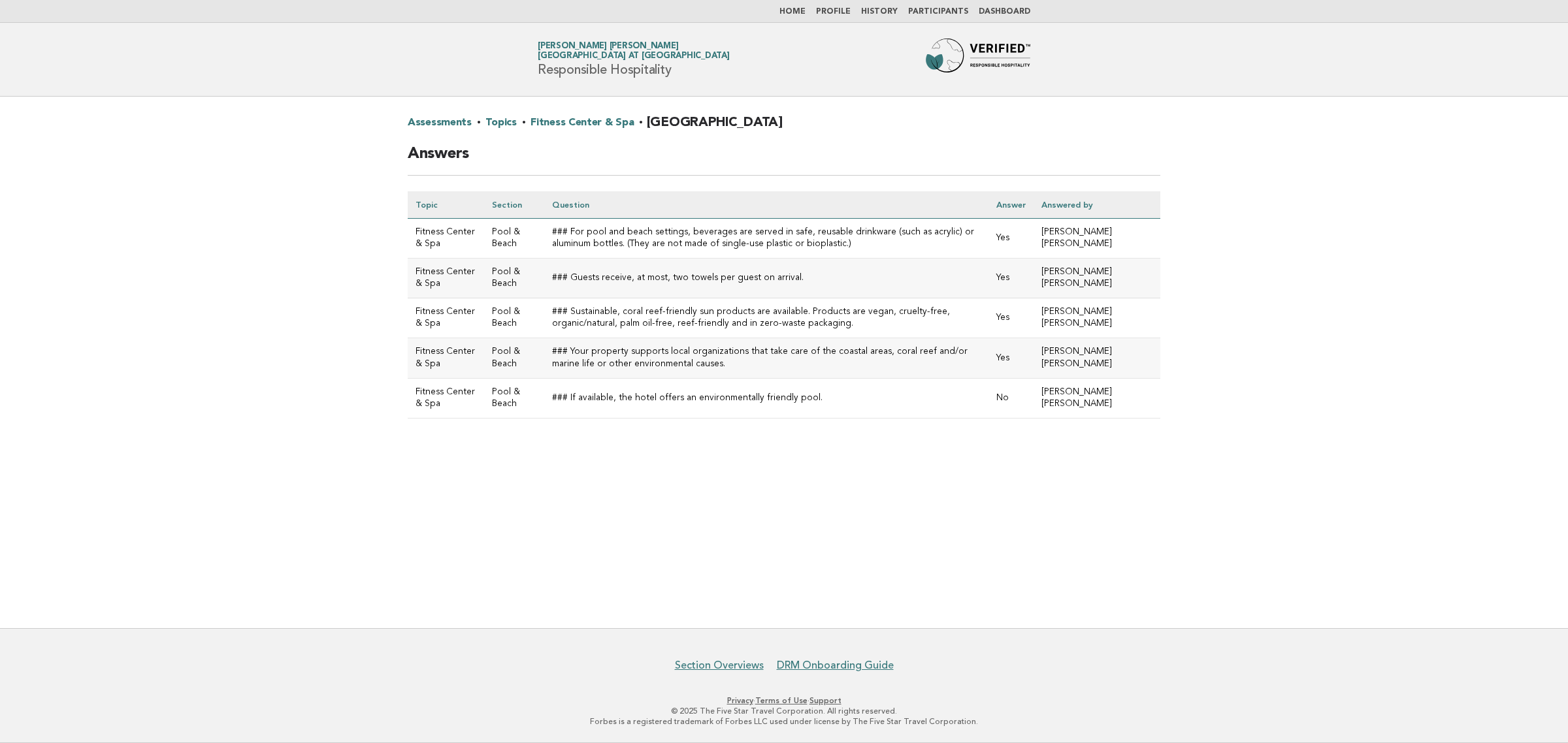
click at [552, 121] on link "Fitness Center & Spa" at bounding box center [582, 122] width 104 height 21
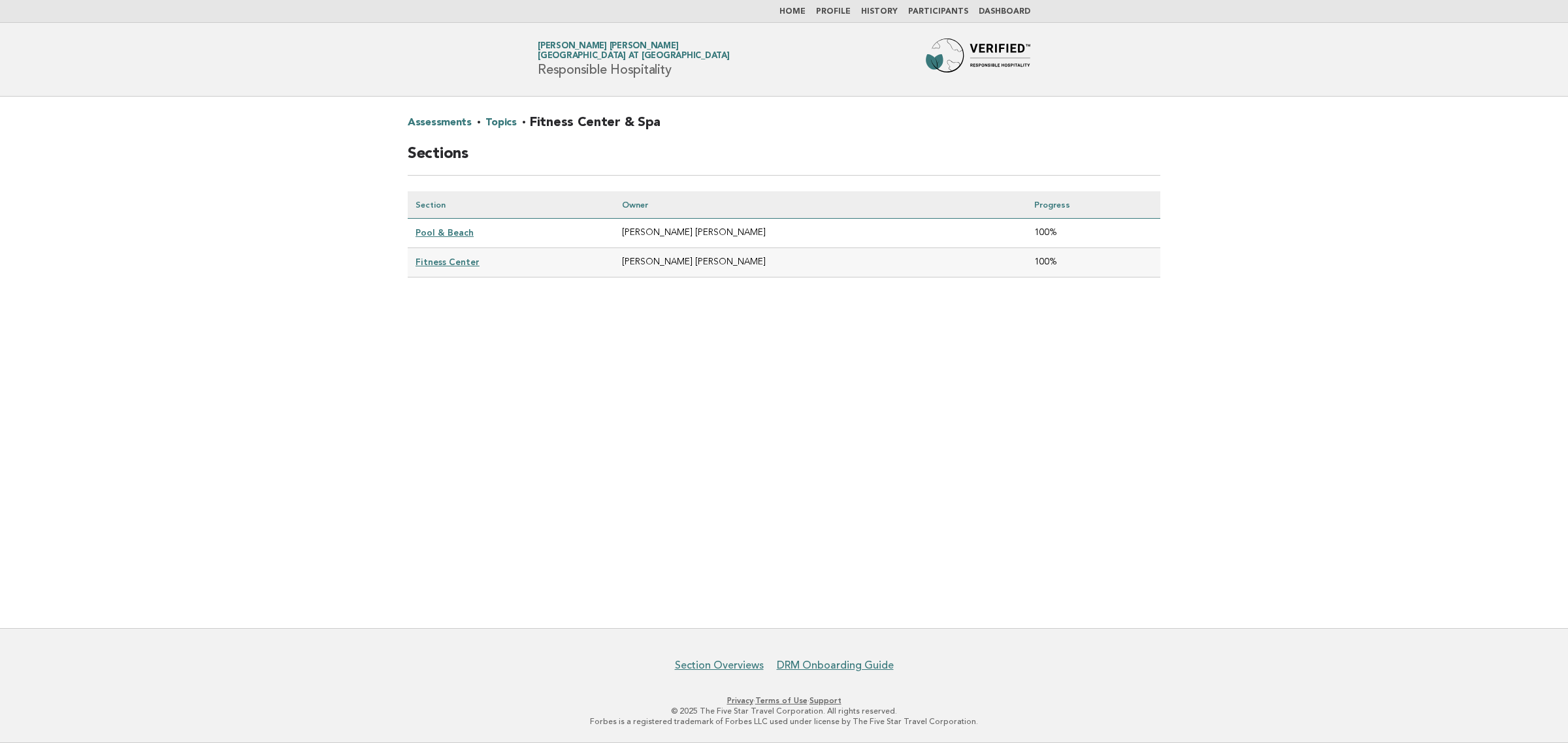
click at [440, 263] on link "Fitness Center" at bounding box center [447, 262] width 64 height 11
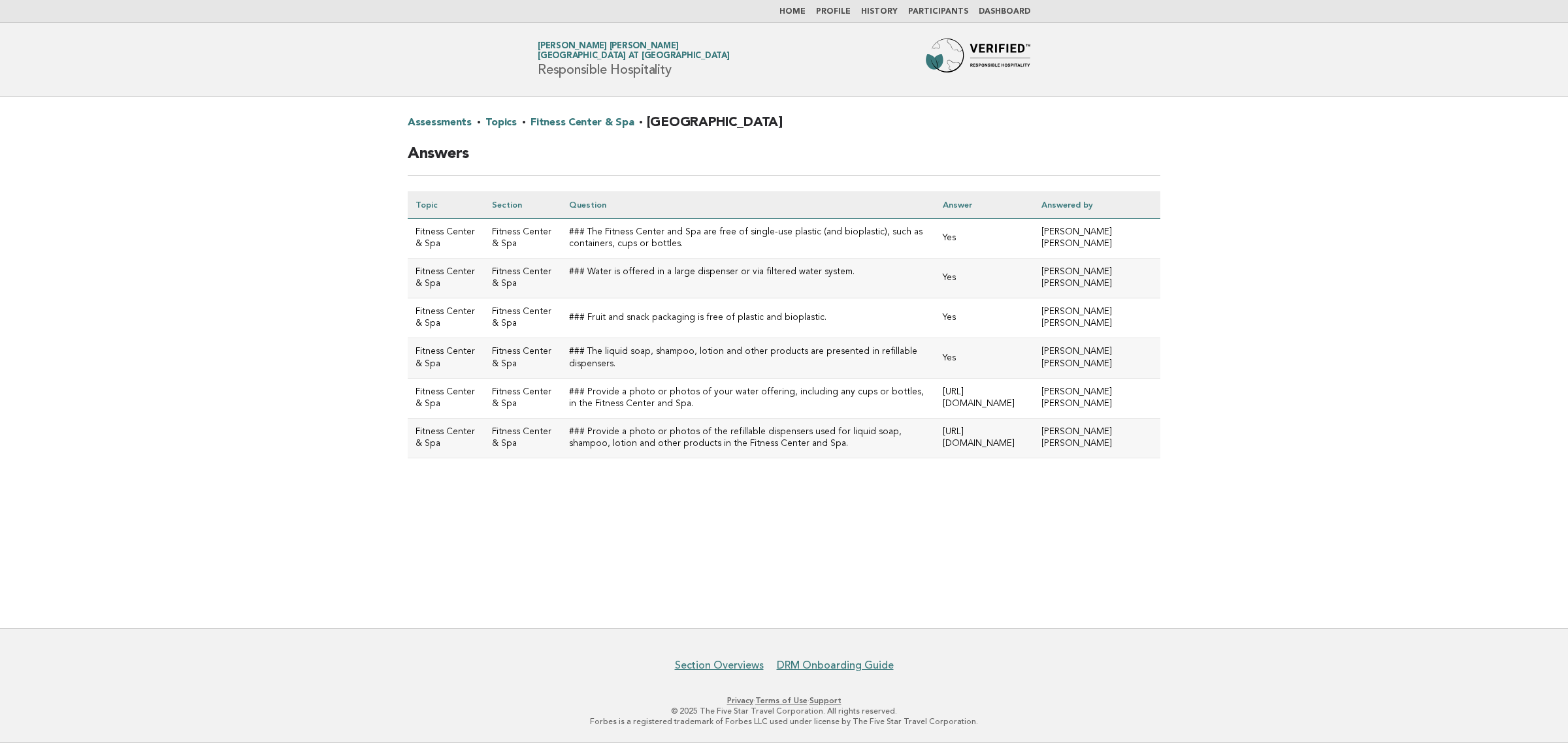
click at [499, 121] on link "Topics" at bounding box center [500, 122] width 30 height 21
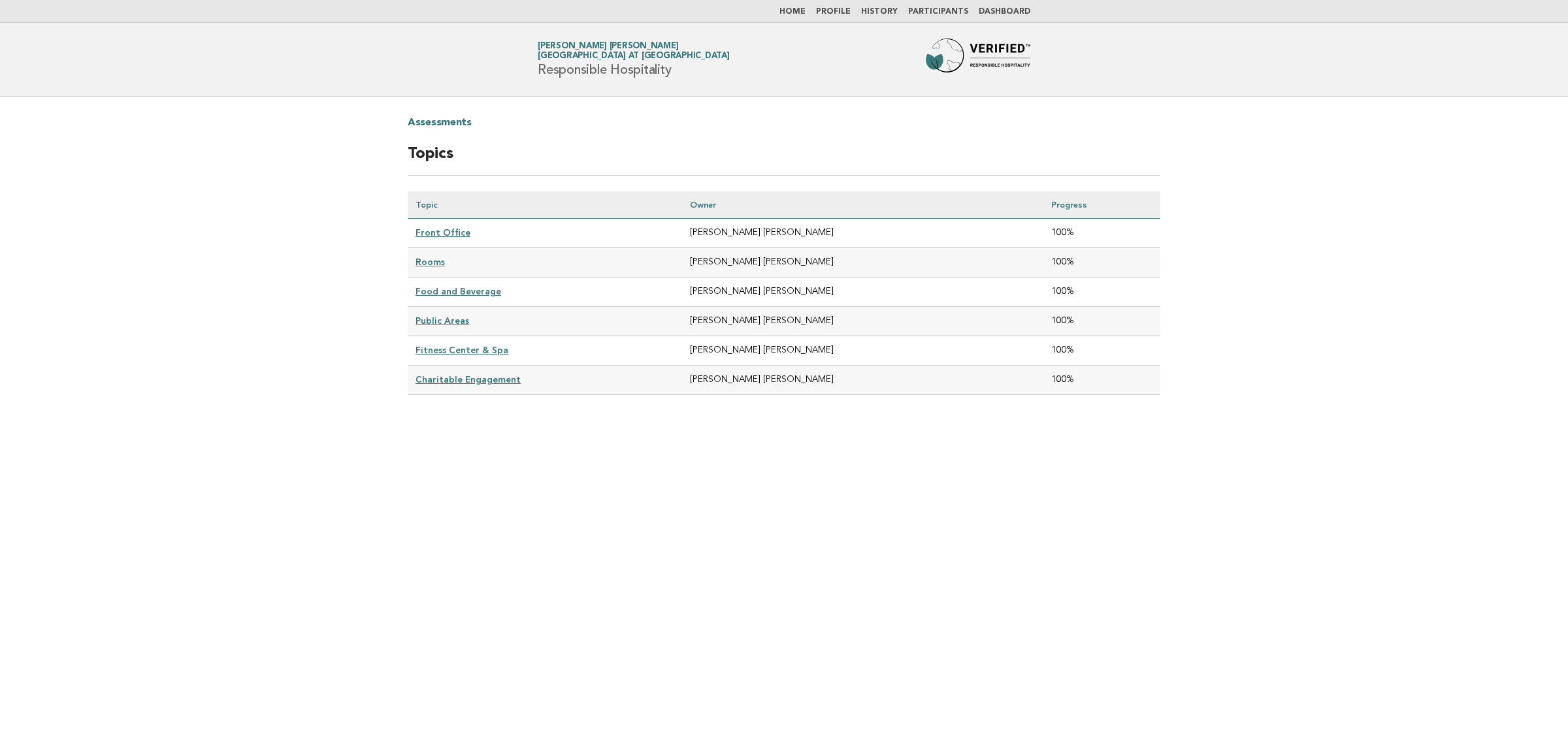
click at [468, 374] on link "Charitable Engagement" at bounding box center [468, 379] width 106 height 11
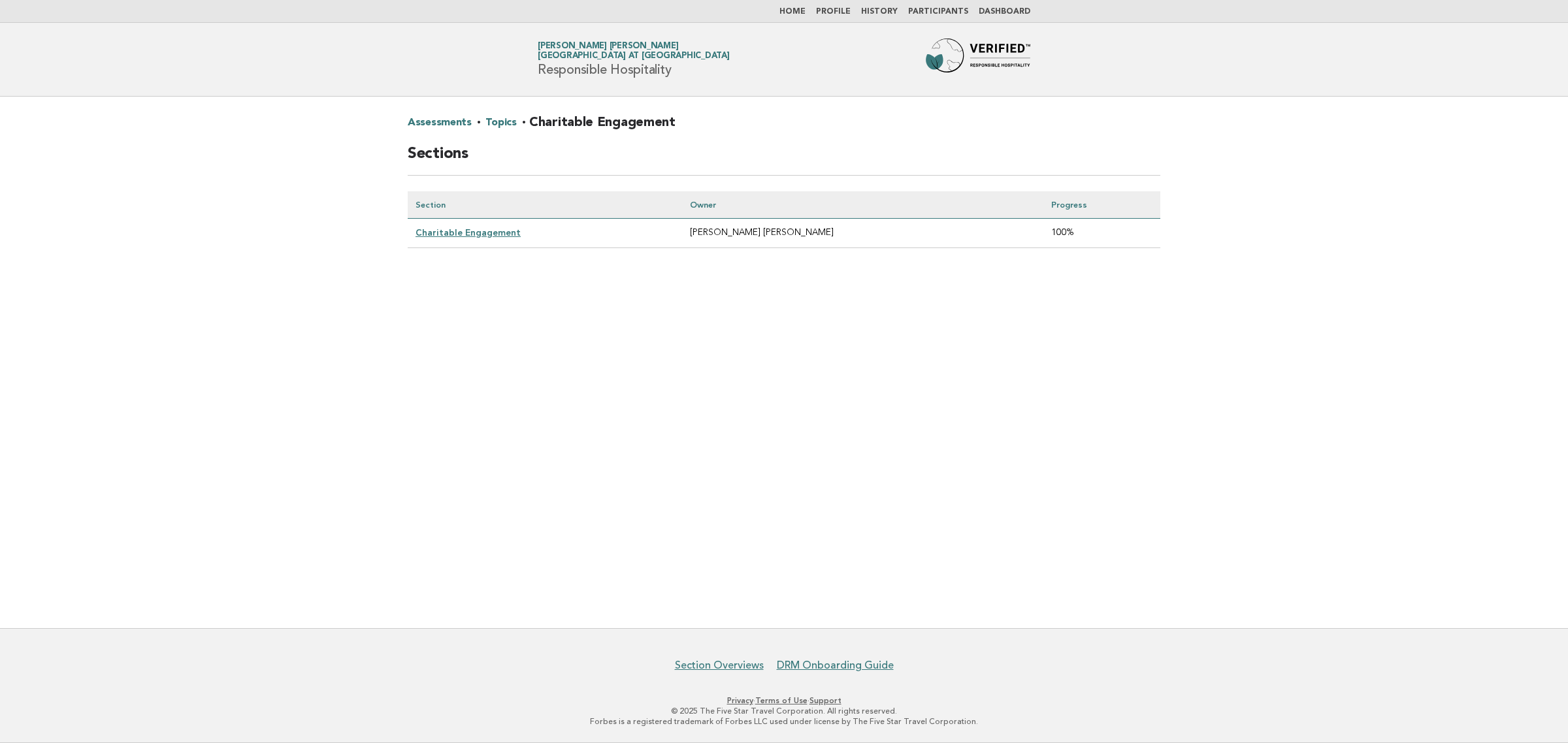
click at [487, 227] on link "Charitable Engagement" at bounding box center [468, 232] width 106 height 11
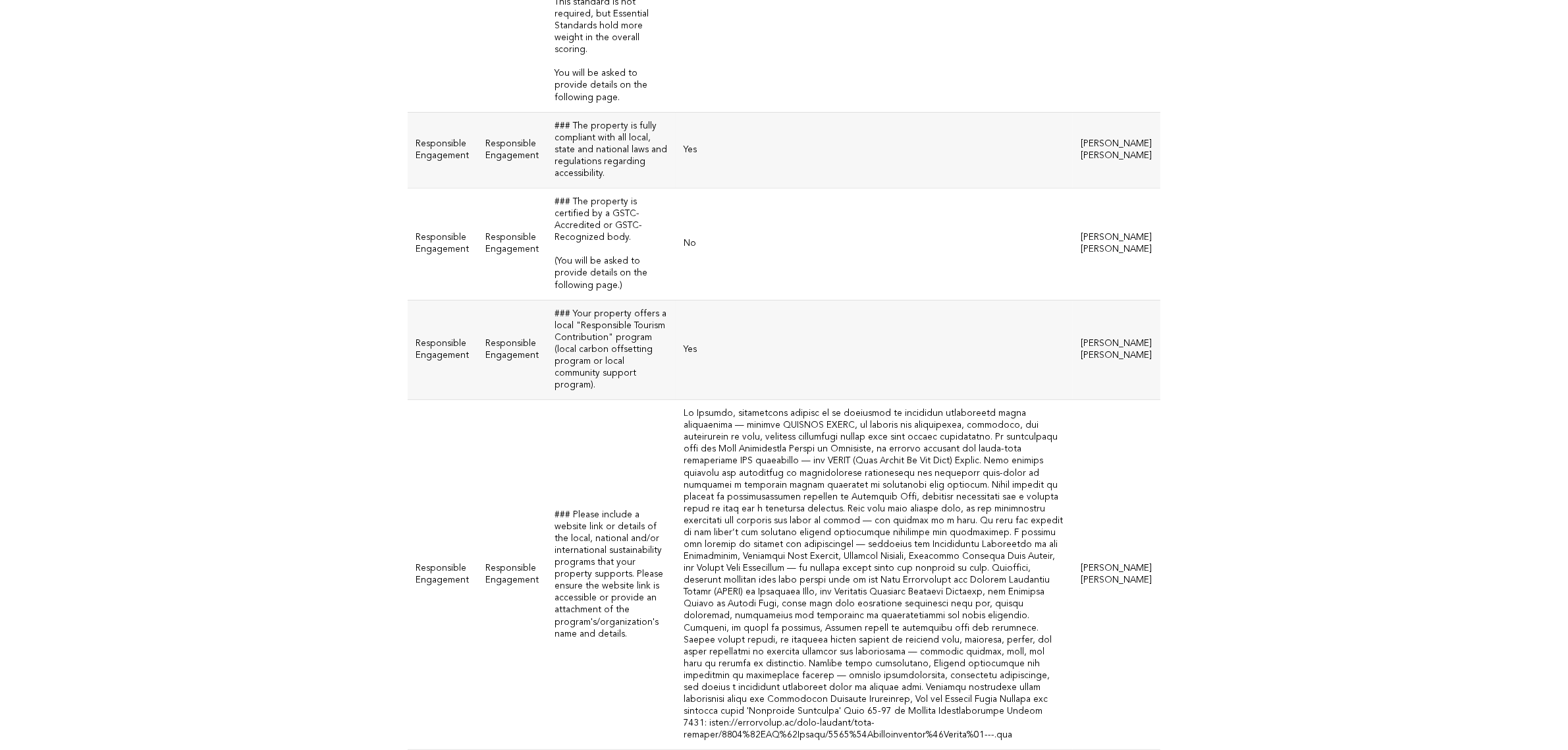
scroll to position [412, 0]
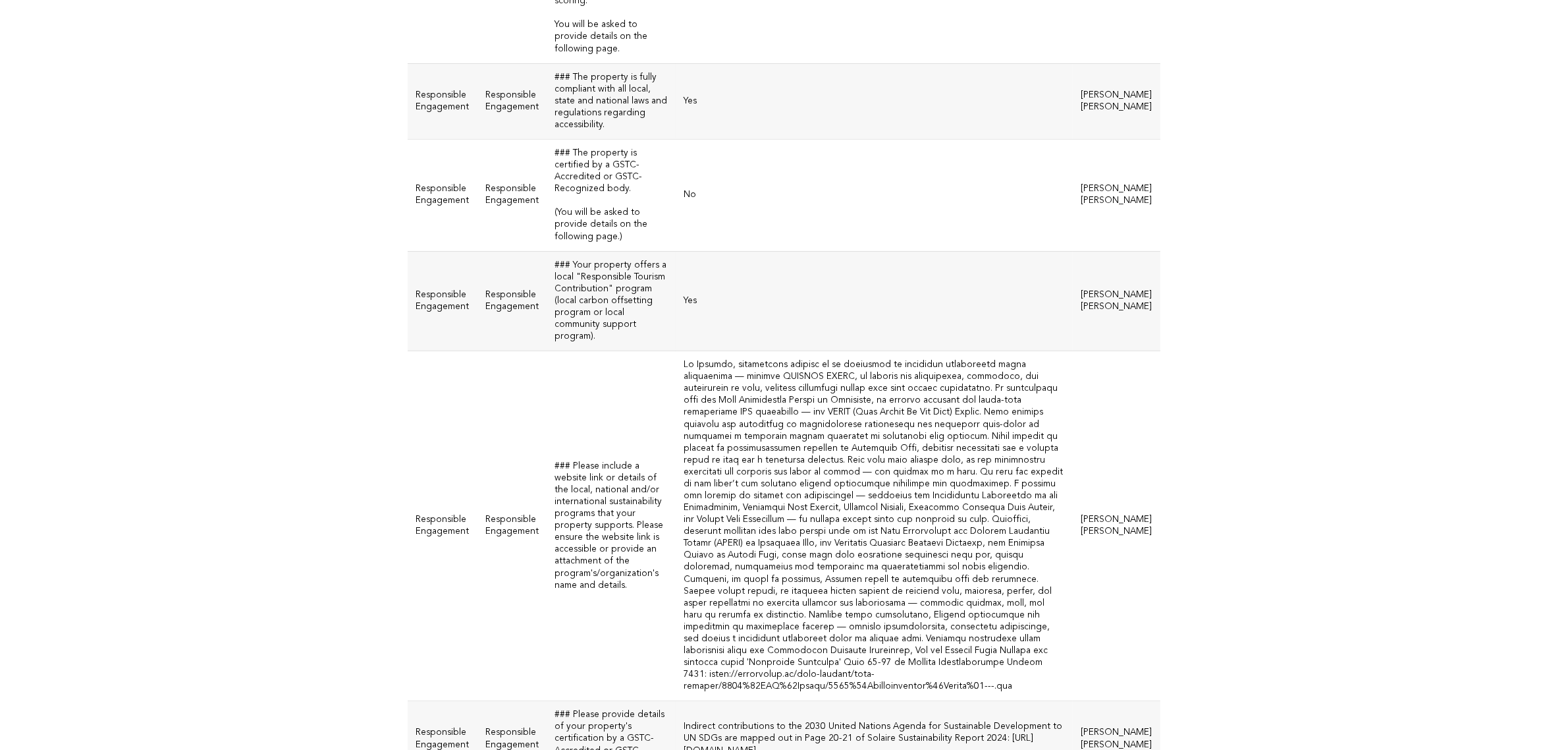
click at [1340, 375] on main "Assessments · Topics · Charitable Engagement · Charitable Engagement Answers To…" at bounding box center [784, 425] width 1568 height 1478
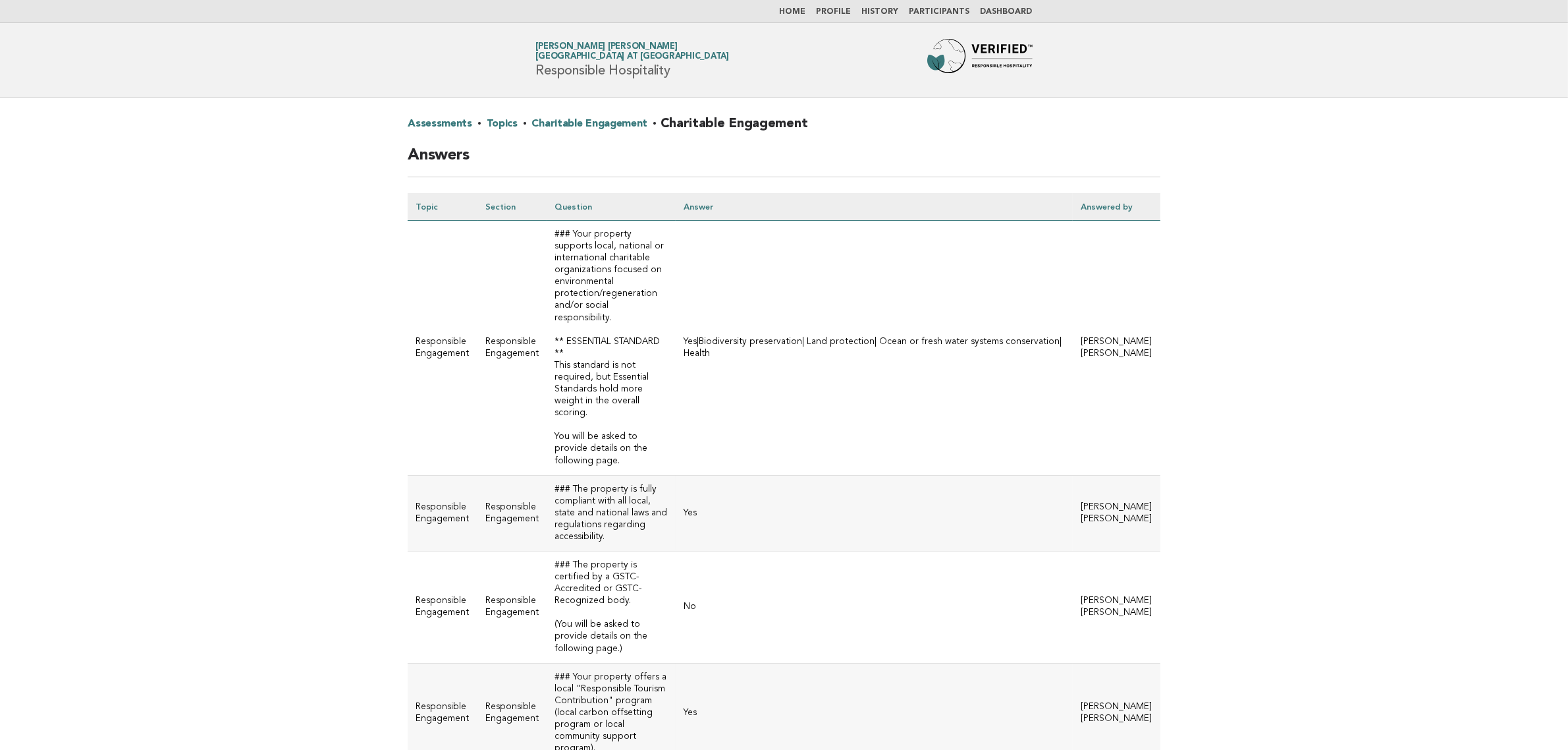
scroll to position [83, 0]
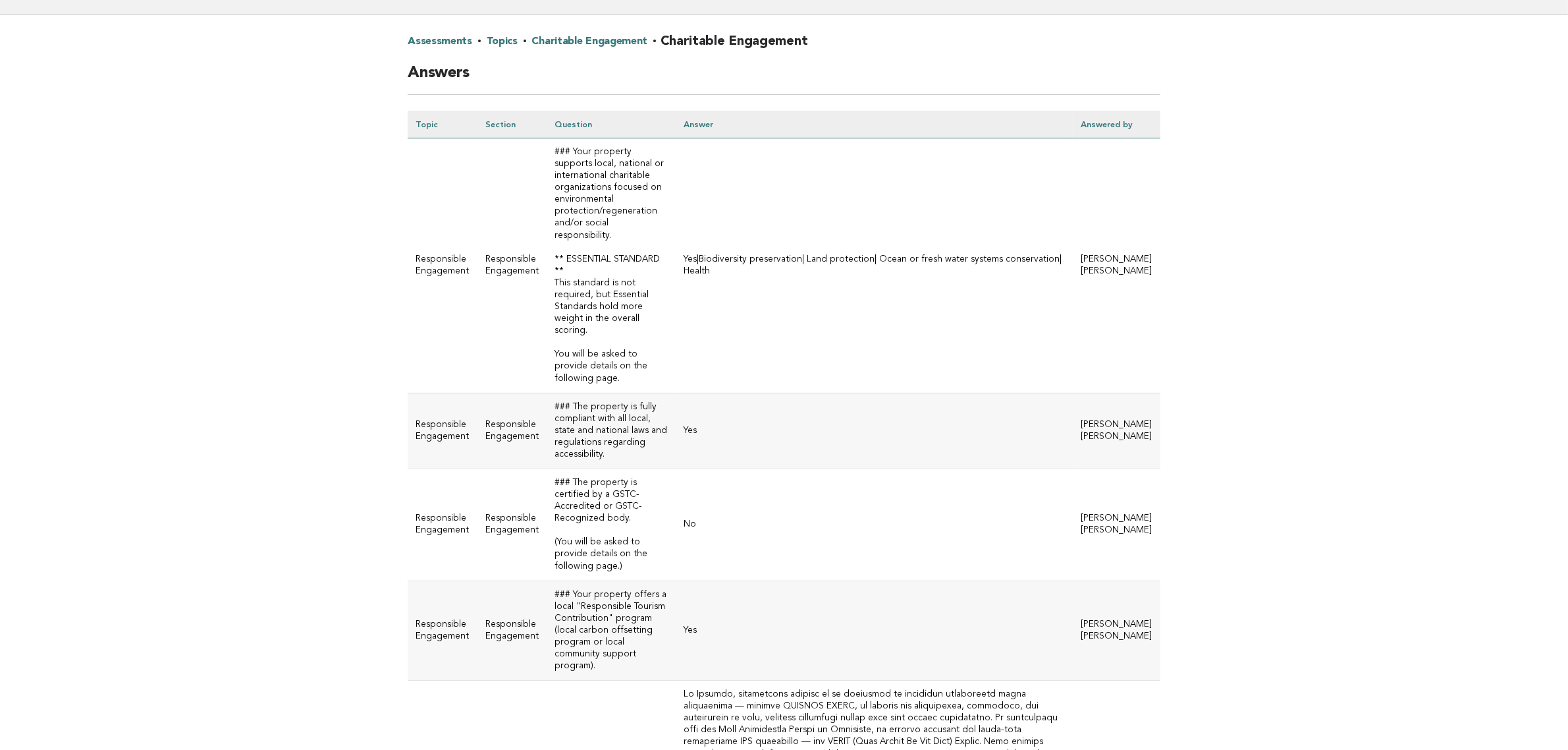
click at [1394, 443] on main "Assessments · Topics · Charitable Engagement · Charitable Engagement Answers To…" at bounding box center [784, 754] width 1568 height 1478
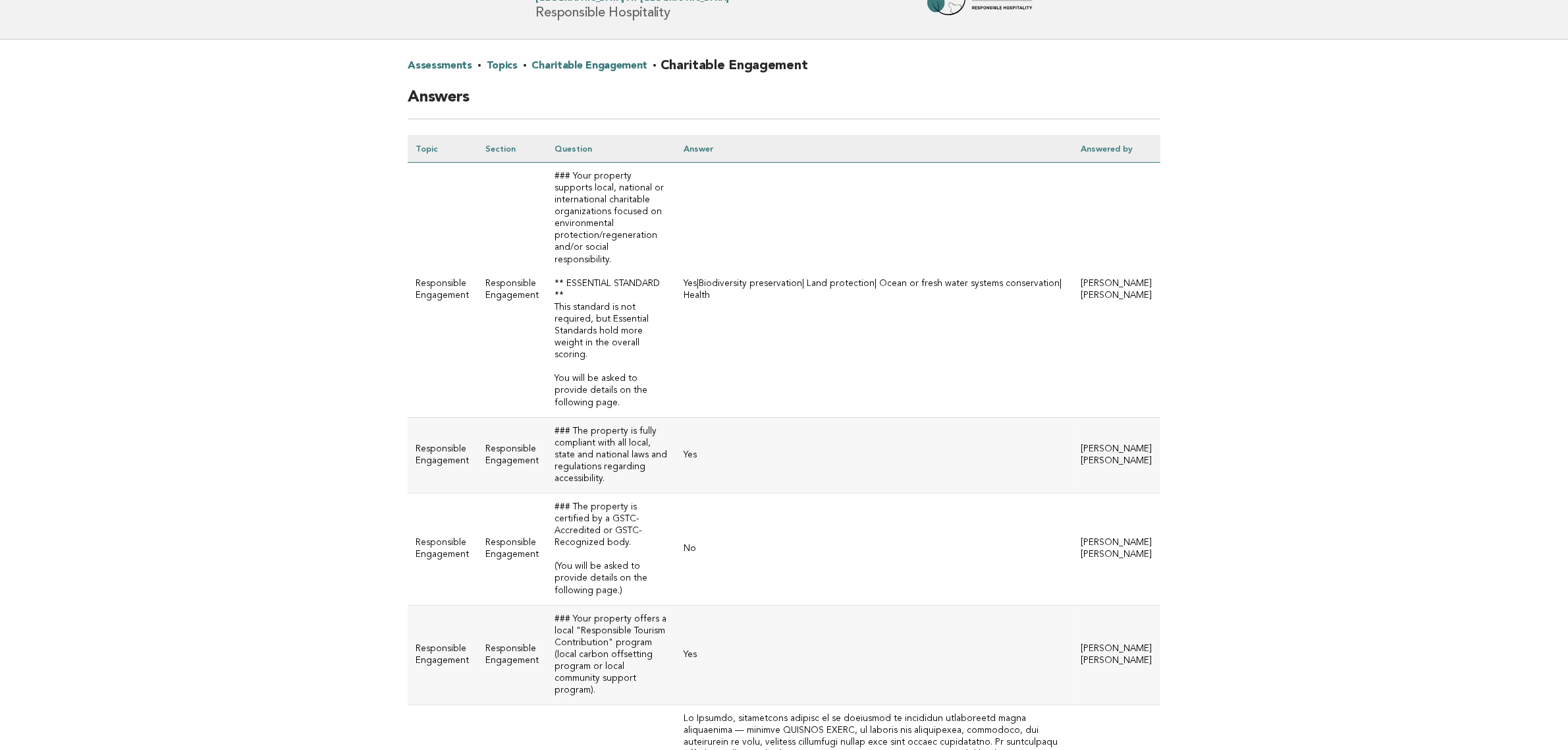
scroll to position [0, 0]
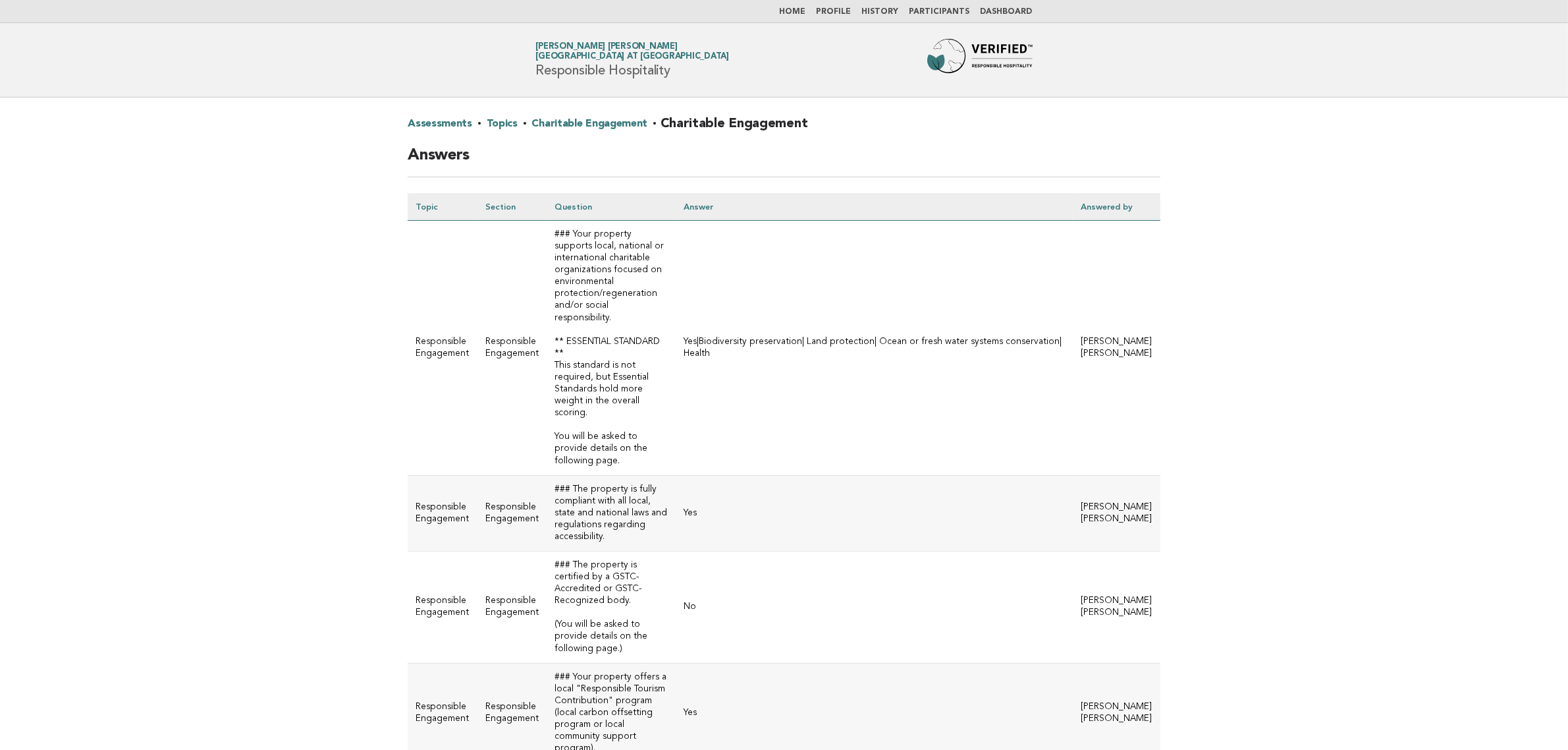
click at [605, 120] on link "Charitable Engagement" at bounding box center [590, 123] width 116 height 21
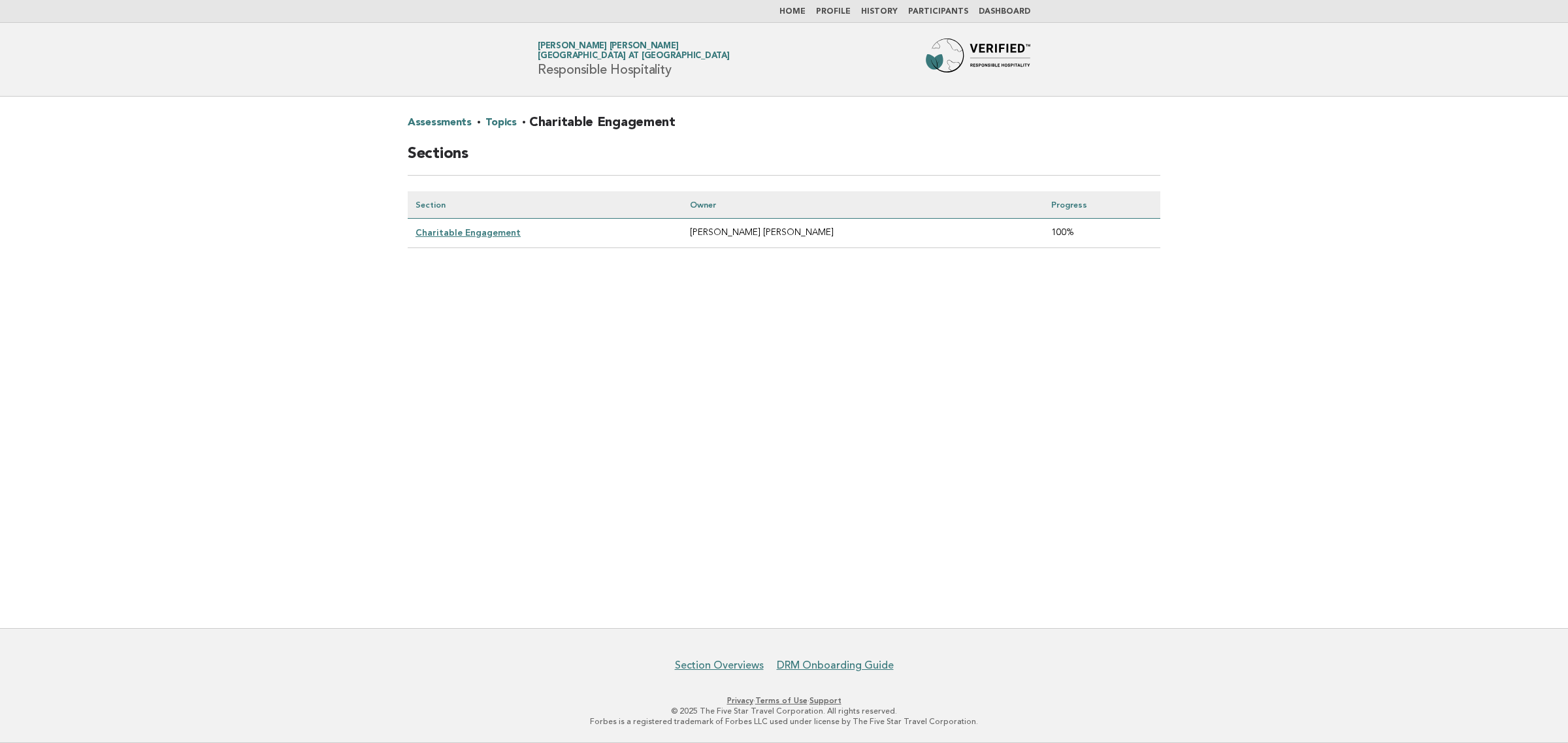
click at [499, 118] on link "Topics" at bounding box center [500, 122] width 30 height 21
click at [450, 123] on link "Assessments" at bounding box center [440, 122] width 64 height 21
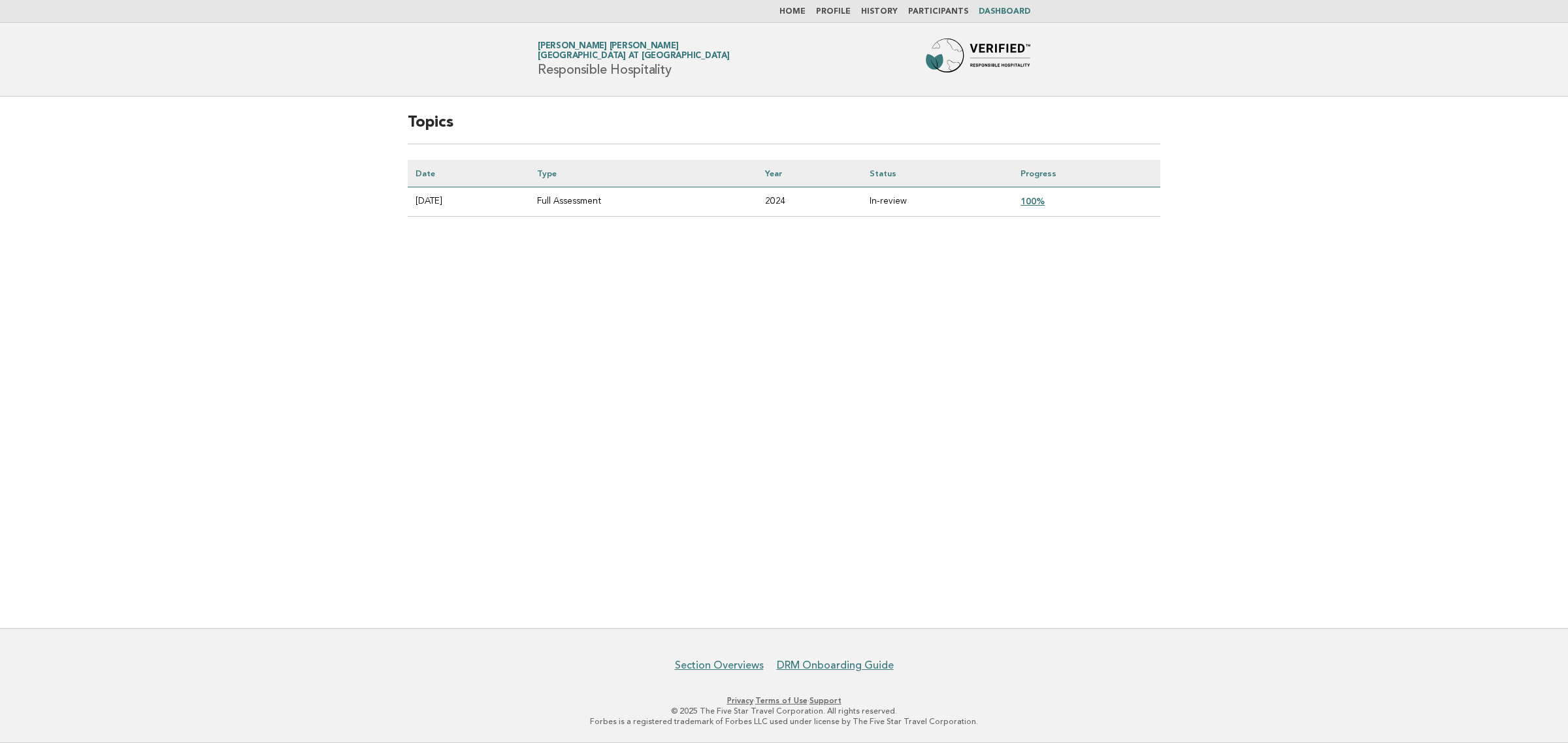
click at [1044, 202] on link "100%" at bounding box center [1032, 201] width 24 height 11
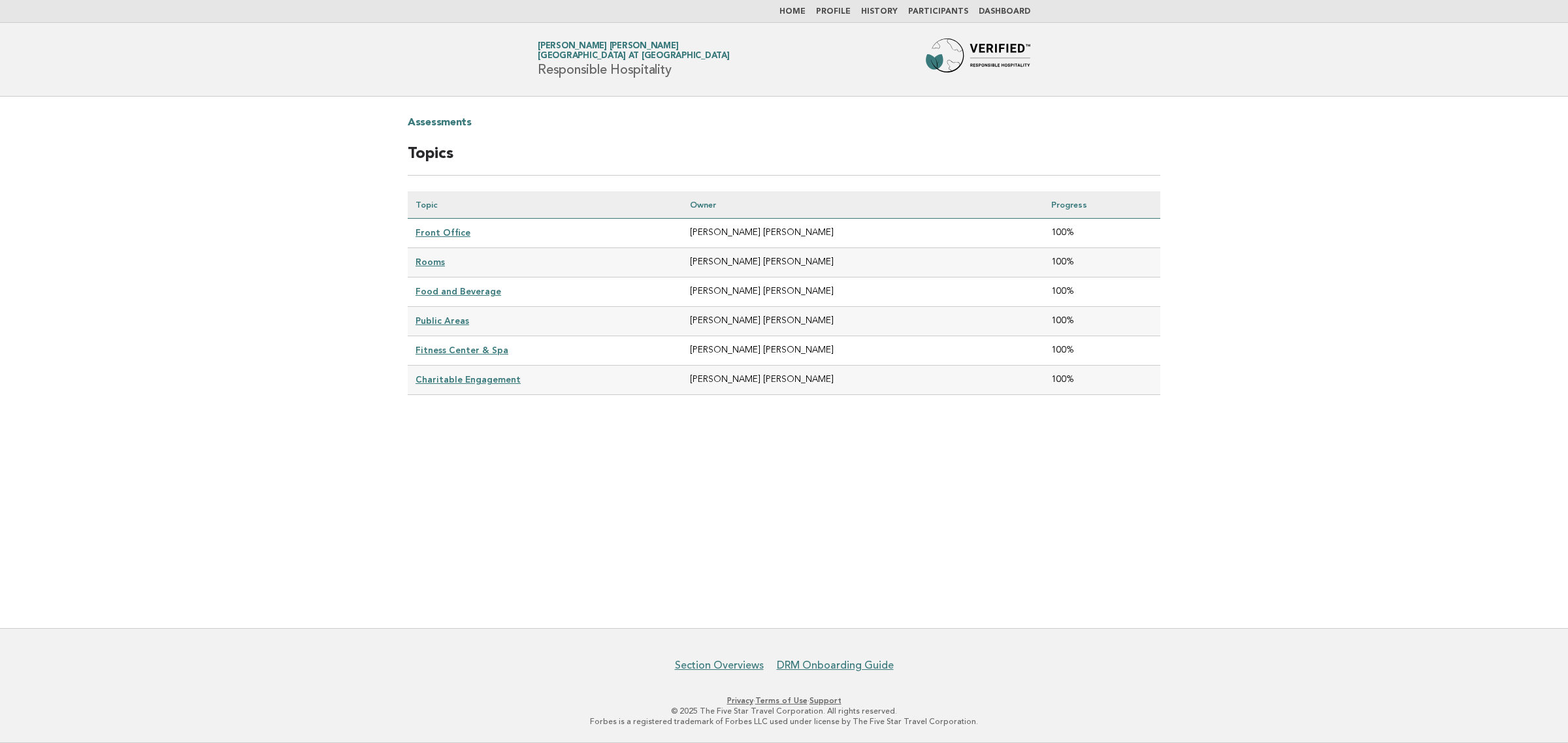
click at [454, 227] on link "Front Office" at bounding box center [443, 232] width 55 height 11
click at [493, 124] on link "Topics" at bounding box center [500, 122] width 30 height 21
click at [44, 223] on main "Assessments Topics Topic Owner Progress Front Office Maria Kristina Garcia 100%…" at bounding box center [784, 362] width 1568 height 531
click at [449, 230] on link "Front Office" at bounding box center [443, 232] width 55 height 11
click at [457, 233] on link "Digitalization" at bounding box center [445, 232] width 61 height 11
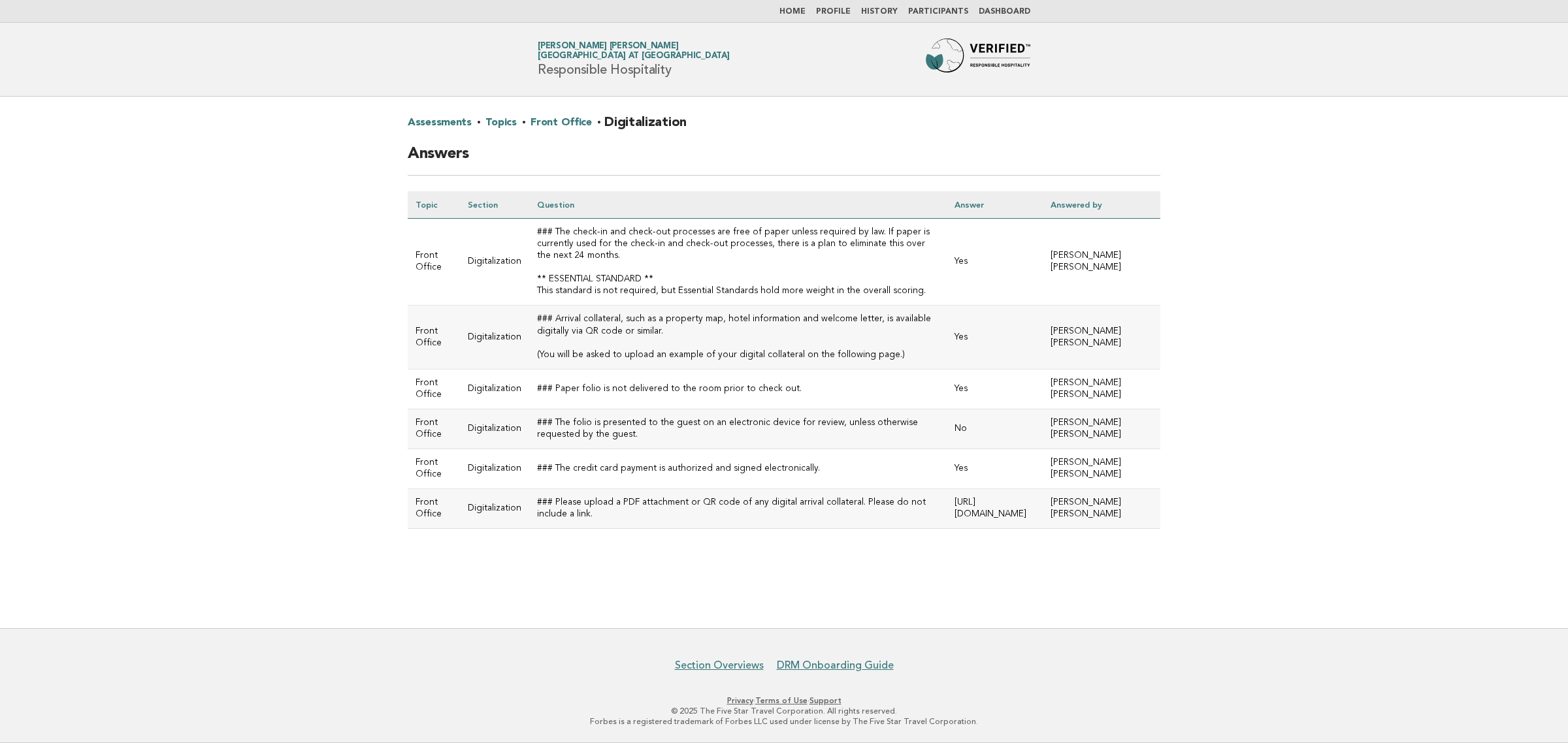
click at [566, 118] on link "Front Office" at bounding box center [561, 122] width 61 height 21
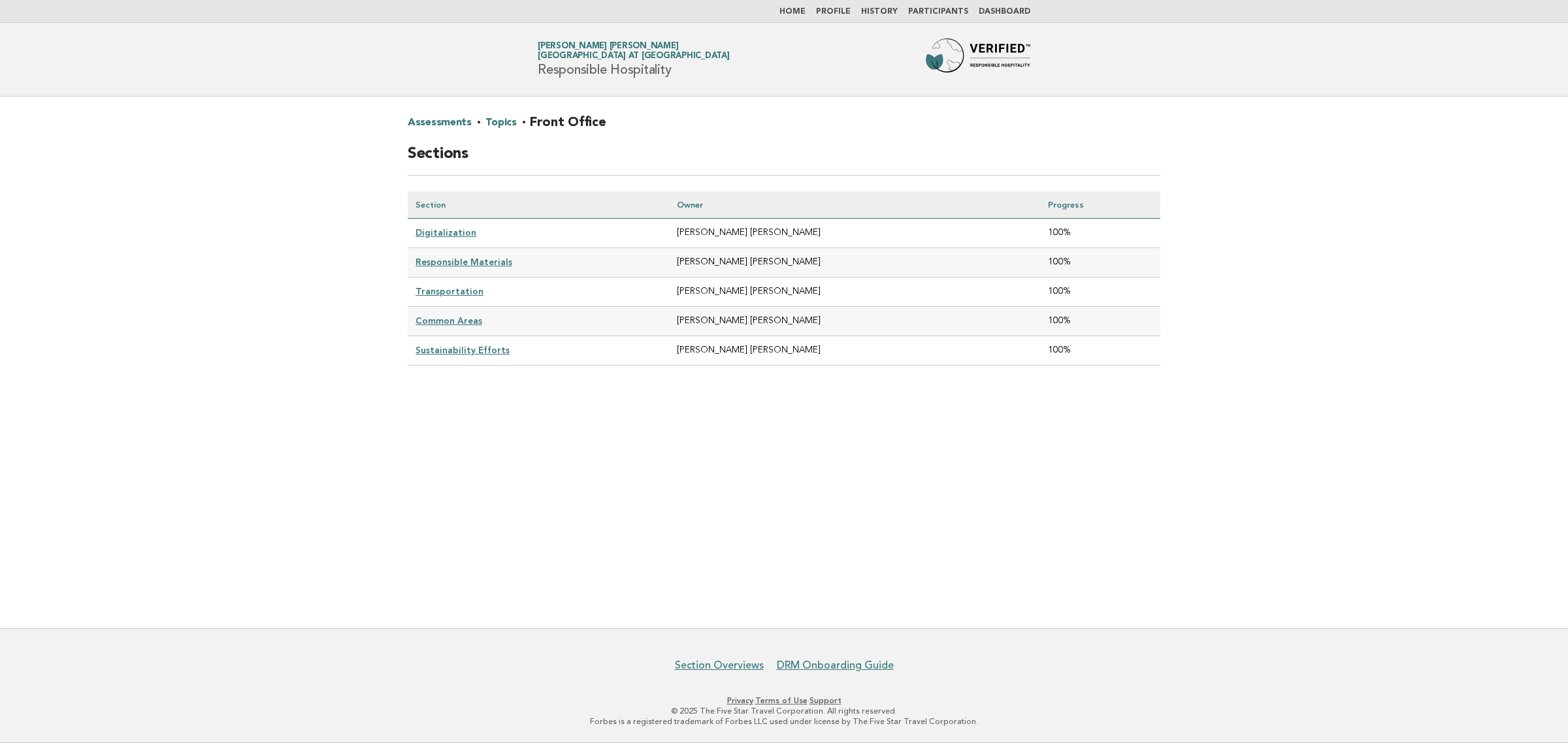
click at [476, 263] on link "Responsible Materials" at bounding box center [463, 262] width 97 height 11
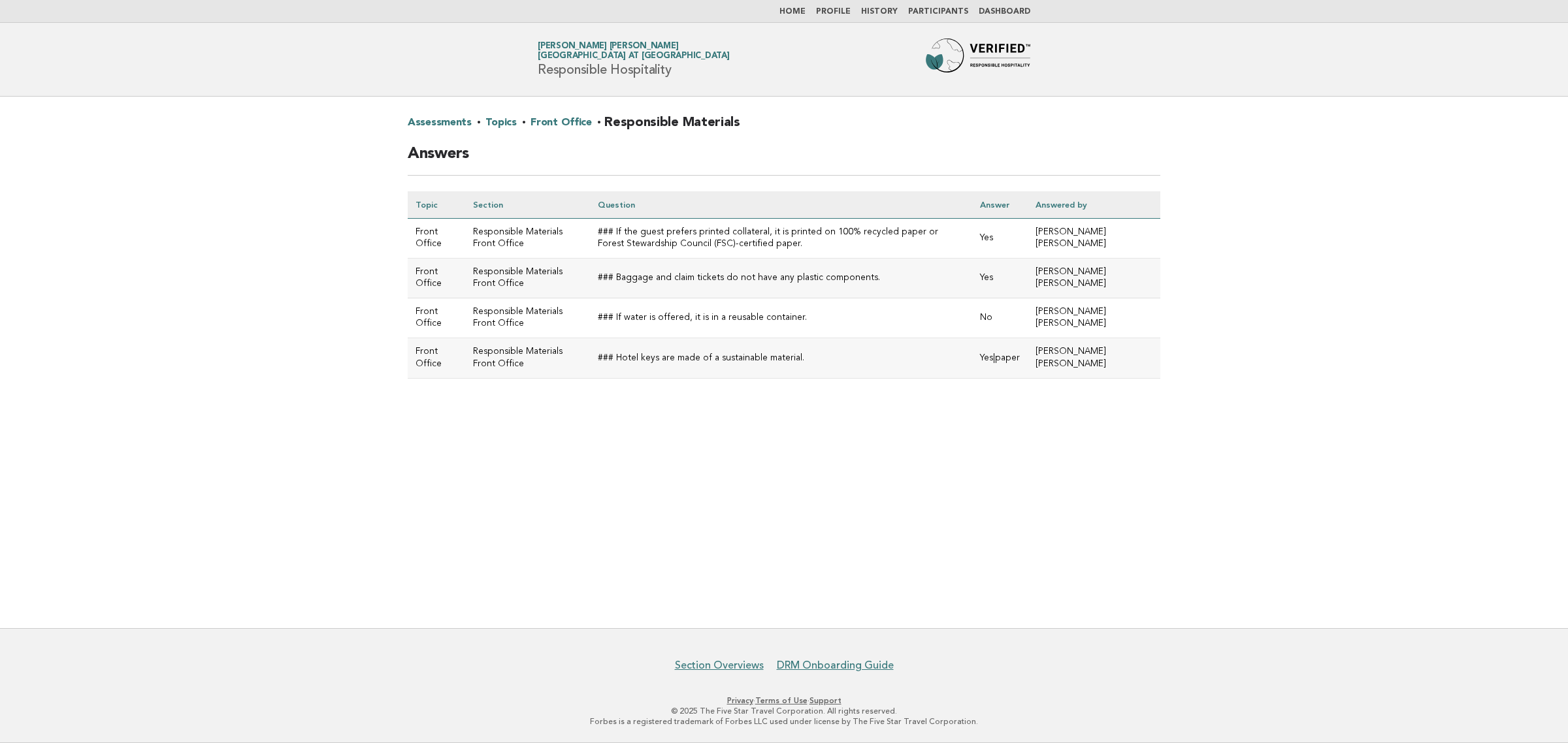
click at [560, 123] on link "Front Office" at bounding box center [561, 122] width 61 height 21
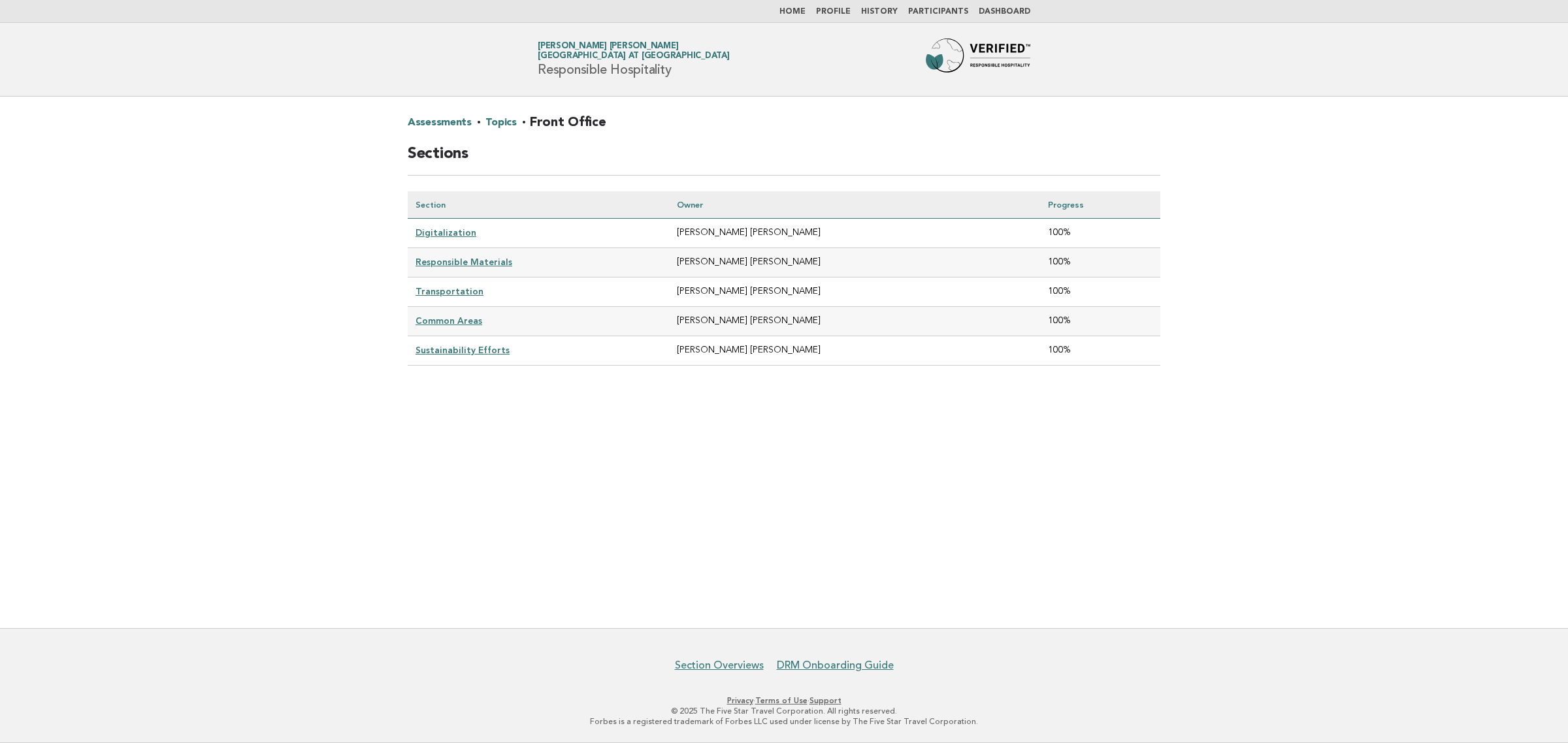
click at [429, 288] on link "Transportation" at bounding box center [449, 291] width 68 height 11
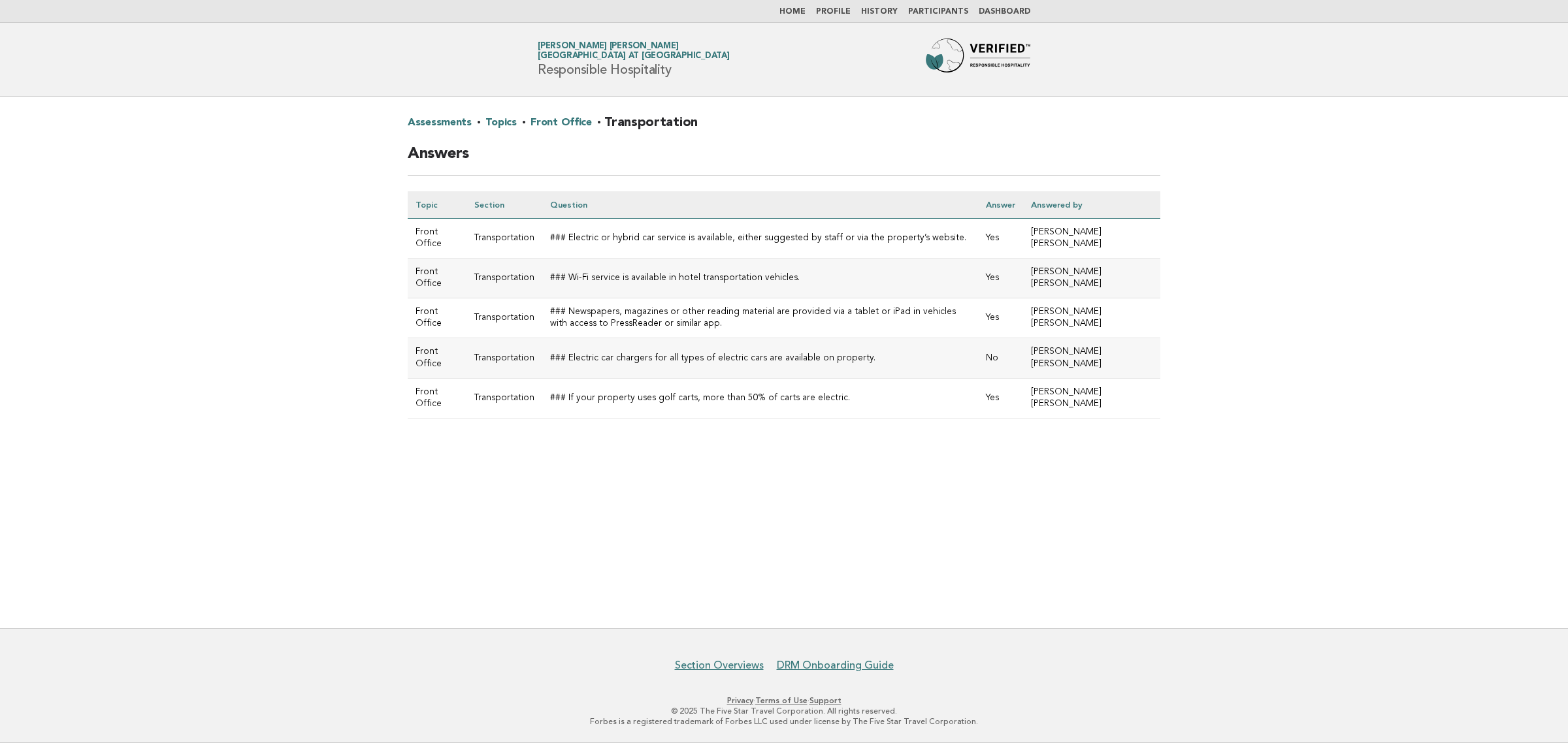
click at [557, 125] on link "Front Office" at bounding box center [561, 122] width 61 height 21
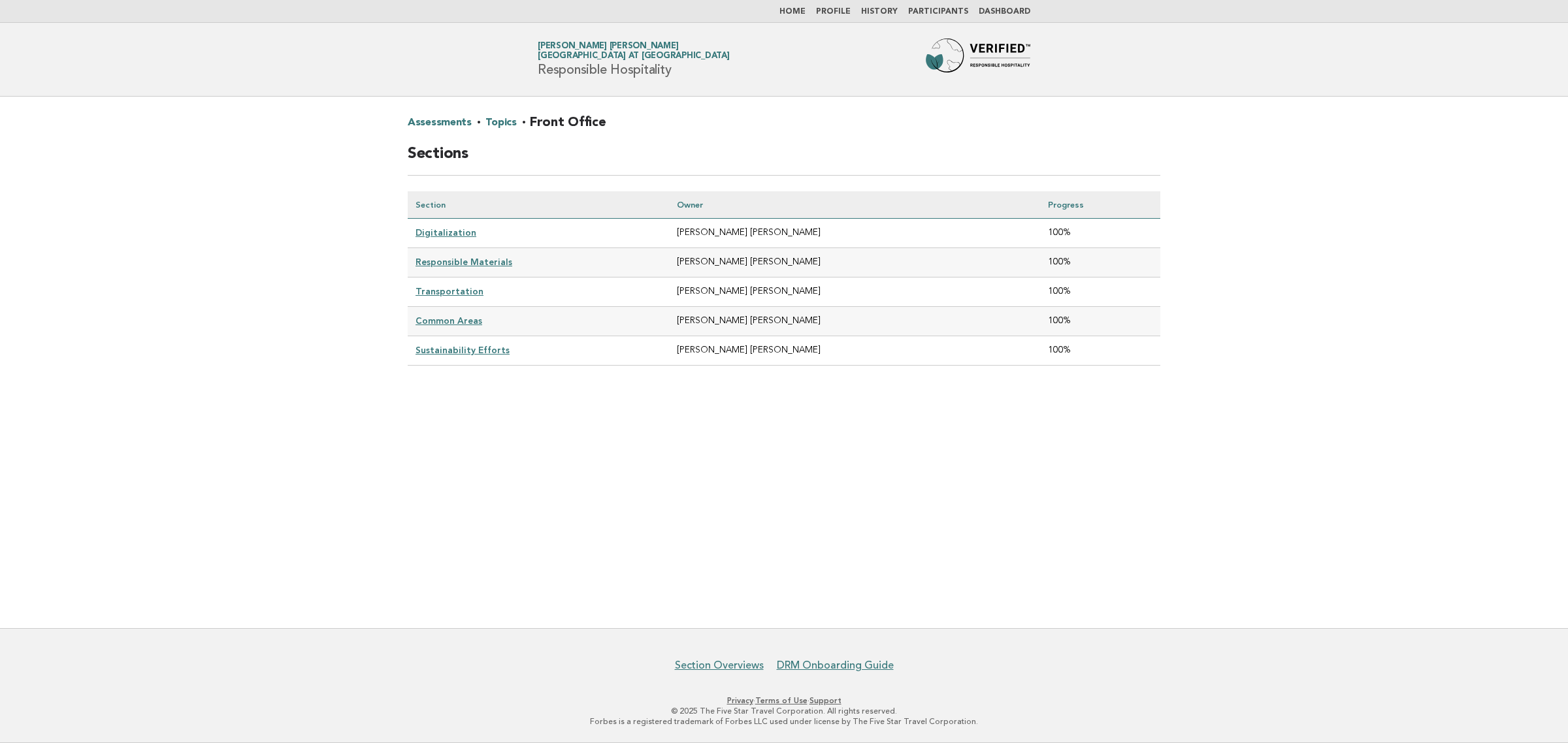
click at [464, 315] on link "Common Areas" at bounding box center [448, 320] width 66 height 11
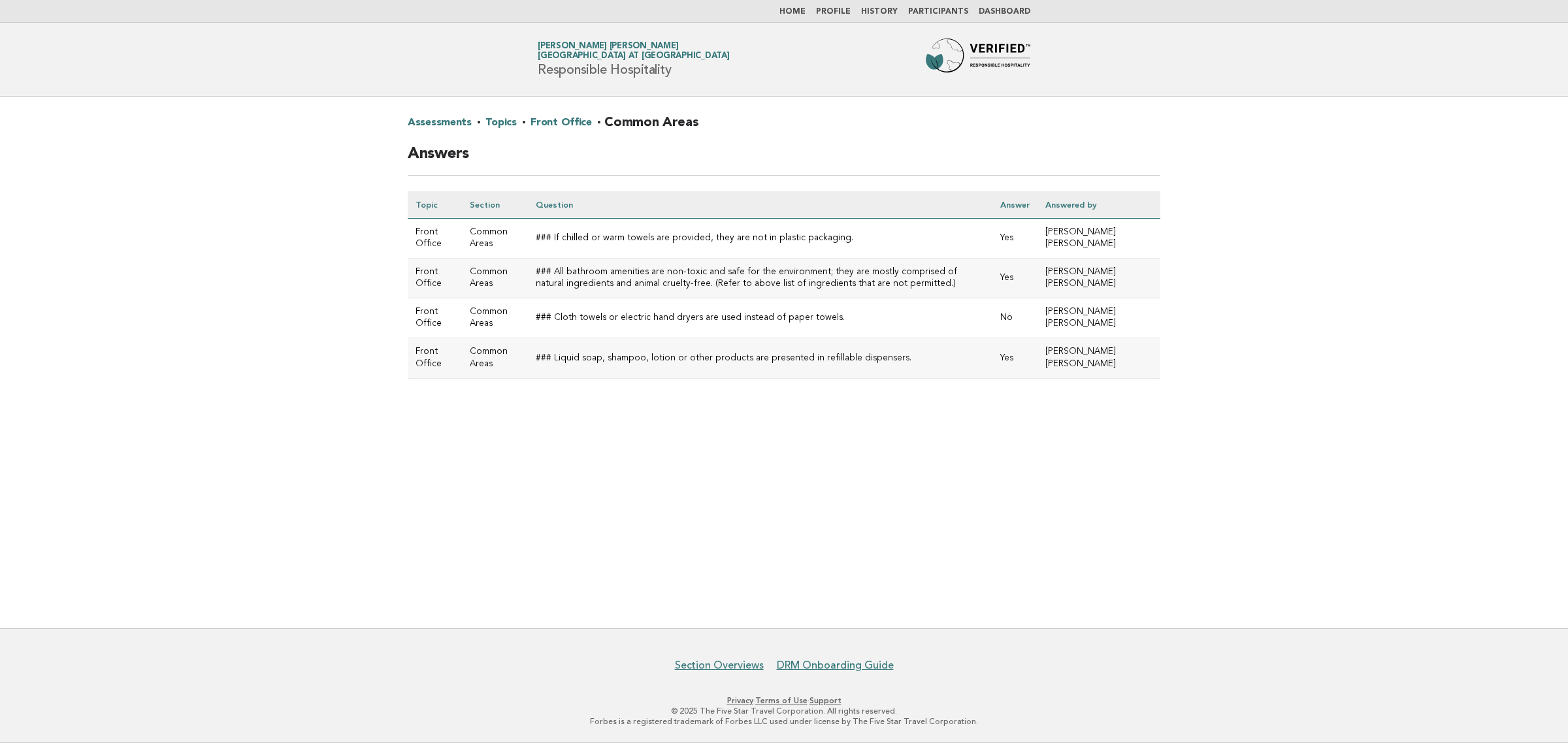
click at [553, 124] on link "Front Office" at bounding box center [561, 122] width 61 height 21
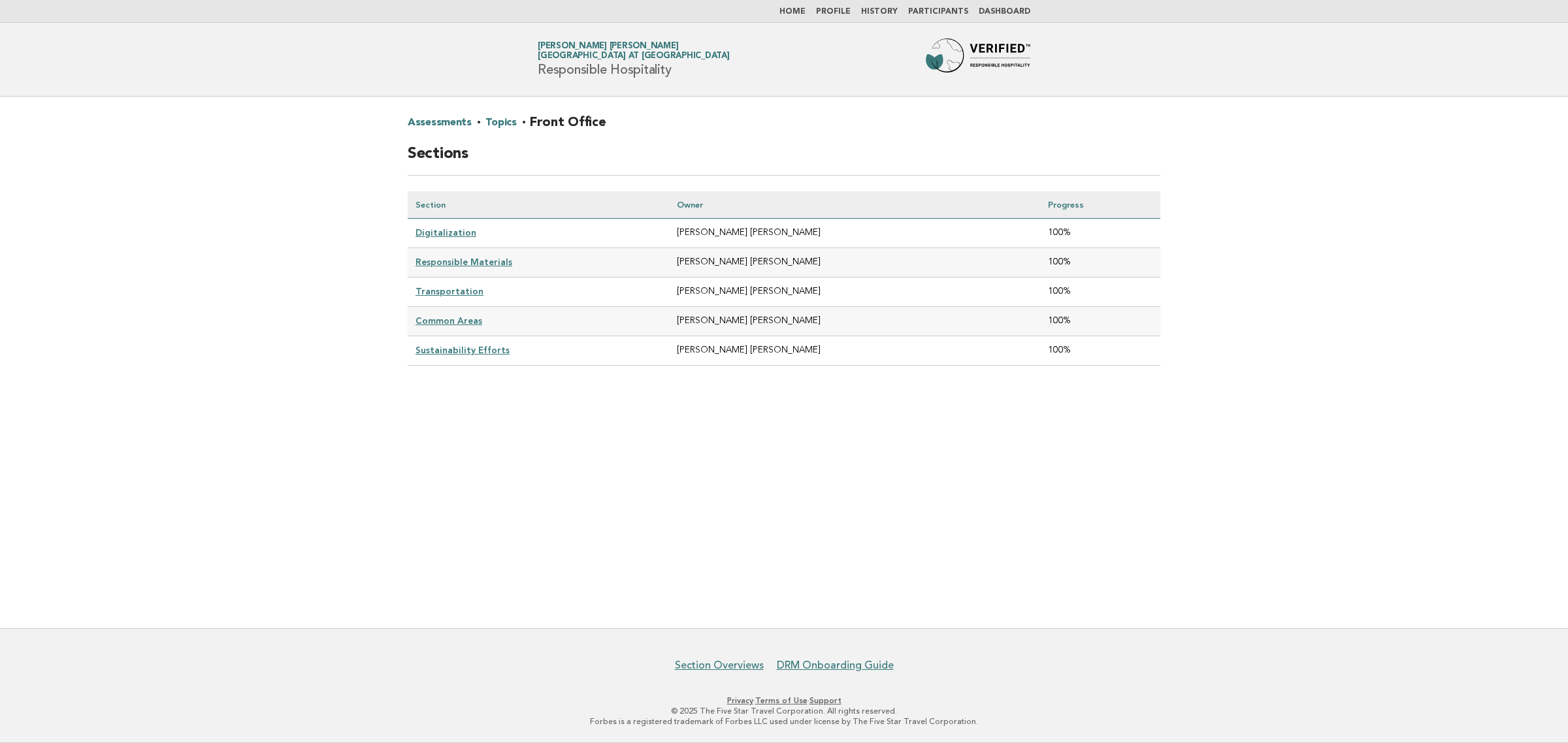
click at [455, 345] on link "Sustainability Efforts" at bounding box center [462, 350] width 94 height 11
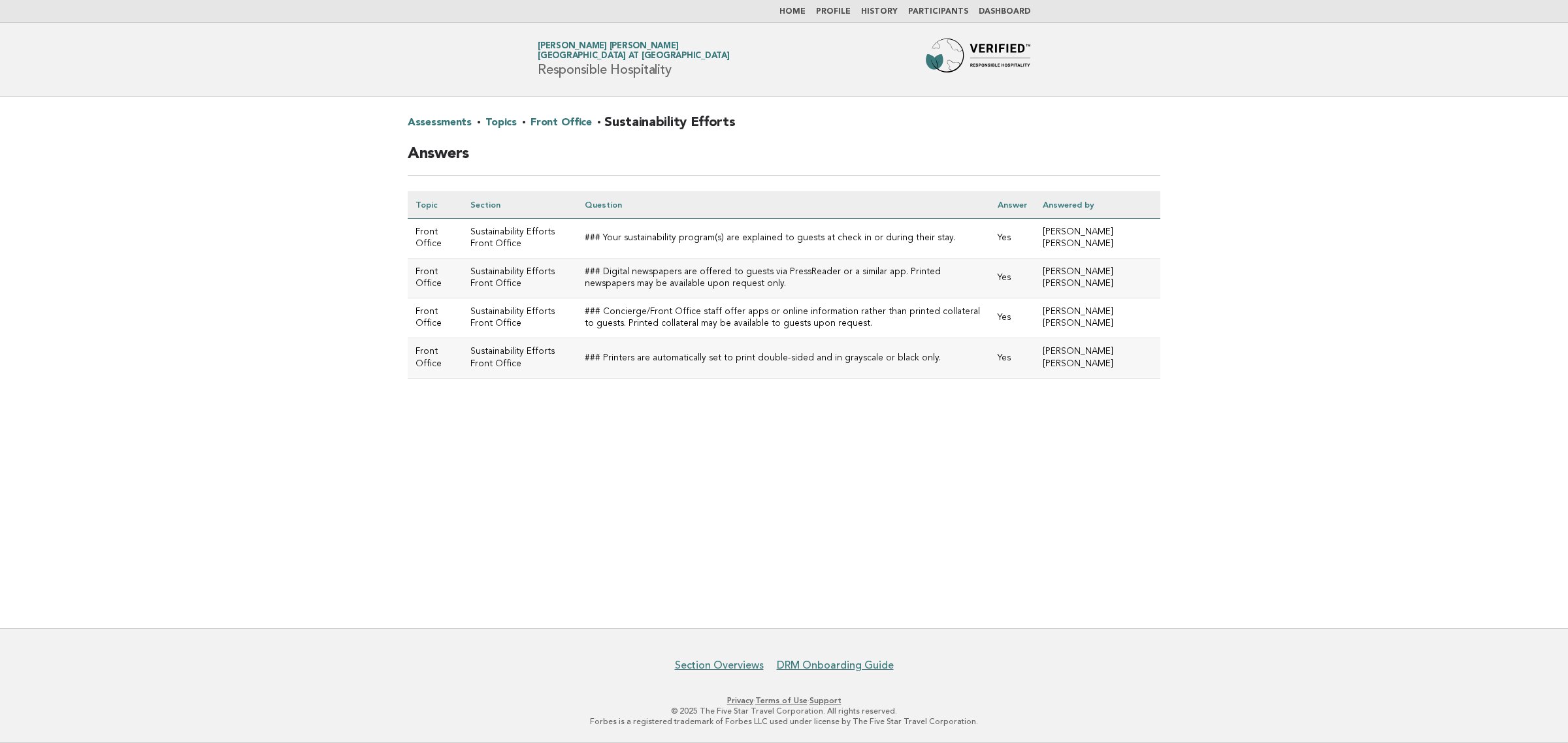
click at [494, 118] on link "Topics" at bounding box center [500, 122] width 30 height 21
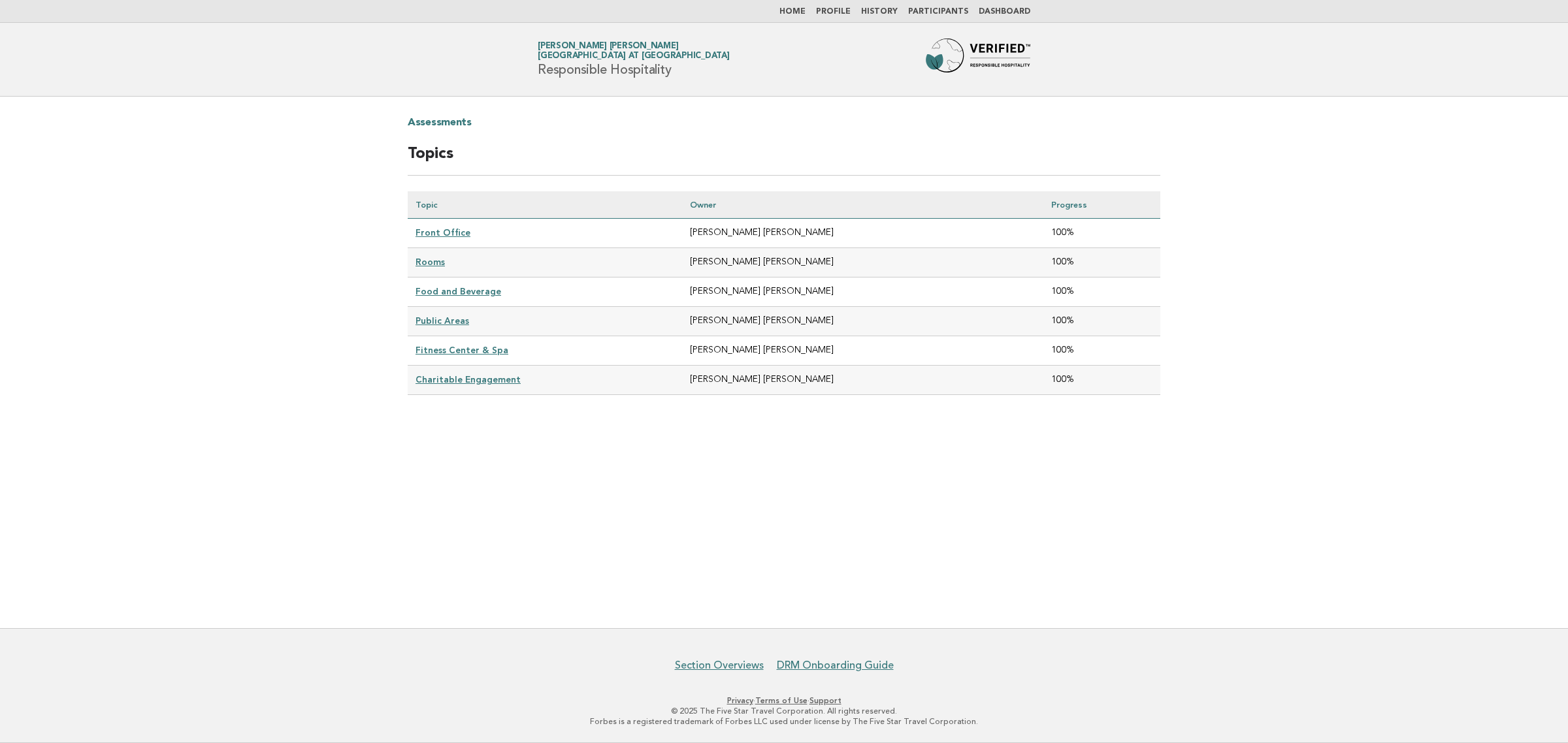
click at [425, 263] on link "Rooms" at bounding box center [430, 262] width 29 height 11
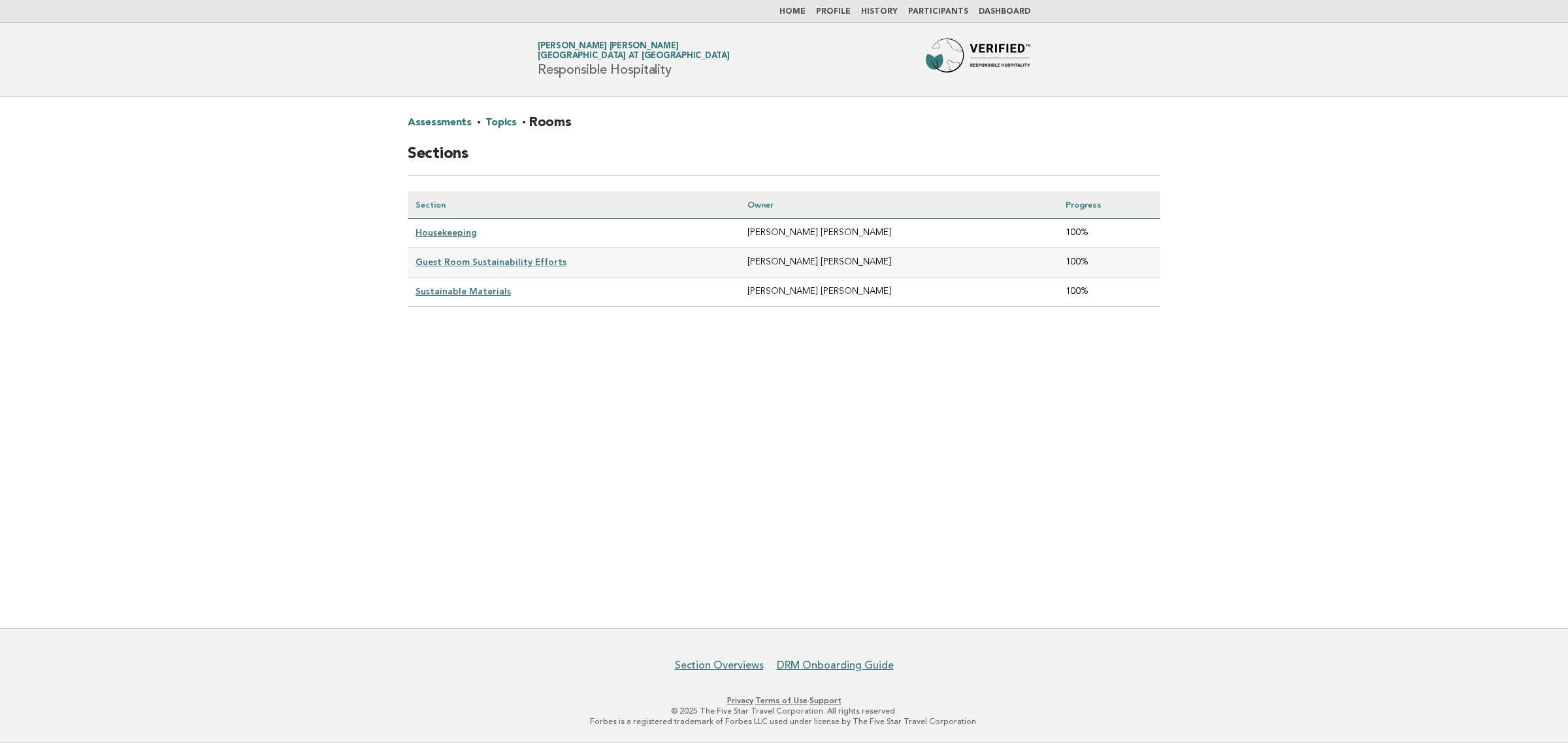
click at [445, 229] on link "Housekeeping" at bounding box center [445, 232] width 62 height 11
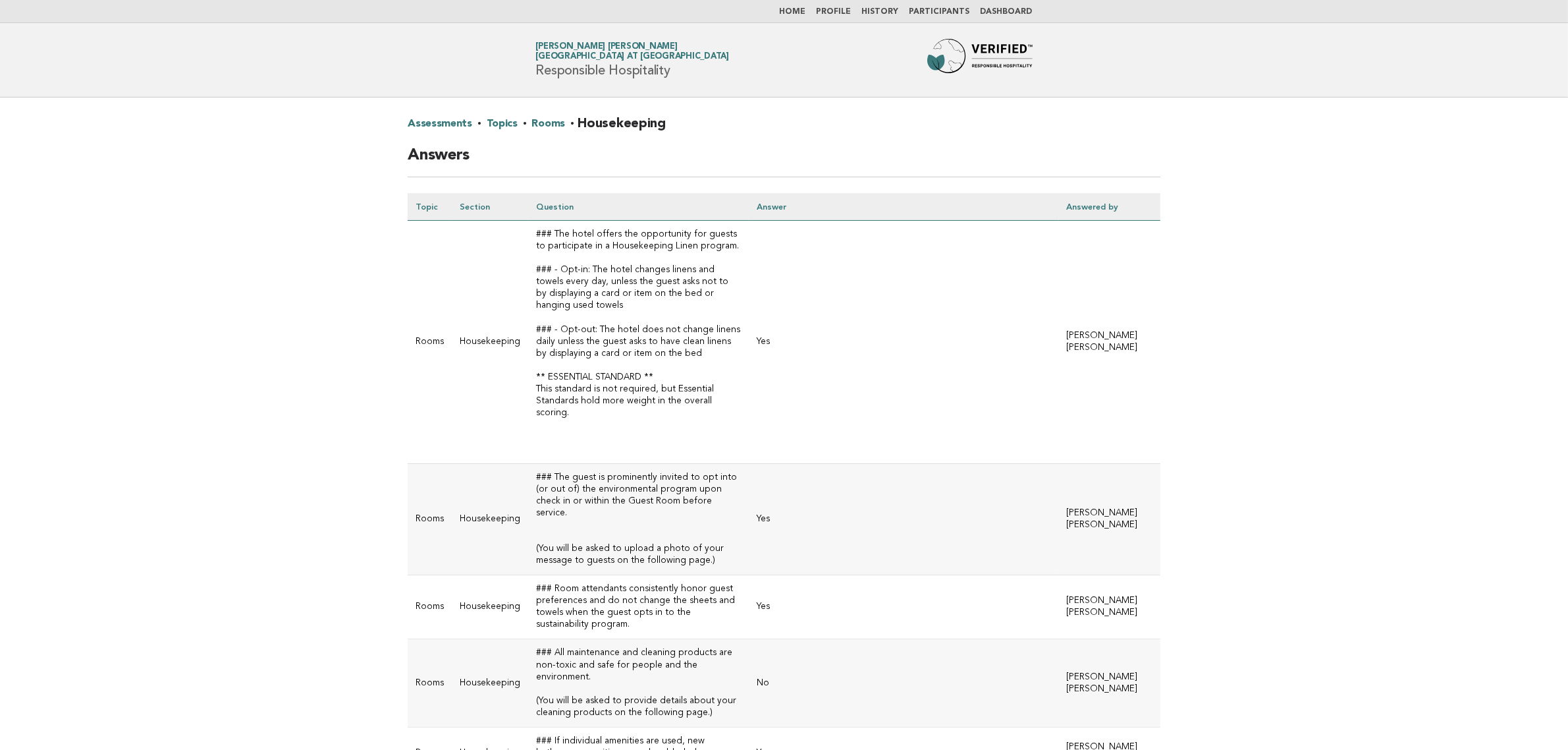
click at [542, 122] on link "Rooms" at bounding box center [549, 123] width 33 height 21
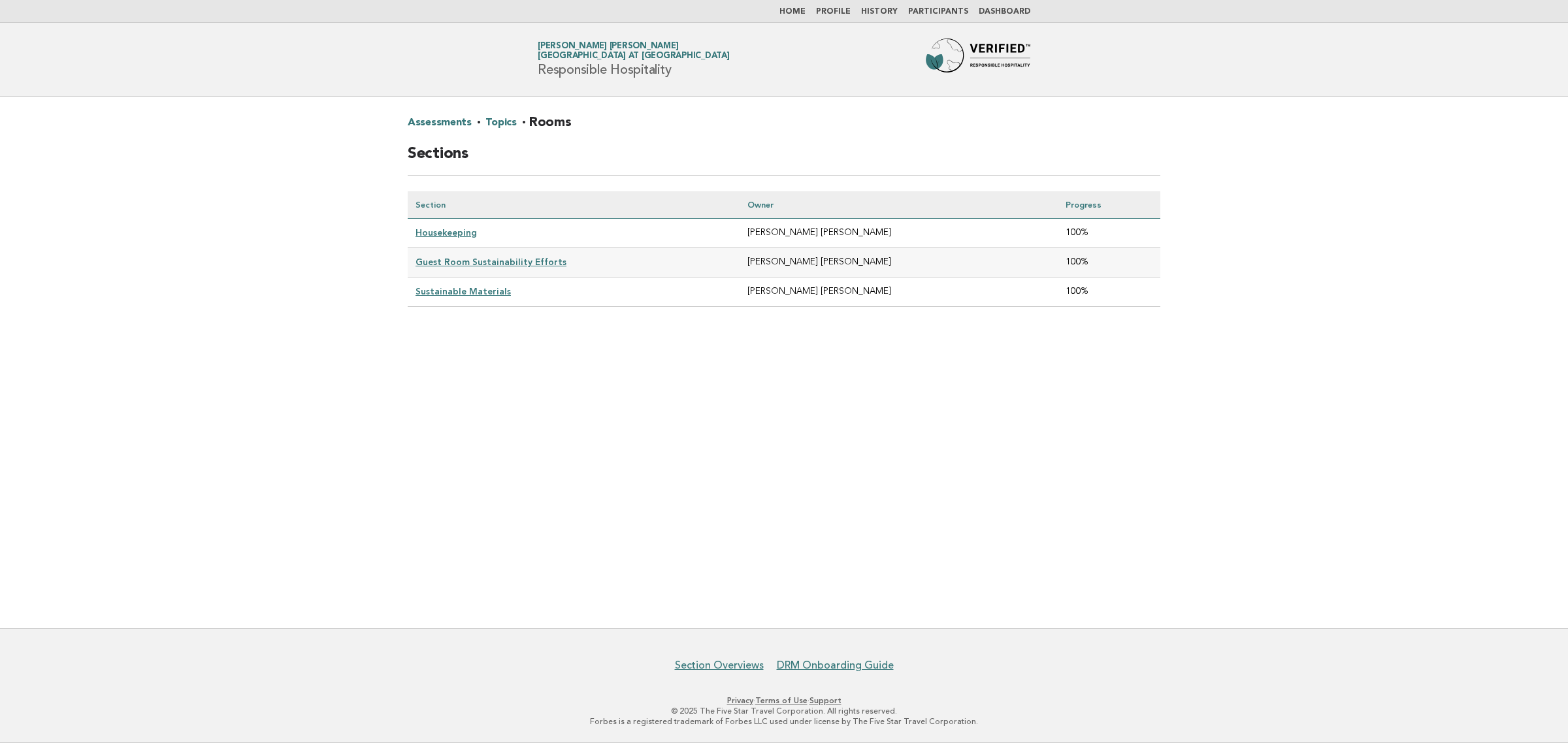
click at [456, 262] on link "Guest Room Sustainability Efforts" at bounding box center [490, 262] width 150 height 11
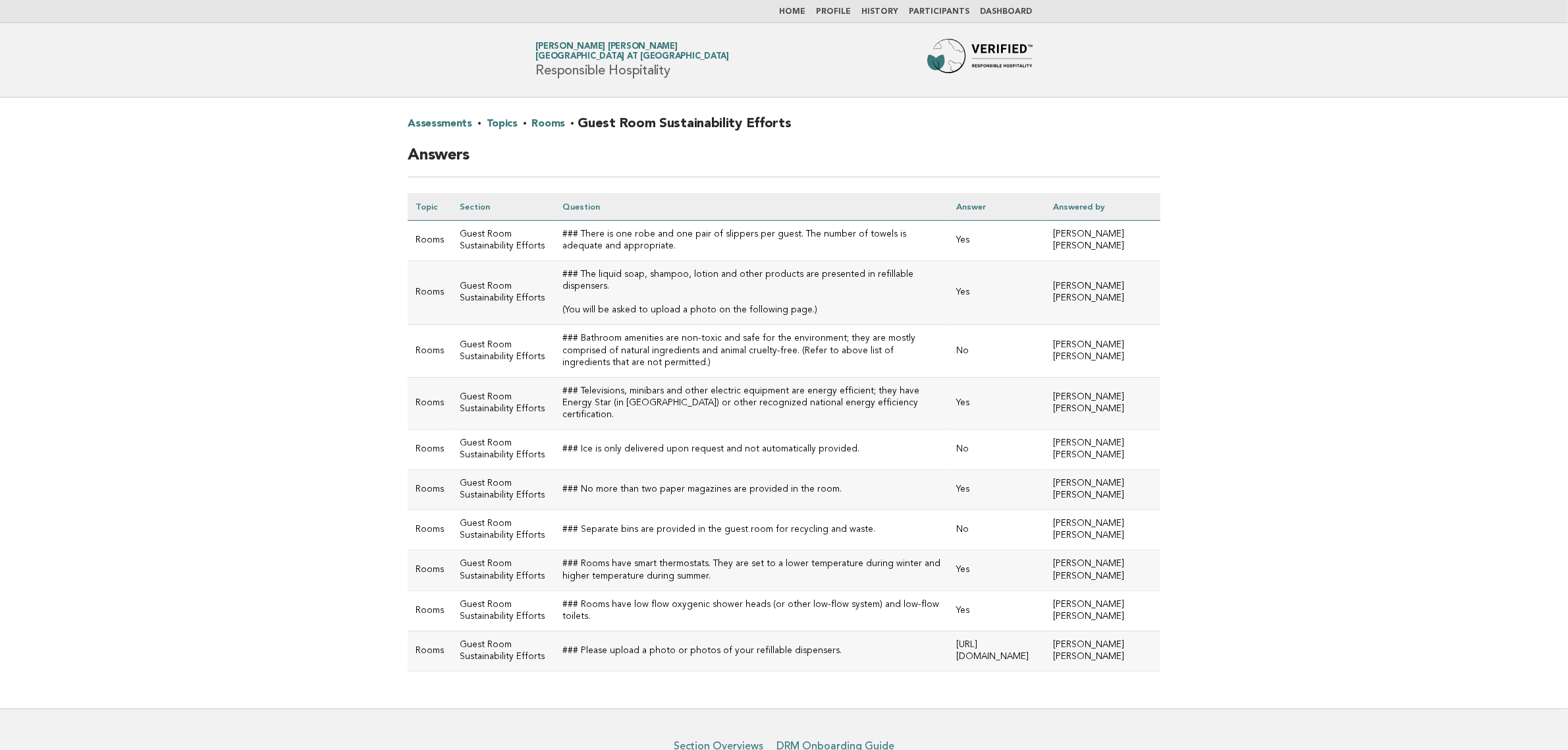
click at [250, 263] on main "Assessments · Topics · Rooms · Guest Room Sustainability Efforts Answers Topic …" at bounding box center [784, 403] width 1568 height 611
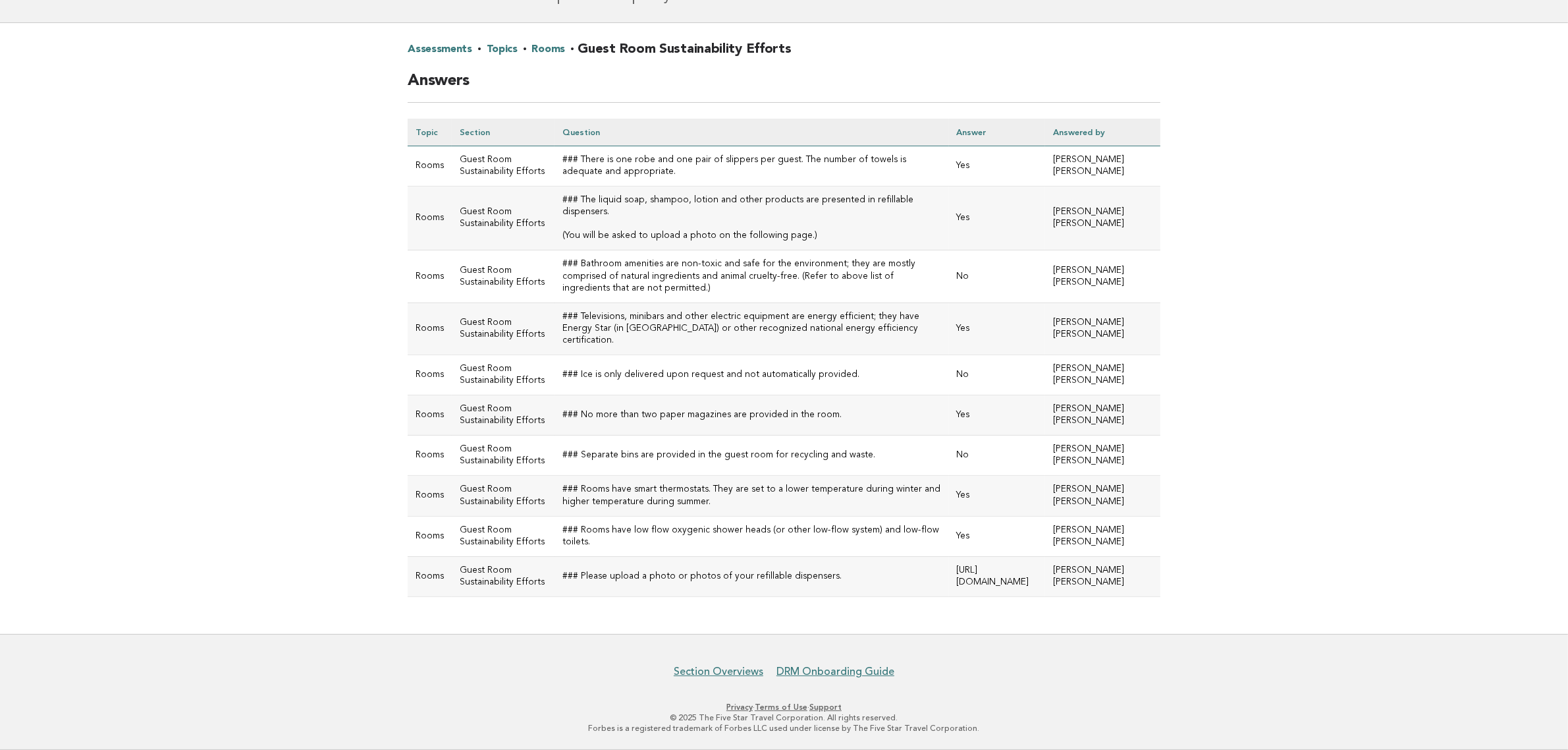
click at [539, 43] on link "Rooms" at bounding box center [549, 48] width 33 height 21
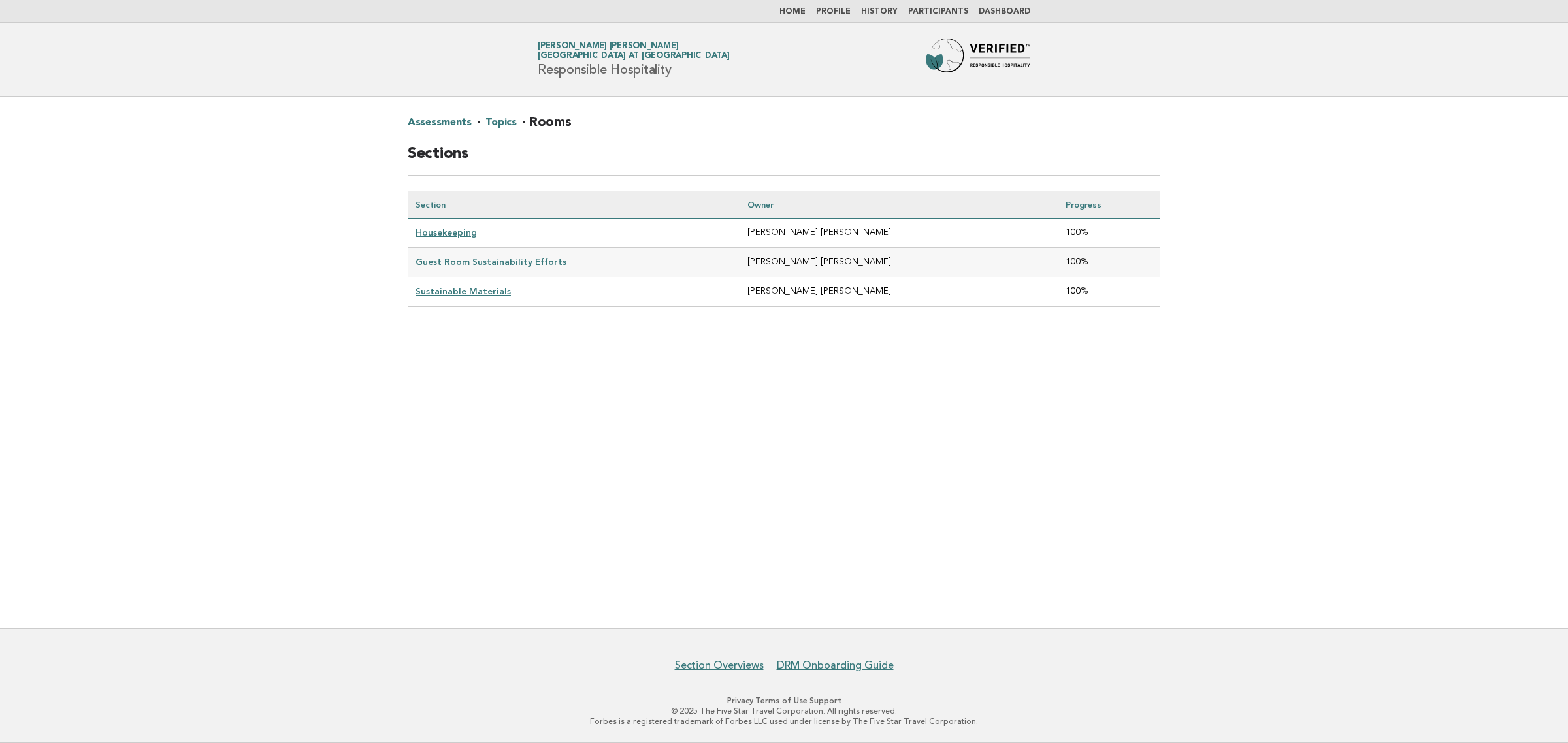
click at [506, 124] on link "Topics" at bounding box center [500, 122] width 30 height 21
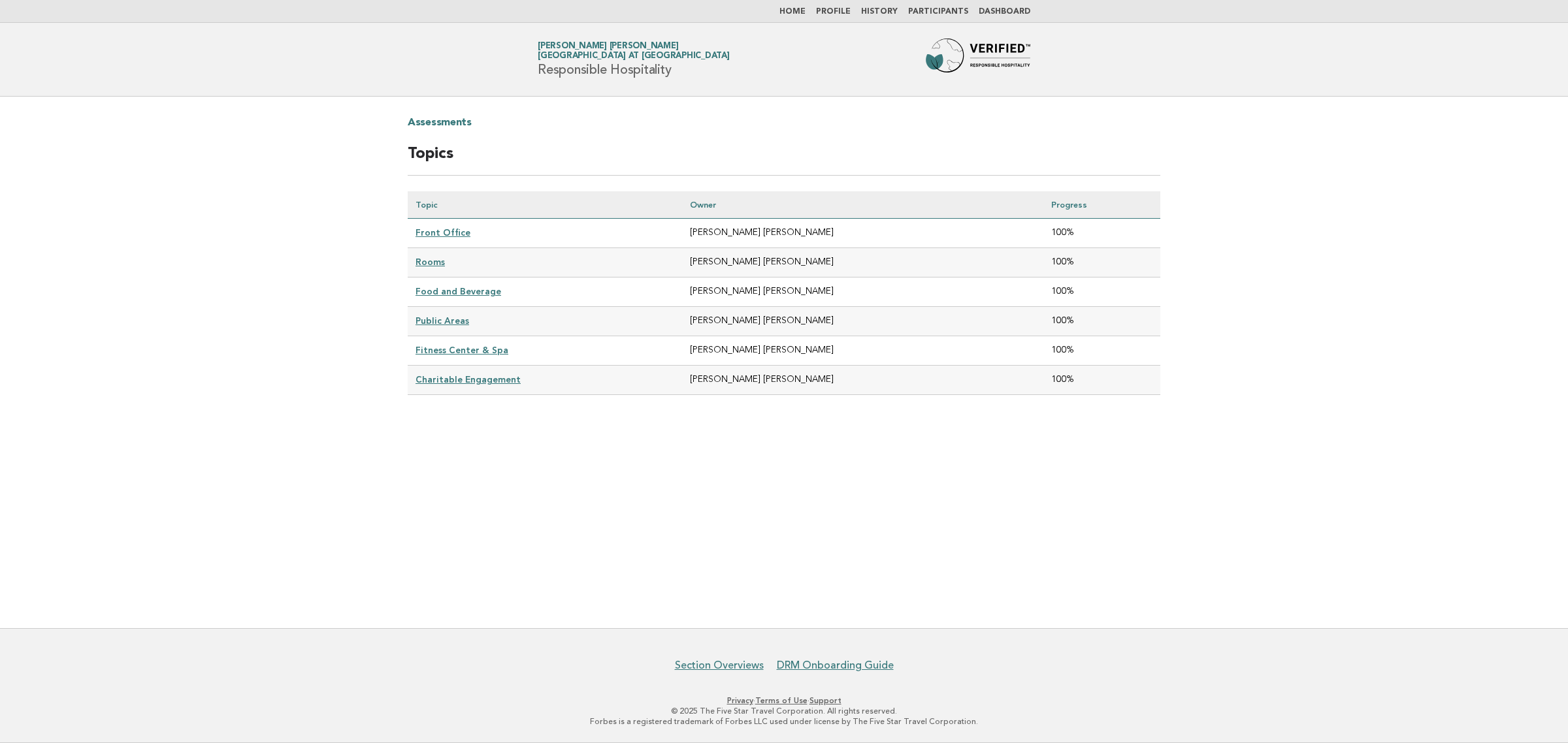
click at [443, 289] on link "Food and Beverage" at bounding box center [458, 291] width 86 height 11
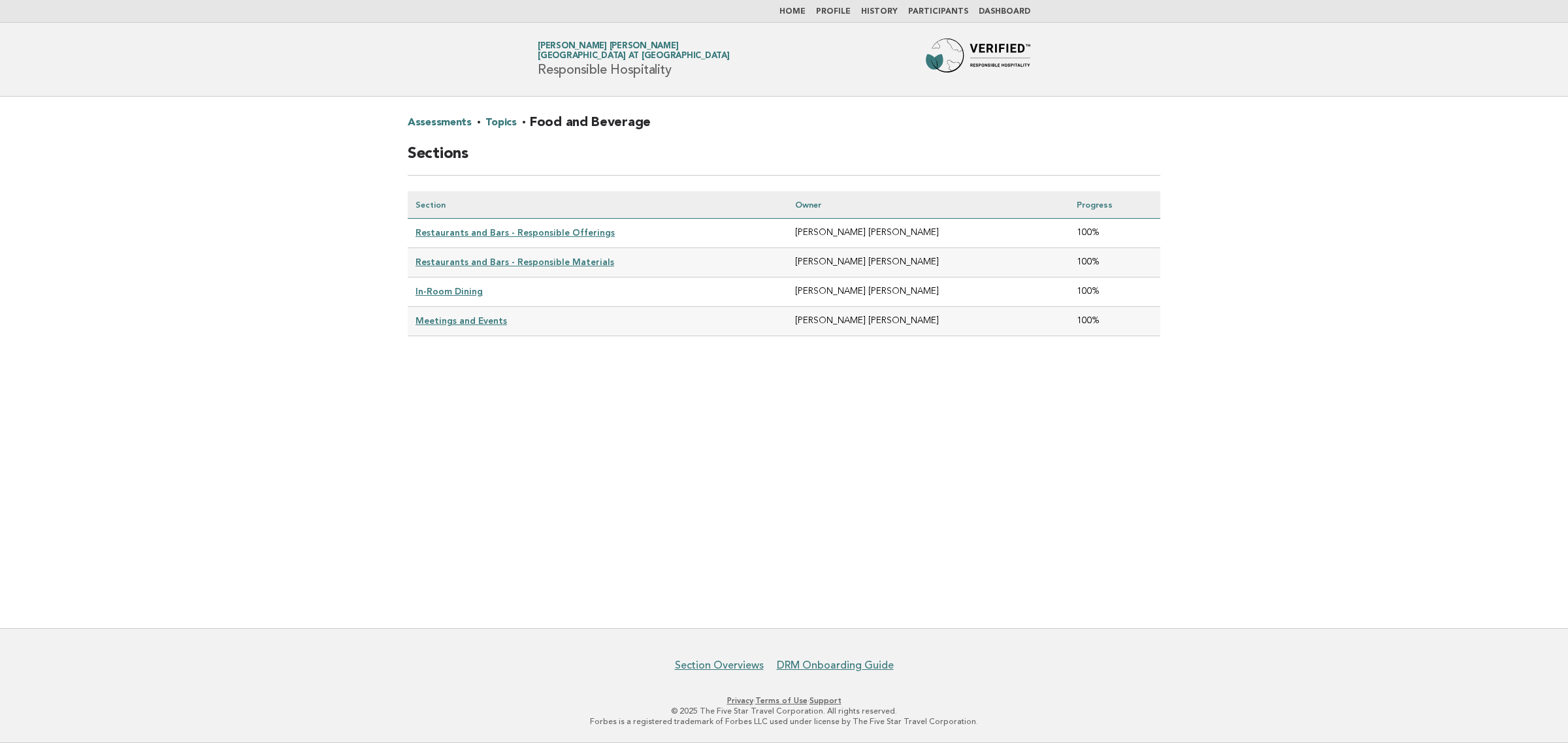
click at [512, 229] on link "Restaurants and Bars - Responsible Offerings" at bounding box center [515, 232] width 199 height 11
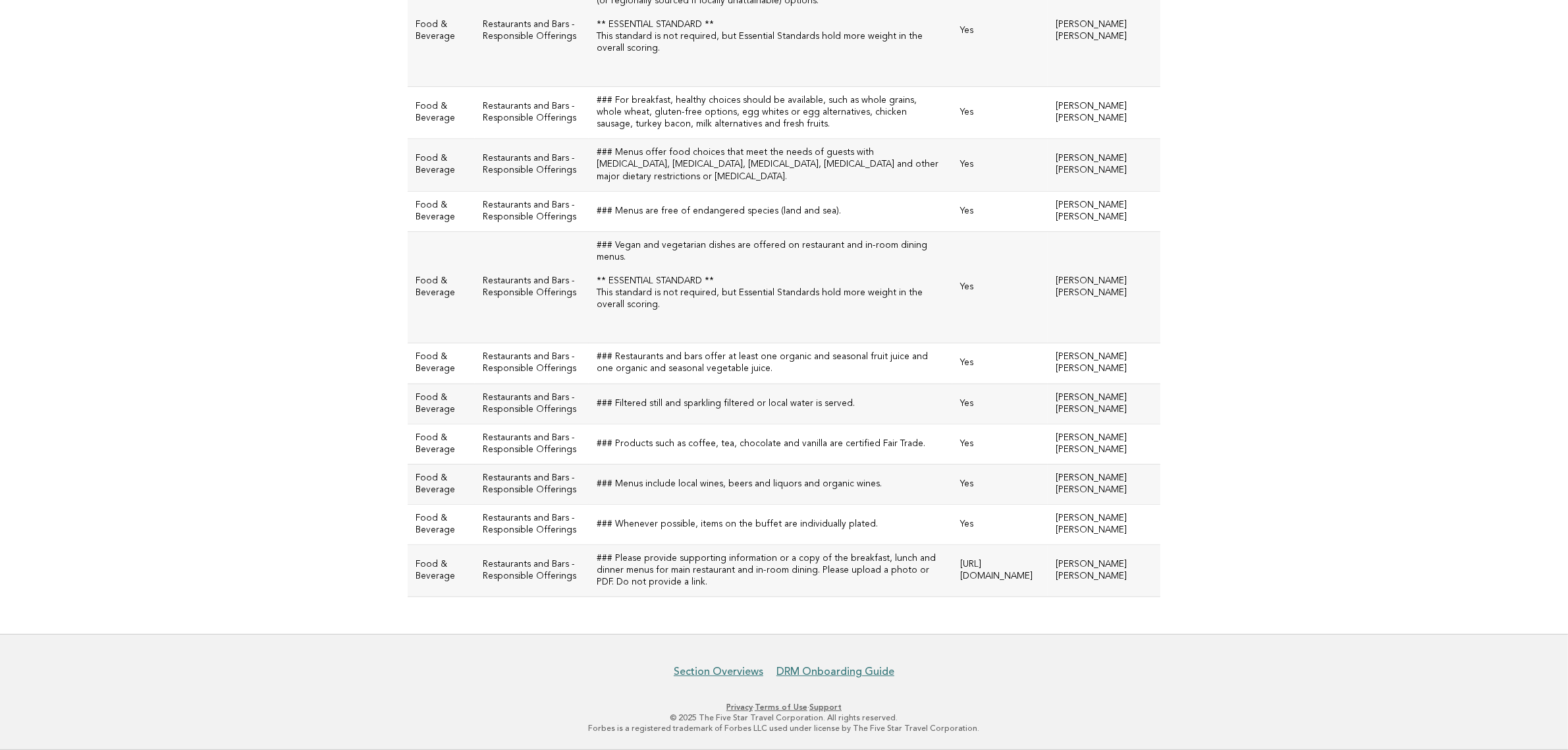
scroll to position [412, 0]
click at [794, 236] on td "### Vegan and vegetarian dishes are offered on restaurant and in-room dining me…" at bounding box center [770, 288] width 363 height 112
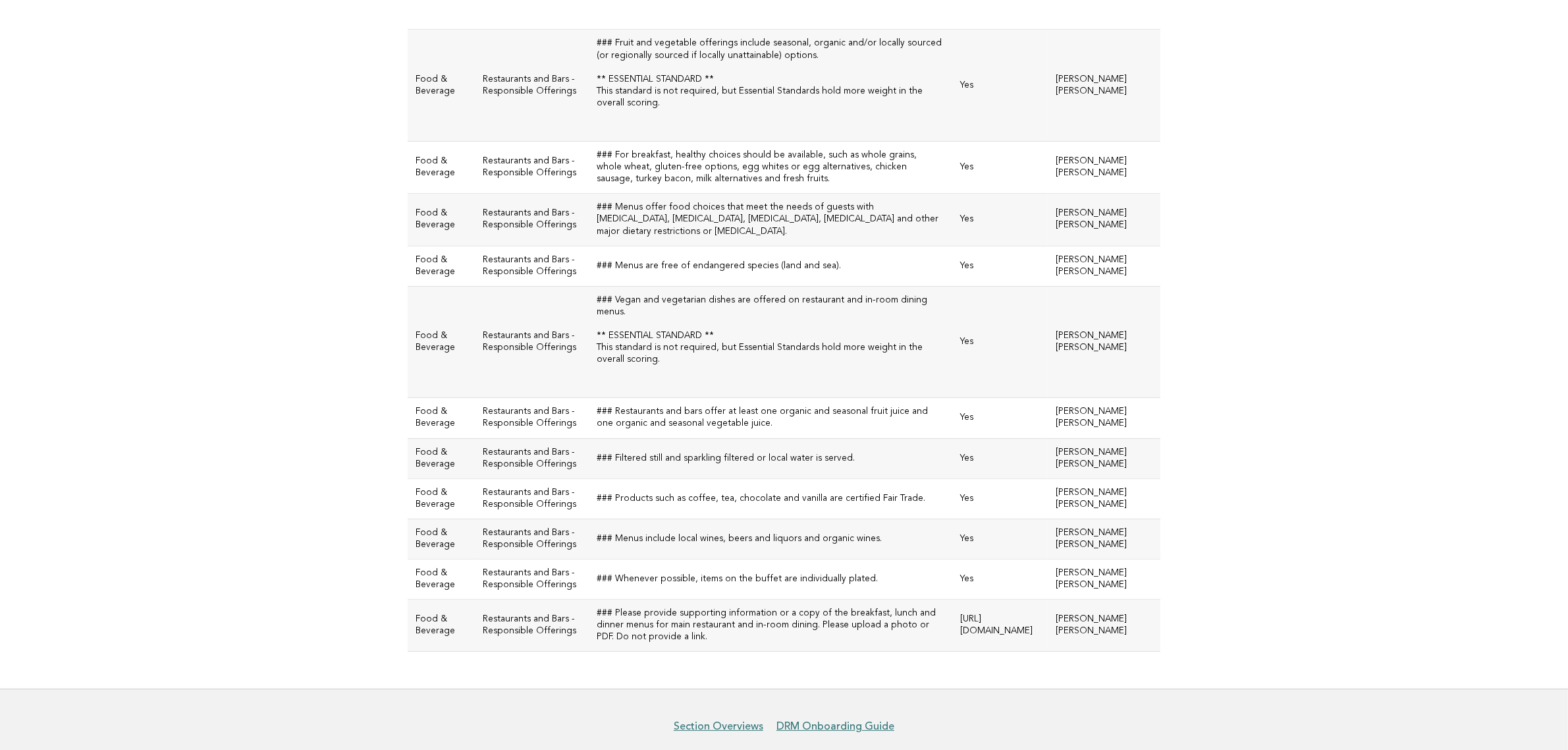
scroll to position [419, 0]
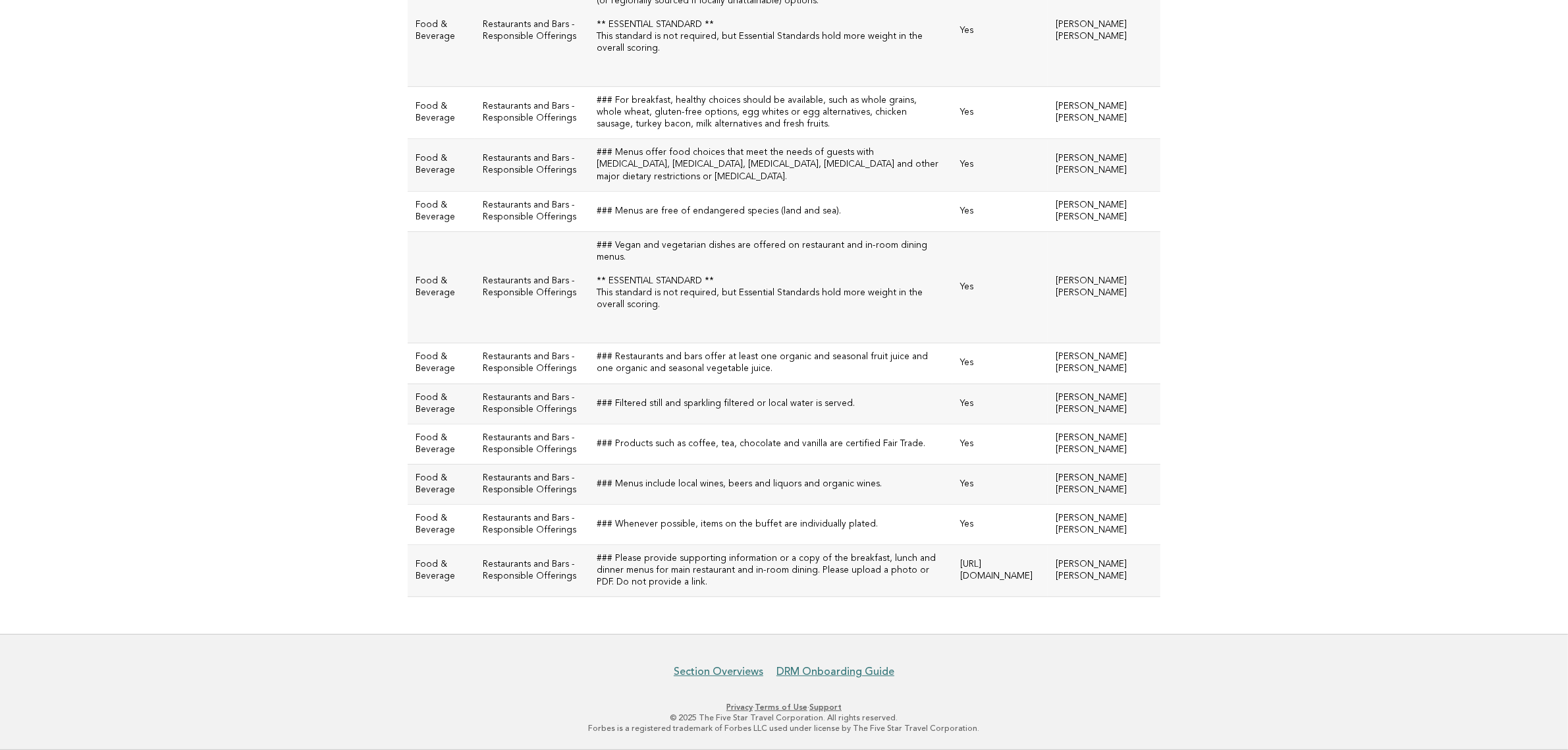
click at [1010, 566] on td "https://be0idi9hwh.ucarecd.net/81e88d99-34d0-436c-bbf0-888f9af3ab75~8/" at bounding box center [1000, 571] width 96 height 52
drag, startPoint x: 988, startPoint y: 575, endPoint x: 870, endPoint y: 561, distance: 118.8
click at [952, 561] on td "https://be0idi9hwh.ucarecd.net/81e88d99-34d0-436c-bbf0-888f9af3ab75~8/" at bounding box center [1000, 571] width 96 height 52
copy td "https://be0idi9hwh.ucarecd.net/81e88d99-34d0-436c-bbf0-888f9af3ab75~8/"
click at [1341, 307] on main "Assessments · Topics · Food and Beverage · Restaurants and Bars - Responsible O…" at bounding box center [784, 199] width 1568 height 870
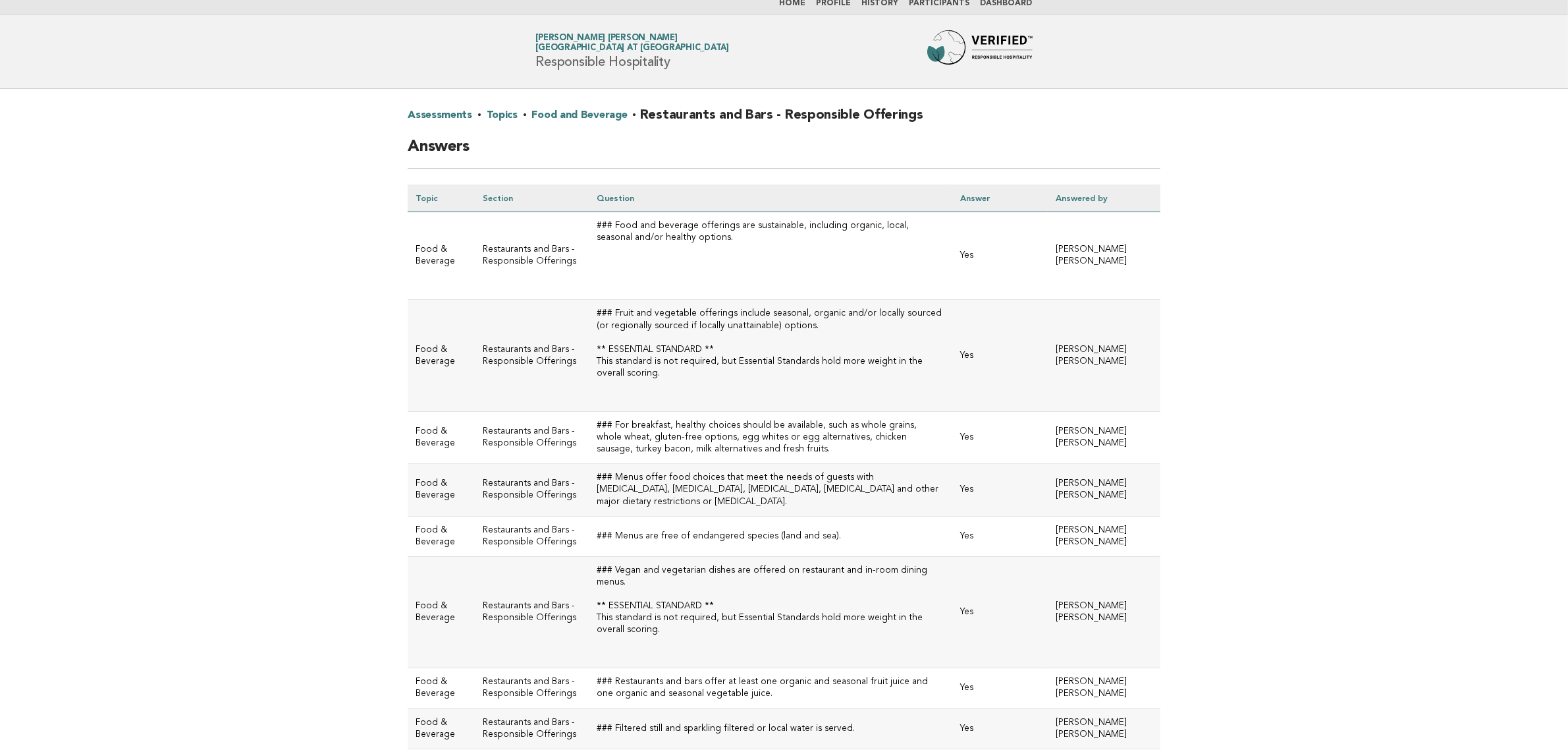
scroll to position [0, 0]
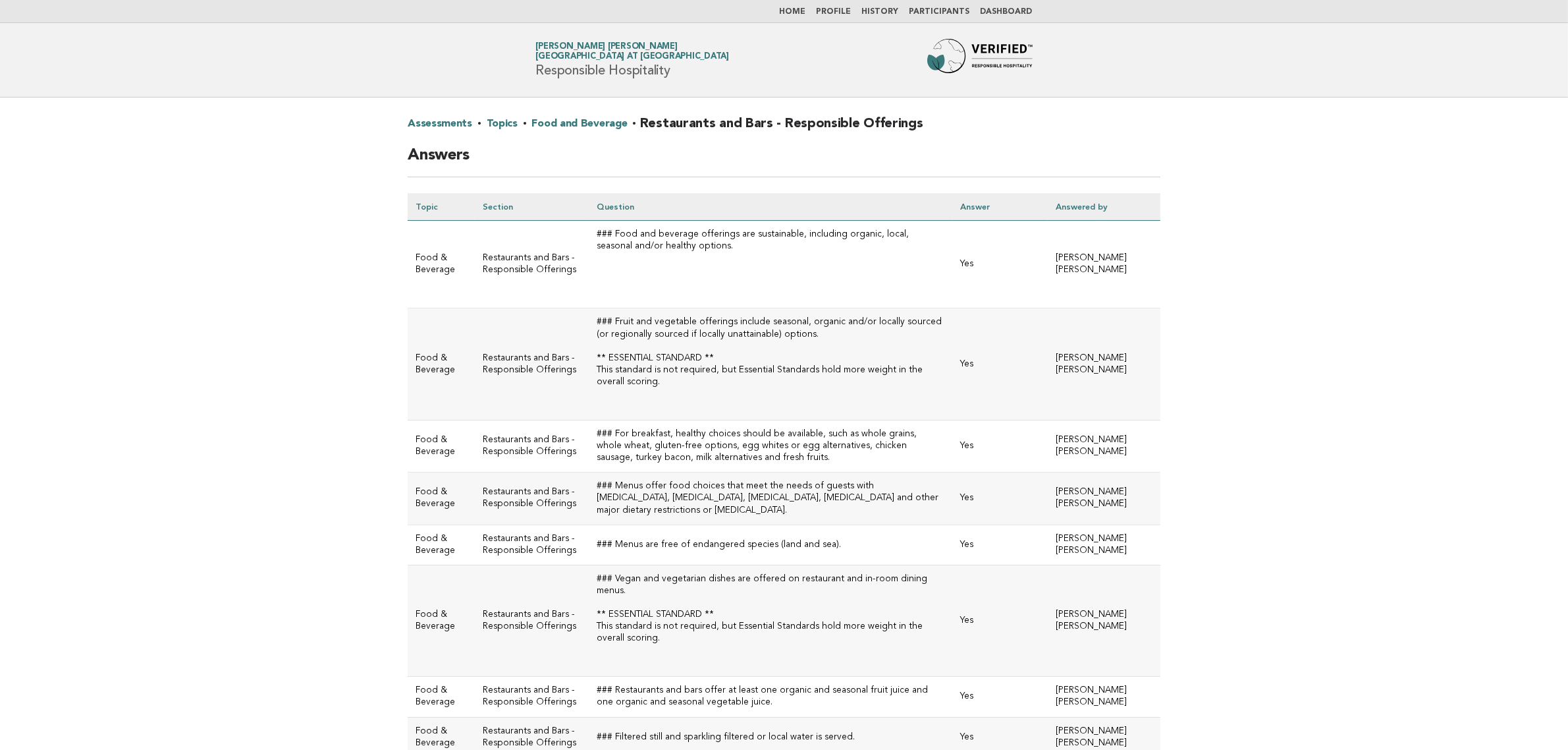
click at [552, 124] on link "Food and Beverage" at bounding box center [579, 123] width 96 height 21
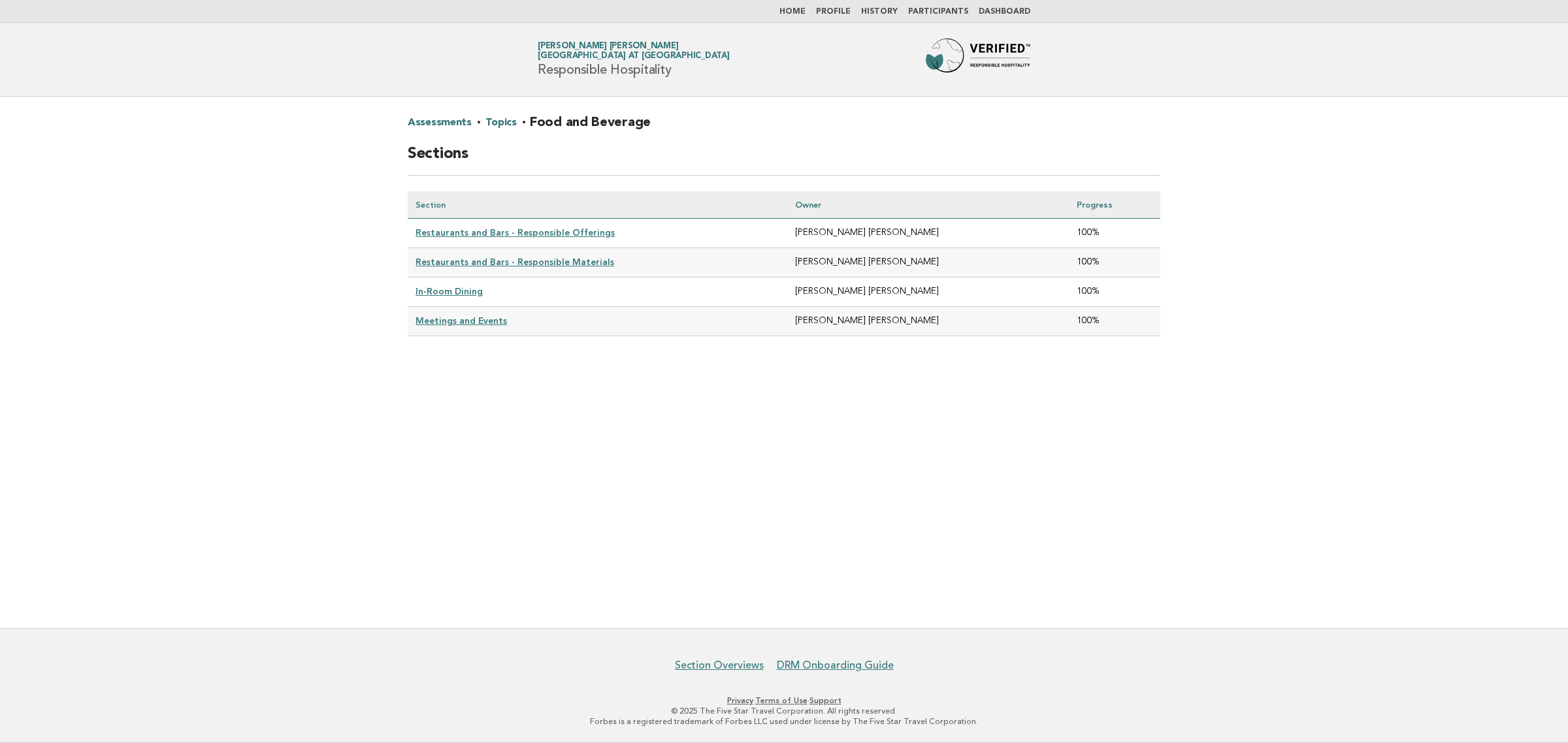
click at [591, 260] on link "Restaurants and Bars - Responsible Materials" at bounding box center [514, 262] width 198 height 11
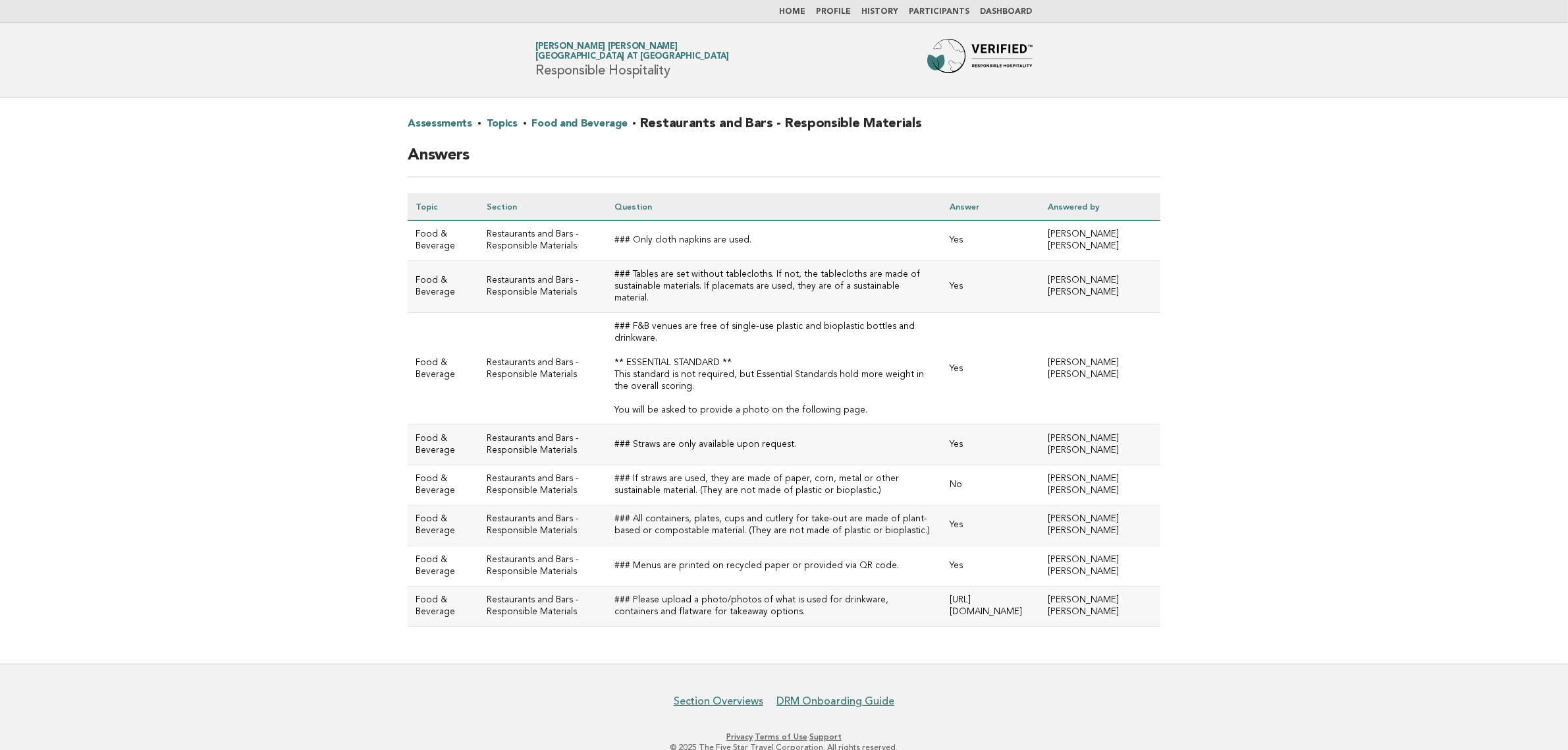
click at [573, 122] on link "Food and Beverage" at bounding box center [579, 123] width 96 height 21
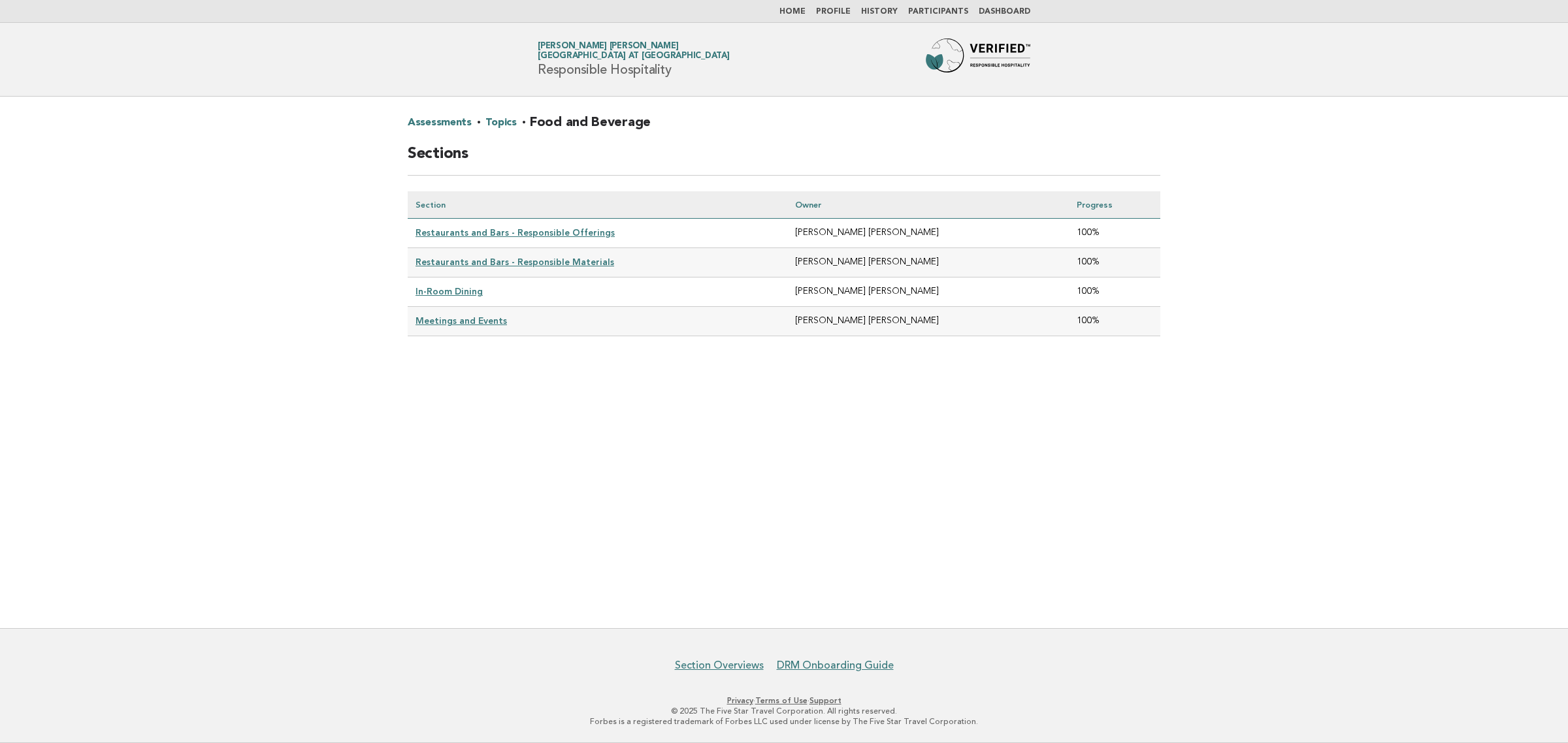
click at [457, 286] on link "In-Room Dining" at bounding box center [448, 291] width 67 height 11
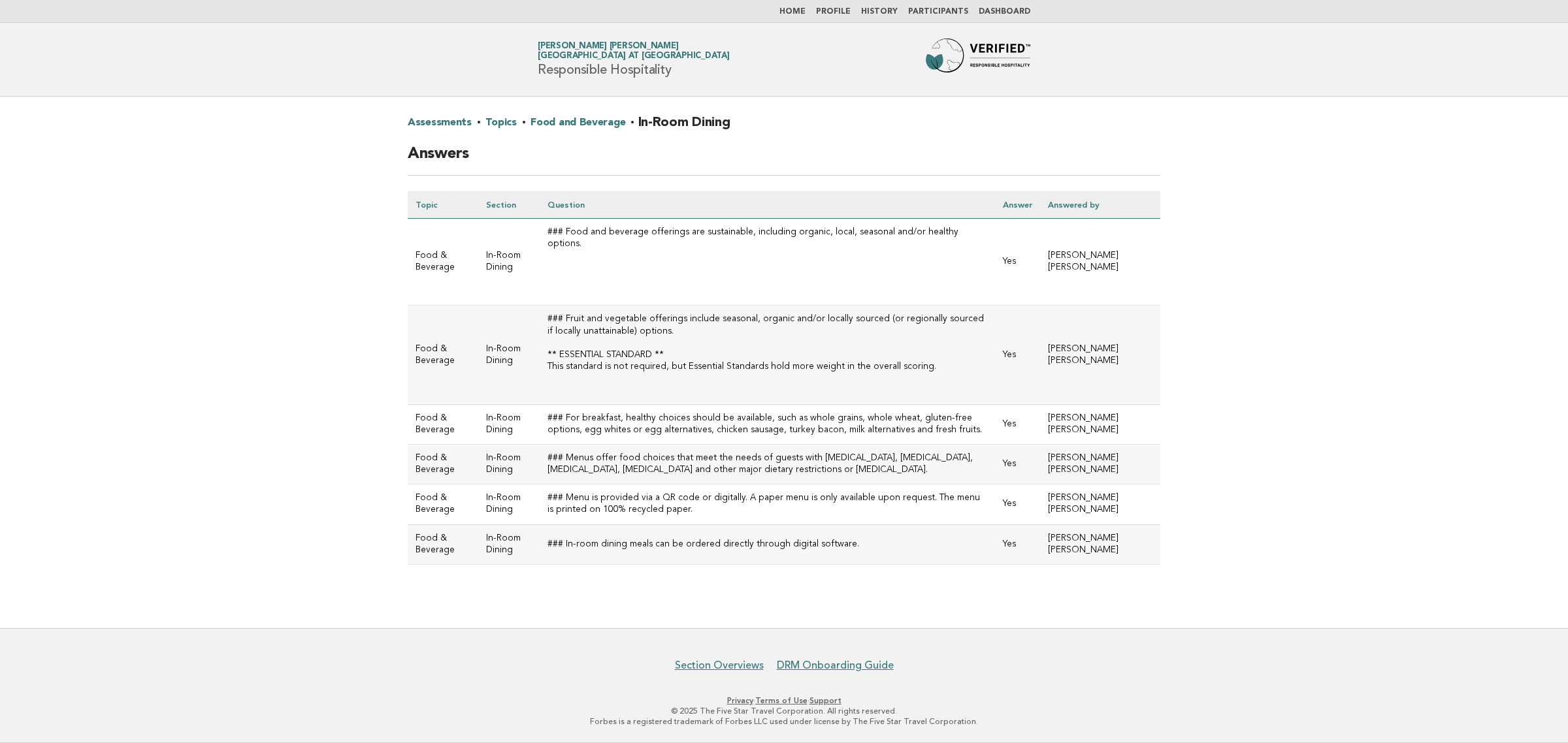
click at [501, 126] on link "Topics" at bounding box center [500, 122] width 30 height 21
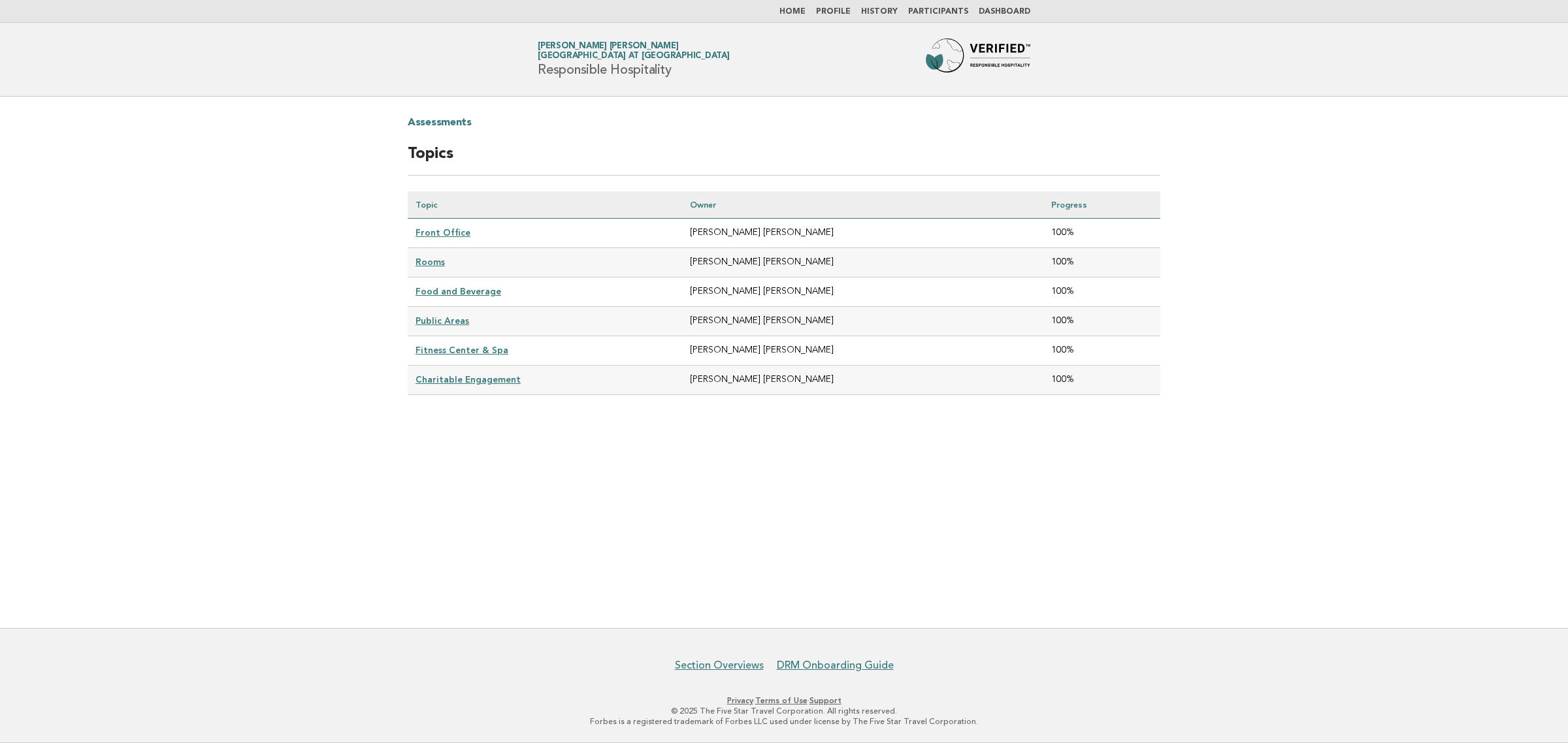
click at [456, 316] on link "Public Areas" at bounding box center [442, 320] width 54 height 11
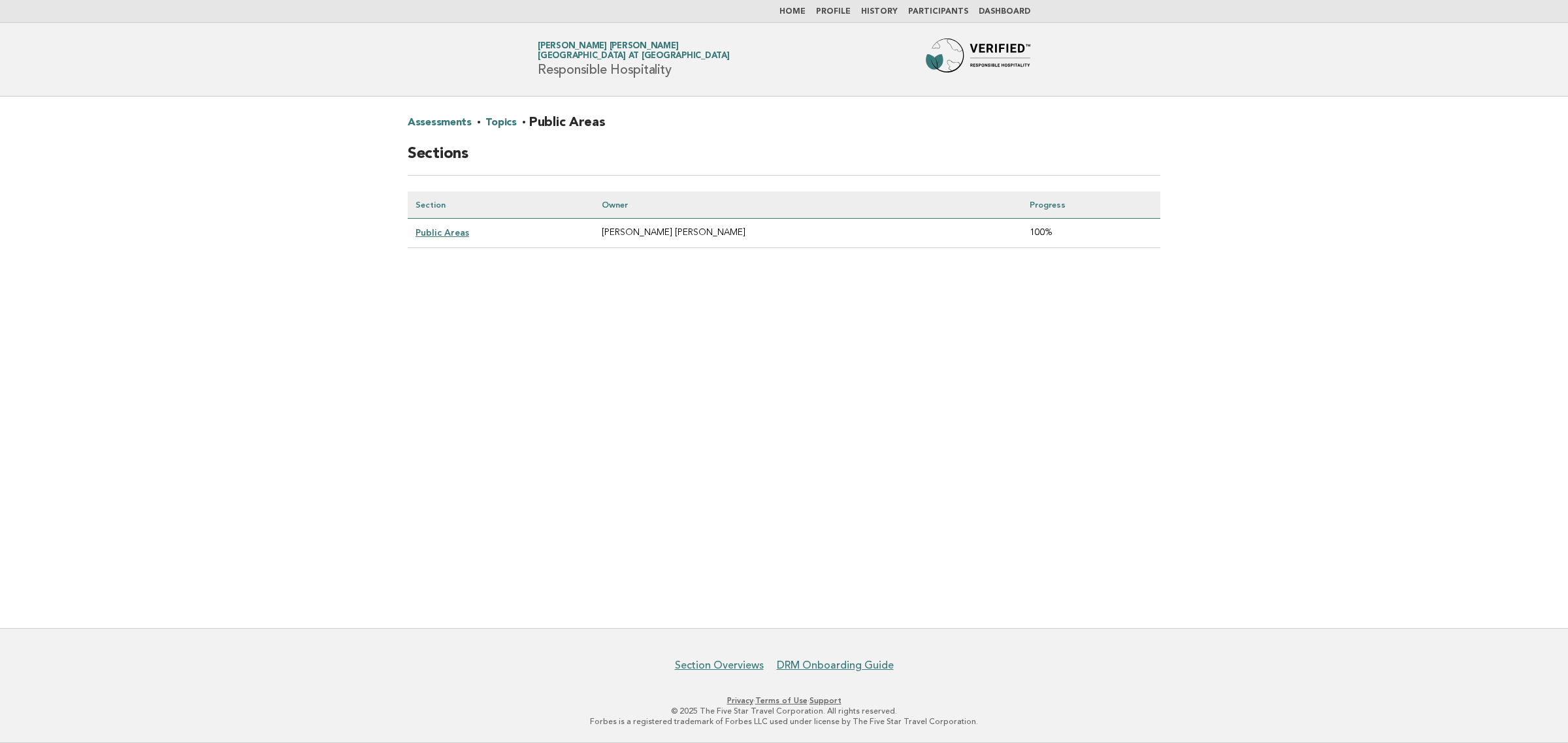
click at [431, 230] on link "Public Areas" at bounding box center [442, 232] width 54 height 11
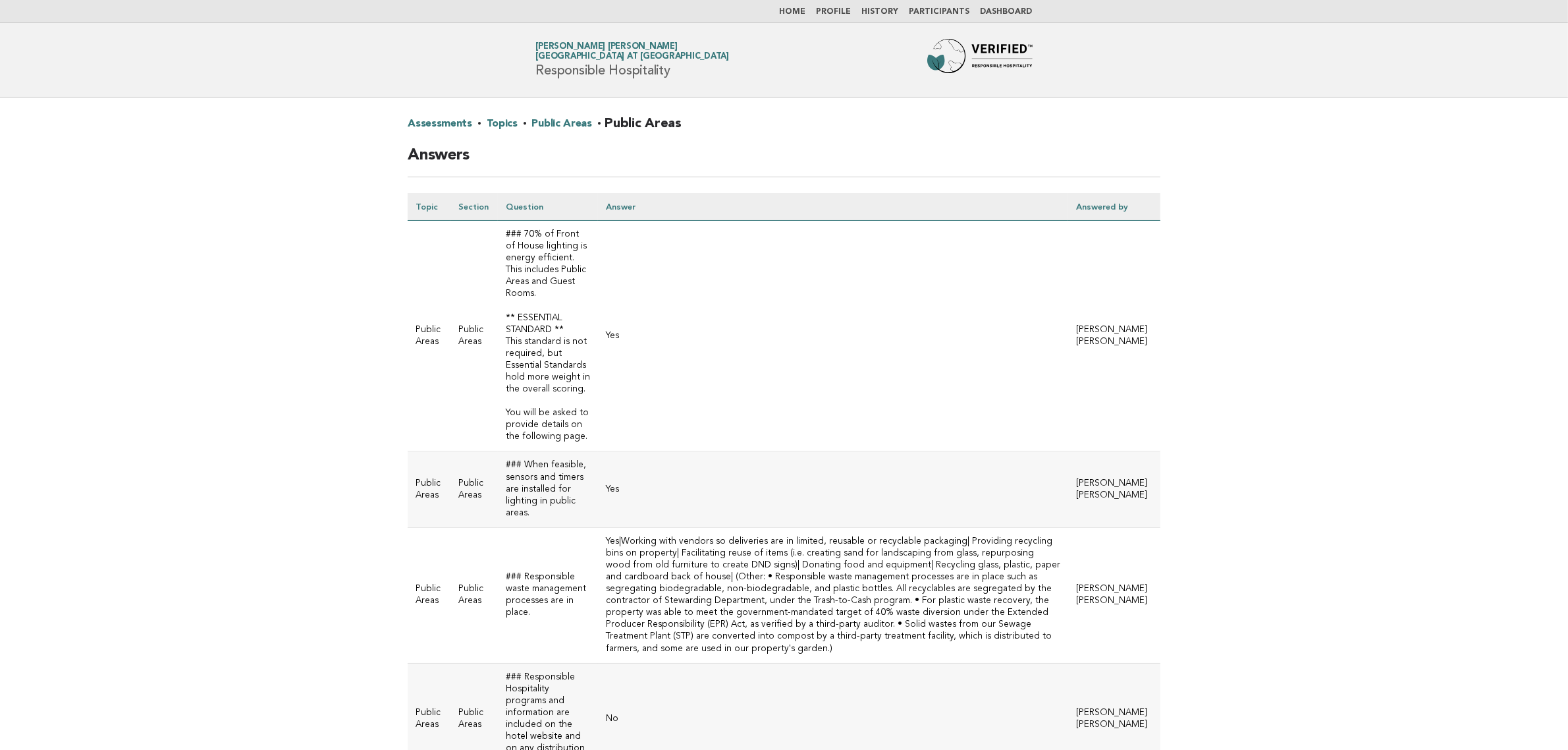
click at [498, 125] on link "Topics" at bounding box center [501, 123] width 31 height 21
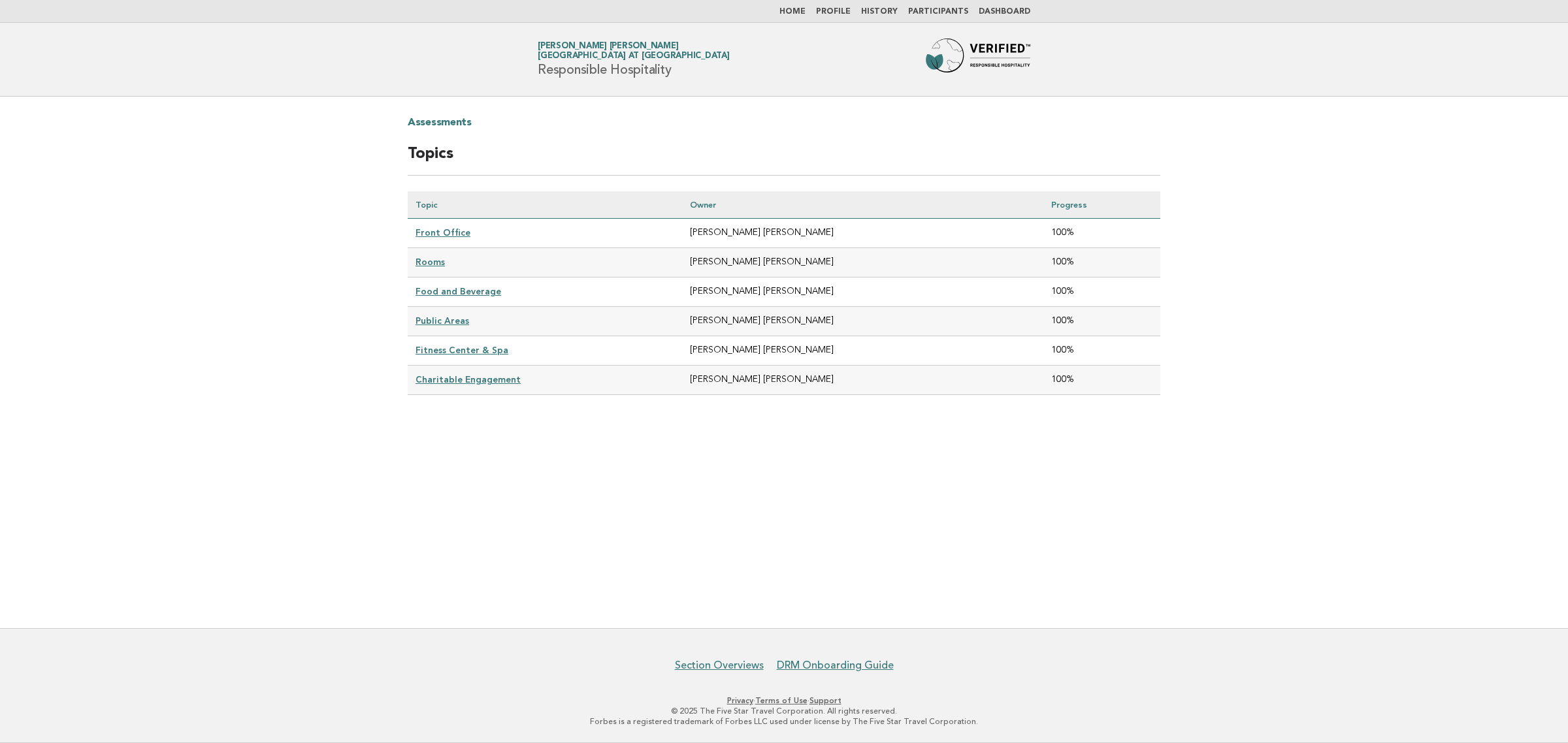
click at [490, 348] on link "Fitness Center & Spa" at bounding box center [461, 350] width 93 height 11
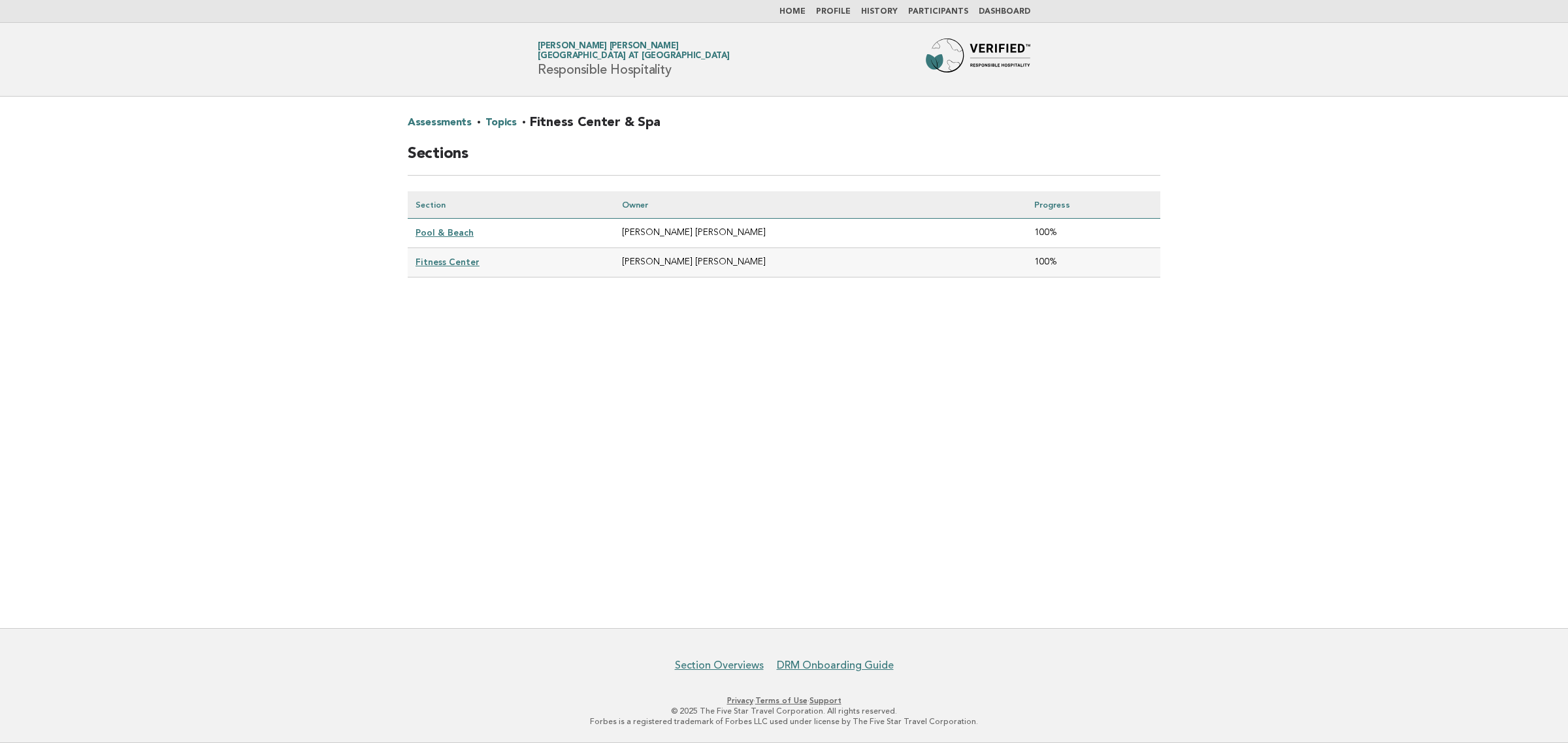
click at [452, 232] on link "Pool & Beach" at bounding box center [445, 232] width 59 height 11
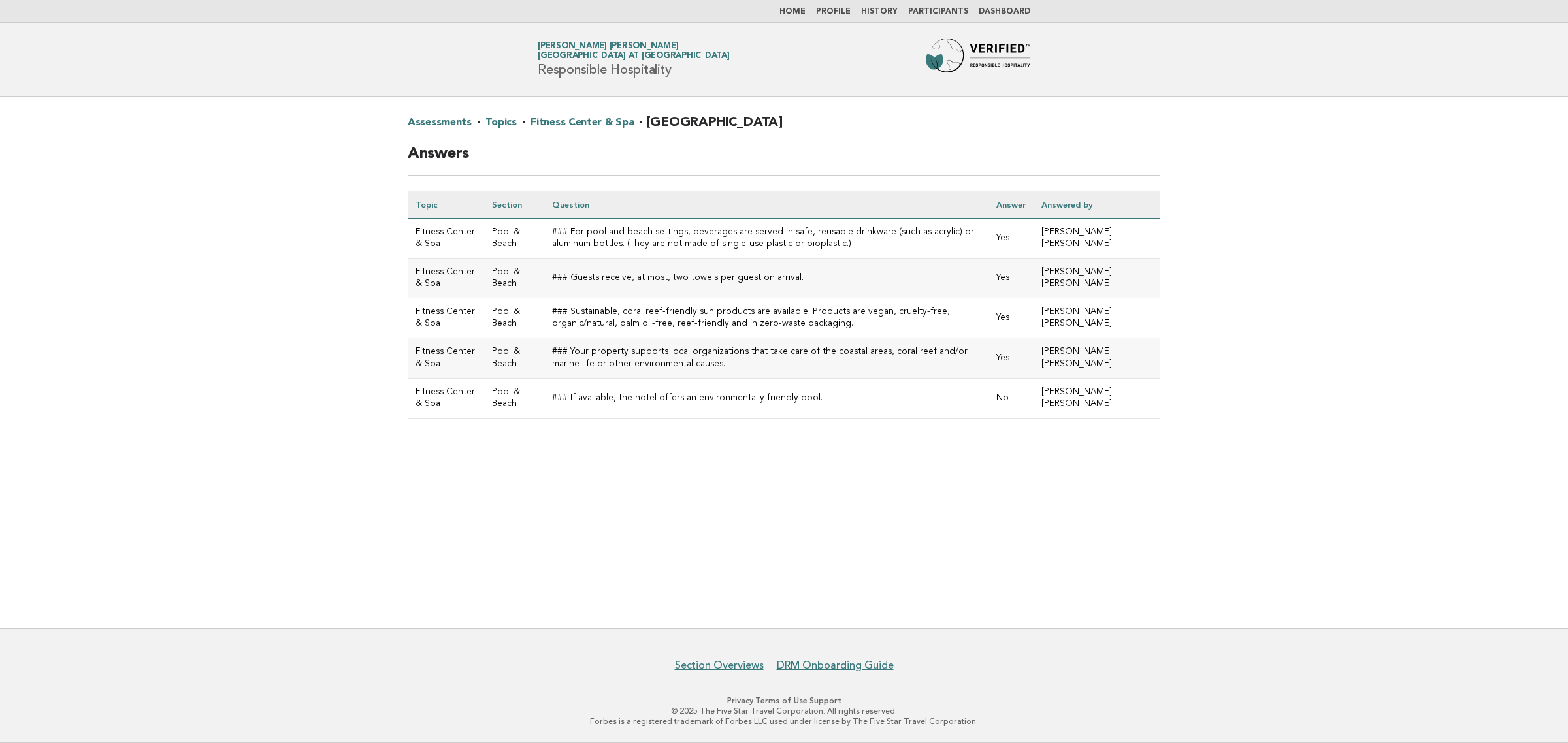
click at [580, 115] on link "Fitness Center & Spa" at bounding box center [582, 122] width 104 height 21
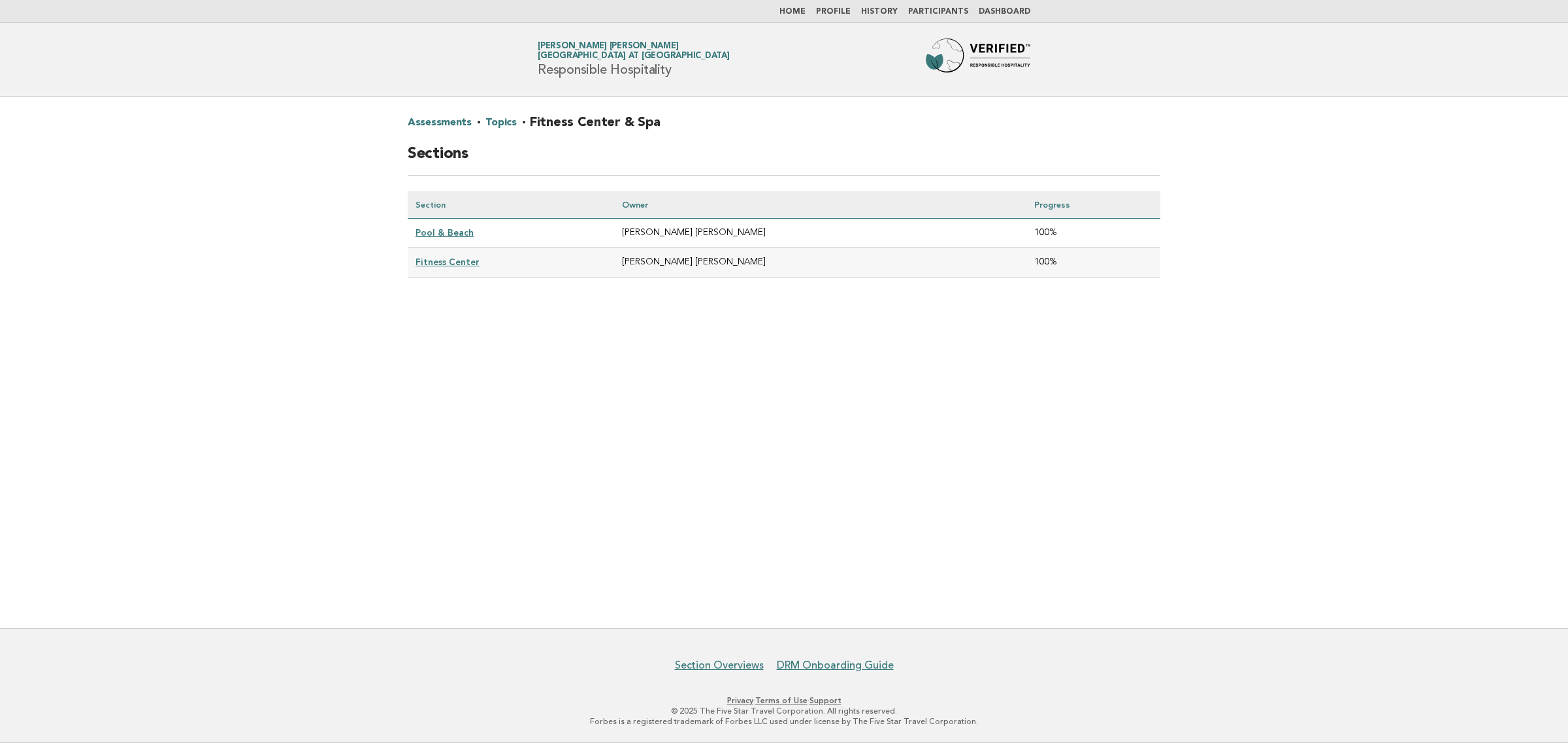
click at [433, 265] on link "Fitness Center" at bounding box center [447, 262] width 64 height 11
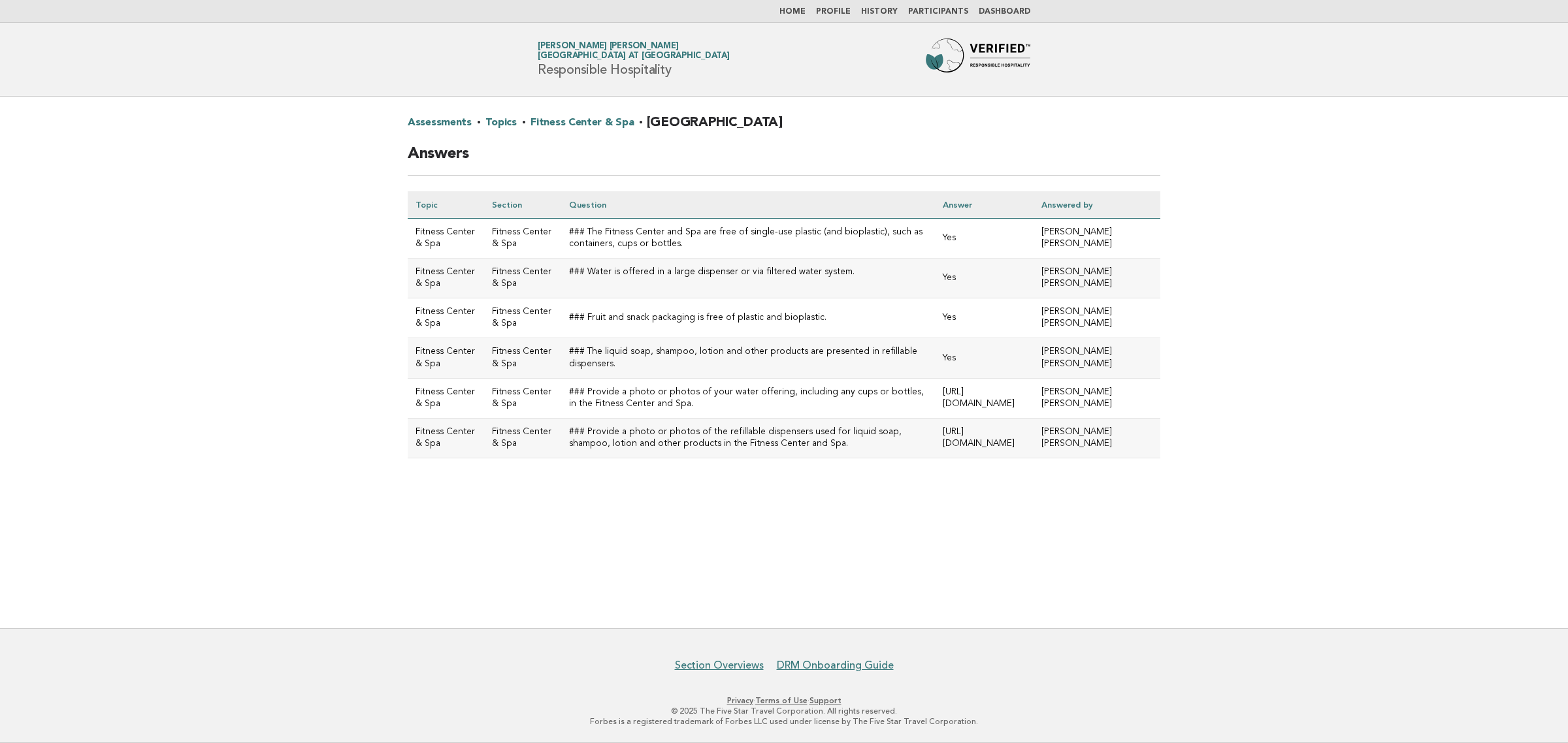
click at [505, 123] on link "Topics" at bounding box center [500, 122] width 30 height 21
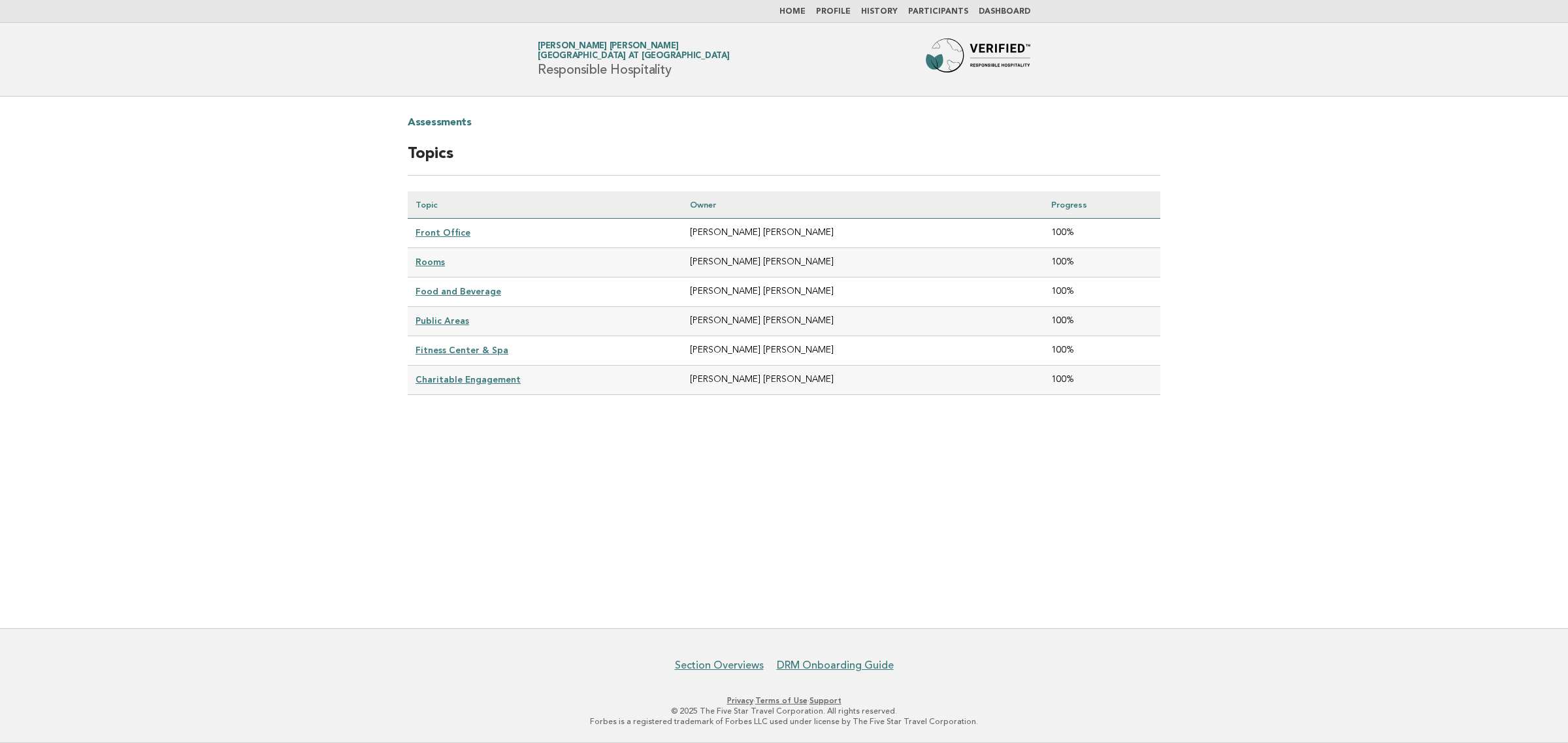
click at [446, 374] on link "Charitable Engagement" at bounding box center [468, 379] width 106 height 11
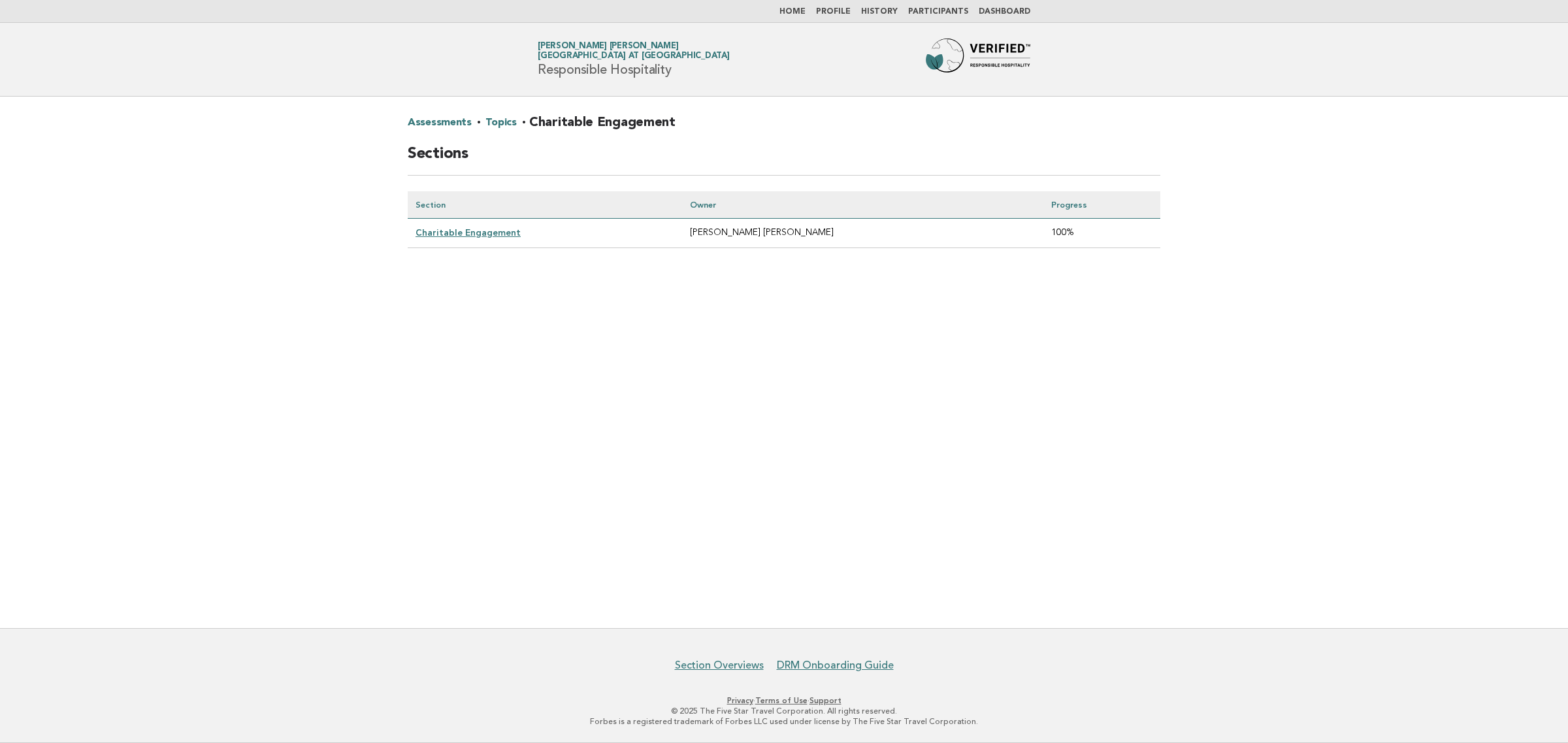
click at [459, 233] on link "Charitable Engagement" at bounding box center [468, 232] width 106 height 11
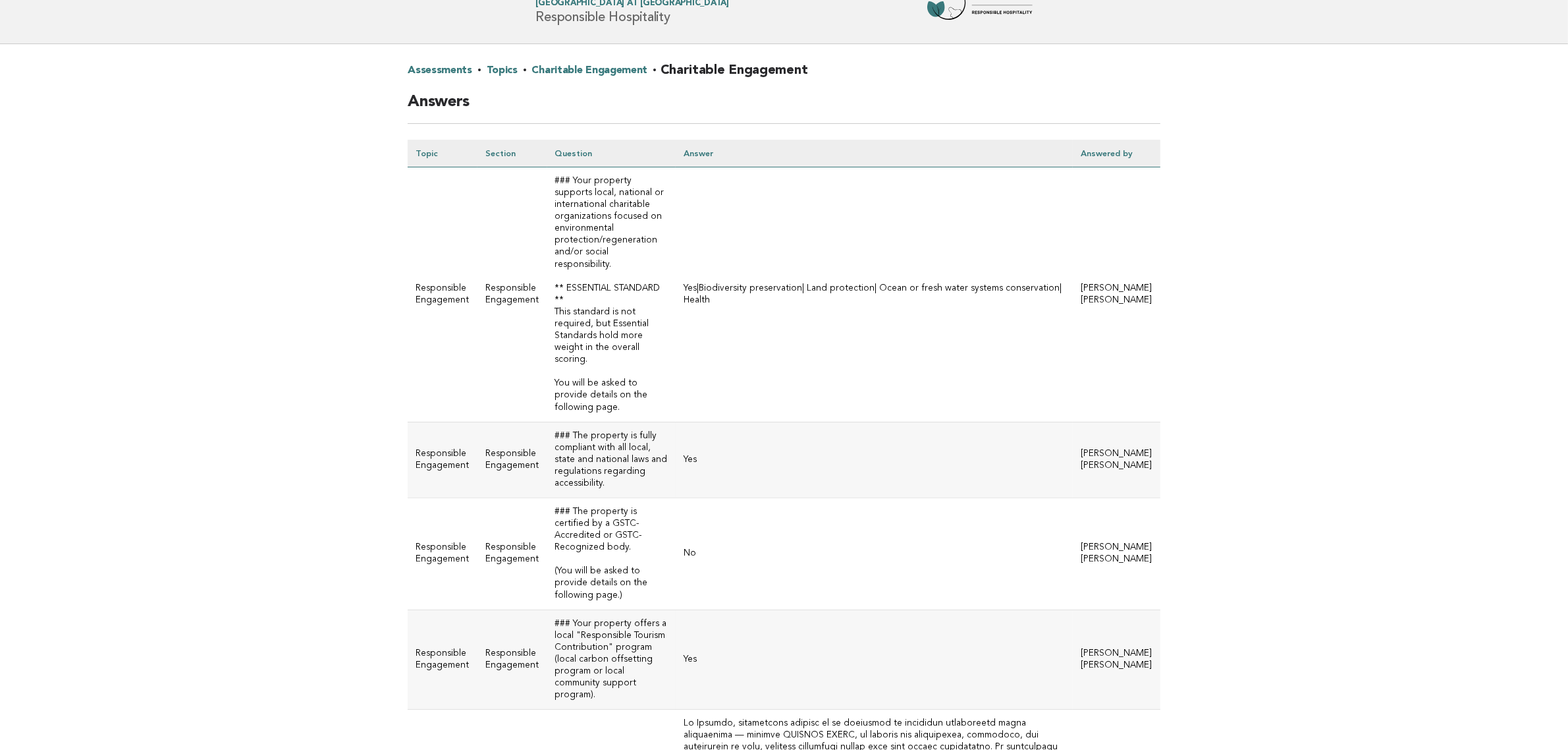
scroll to position [83, 0]
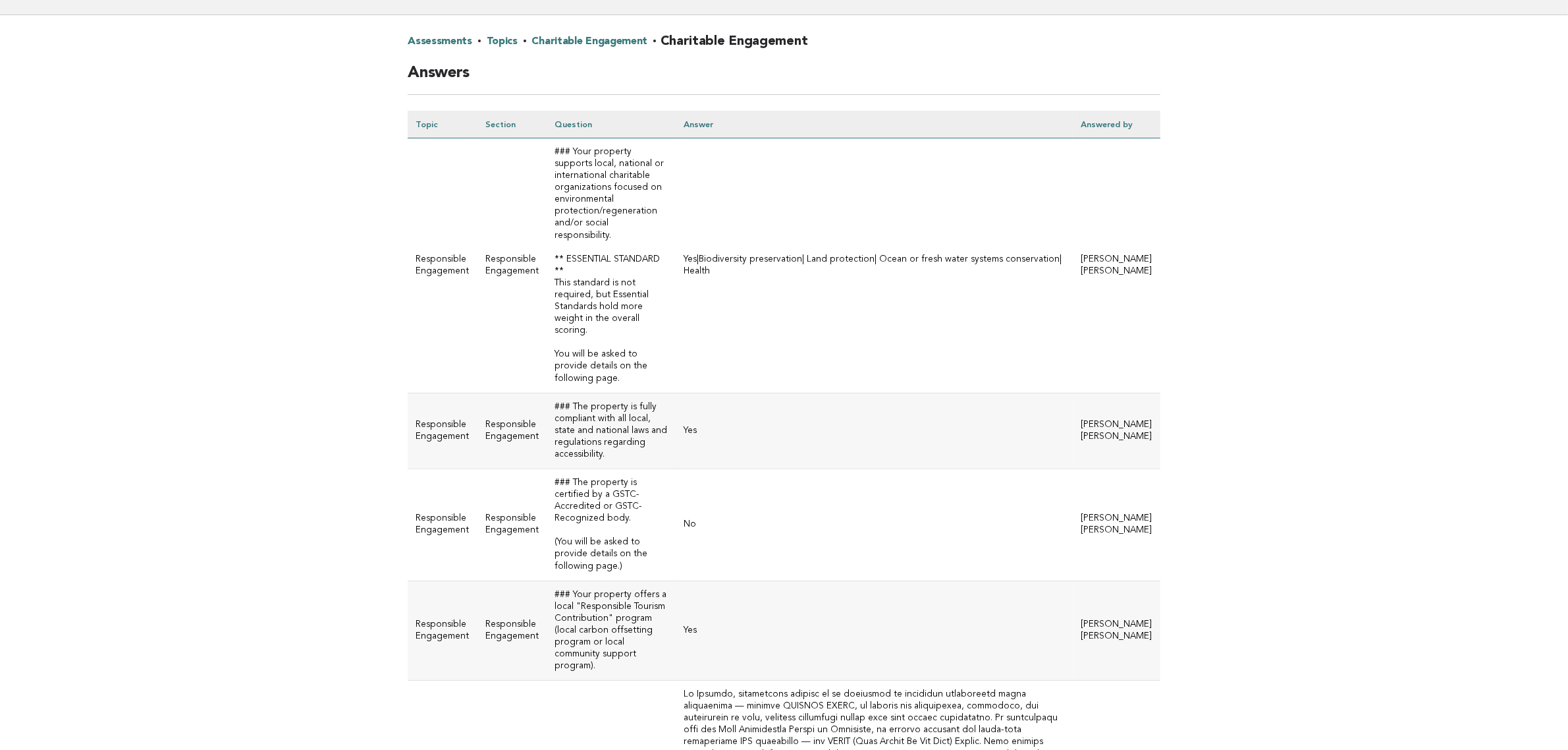
click at [811, 611] on td "Yes" at bounding box center [874, 631] width 397 height 101
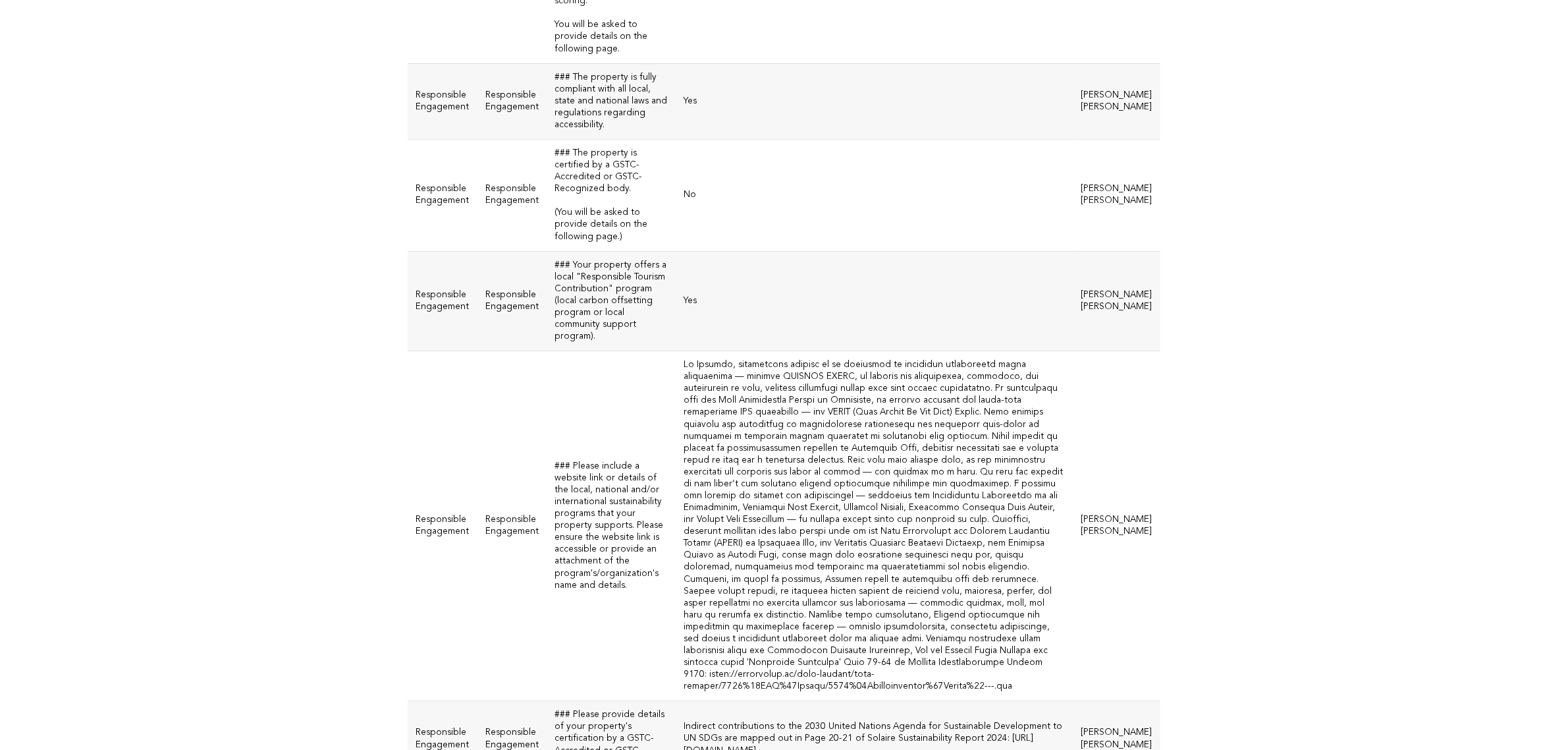
scroll to position [810, 0]
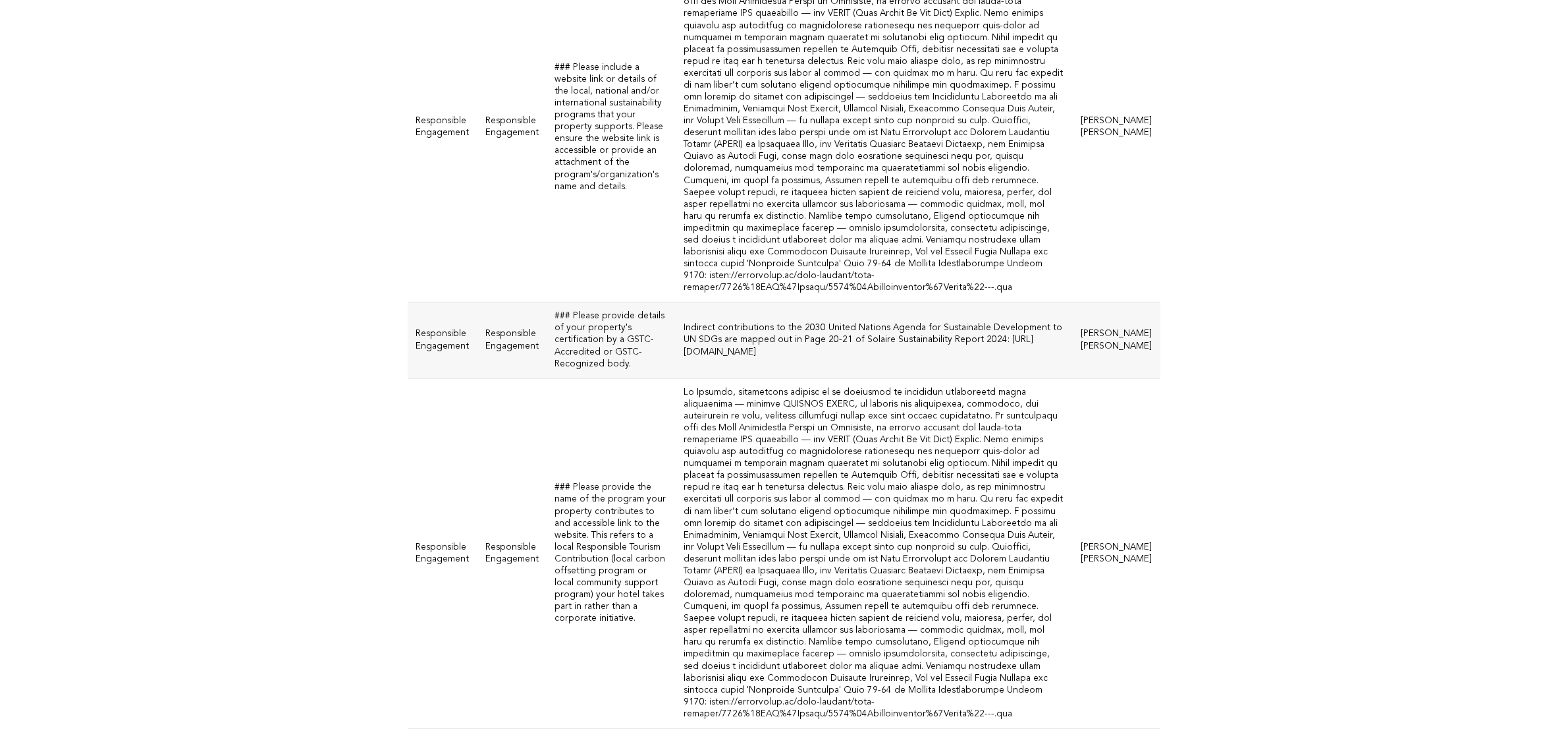
click at [1439, 238] on main "Assessments · Topics · Charitable Engagement · Charitable Engagement Answers To…" at bounding box center [784, 27] width 1568 height 1478
